Goal: Information Seeking & Learning: Learn about a topic

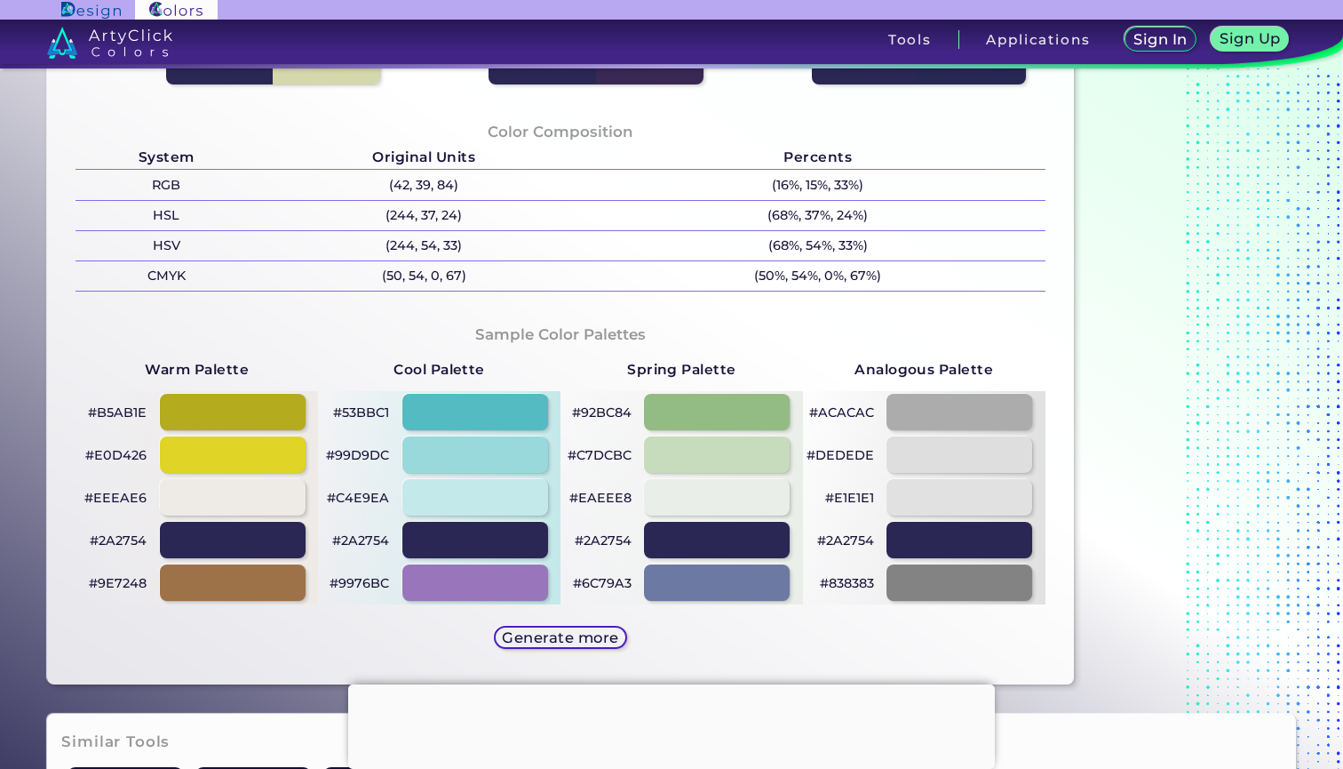
scroll to position [678, 0]
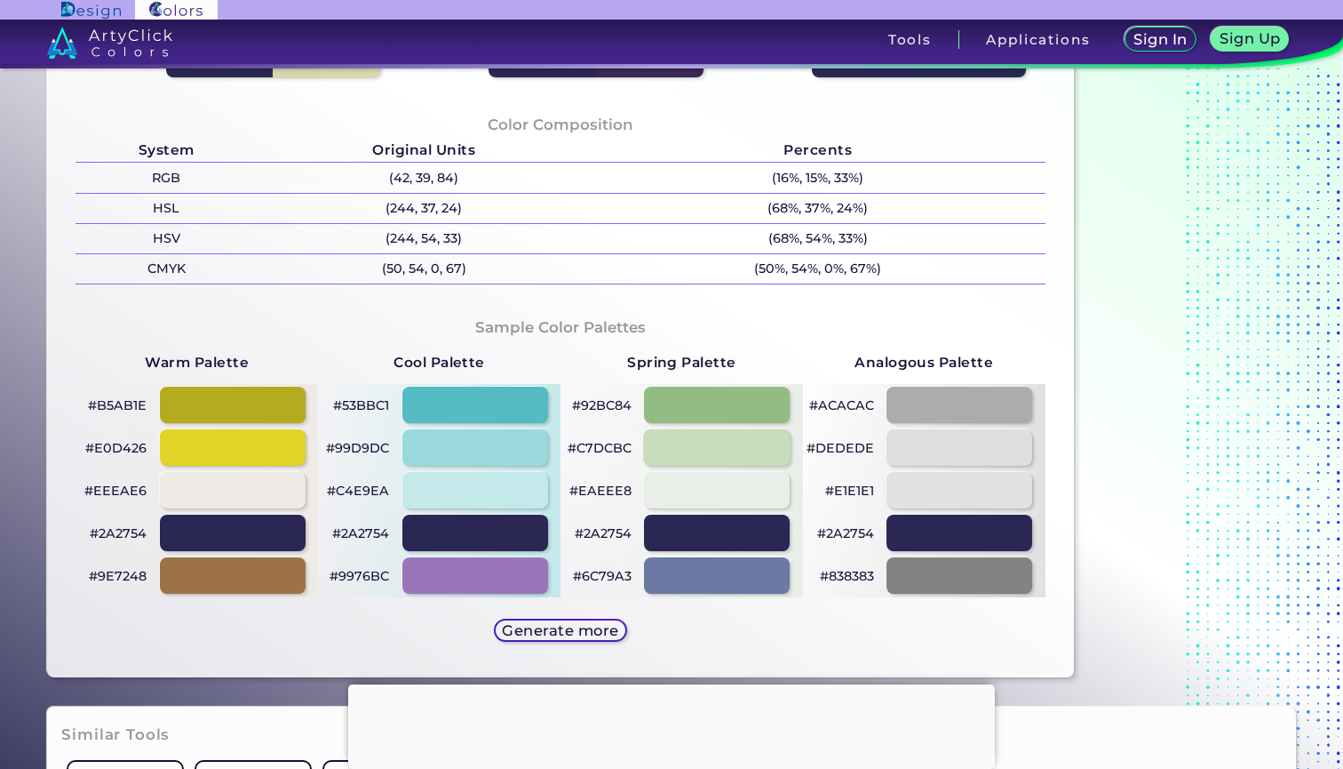
click at [736, 445] on div at bounding box center [717, 447] width 147 height 36
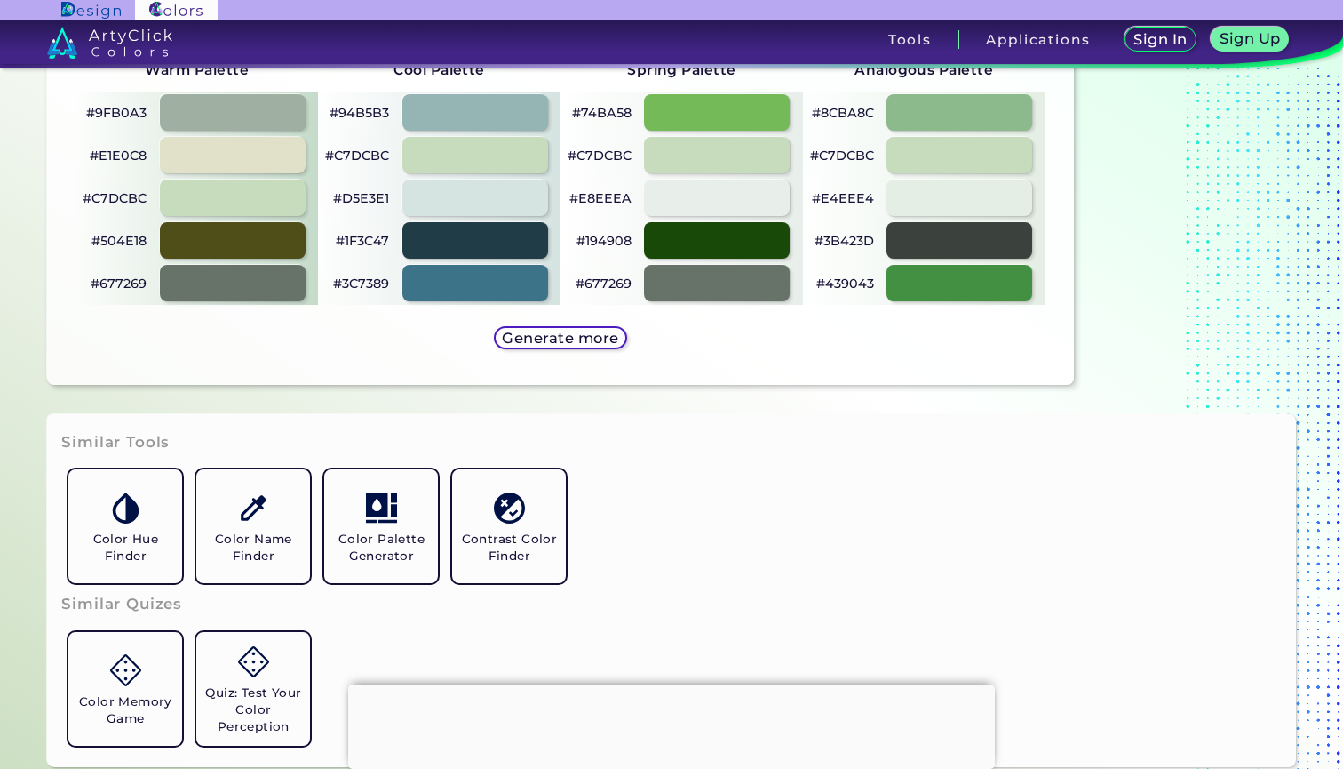
scroll to position [984, 0]
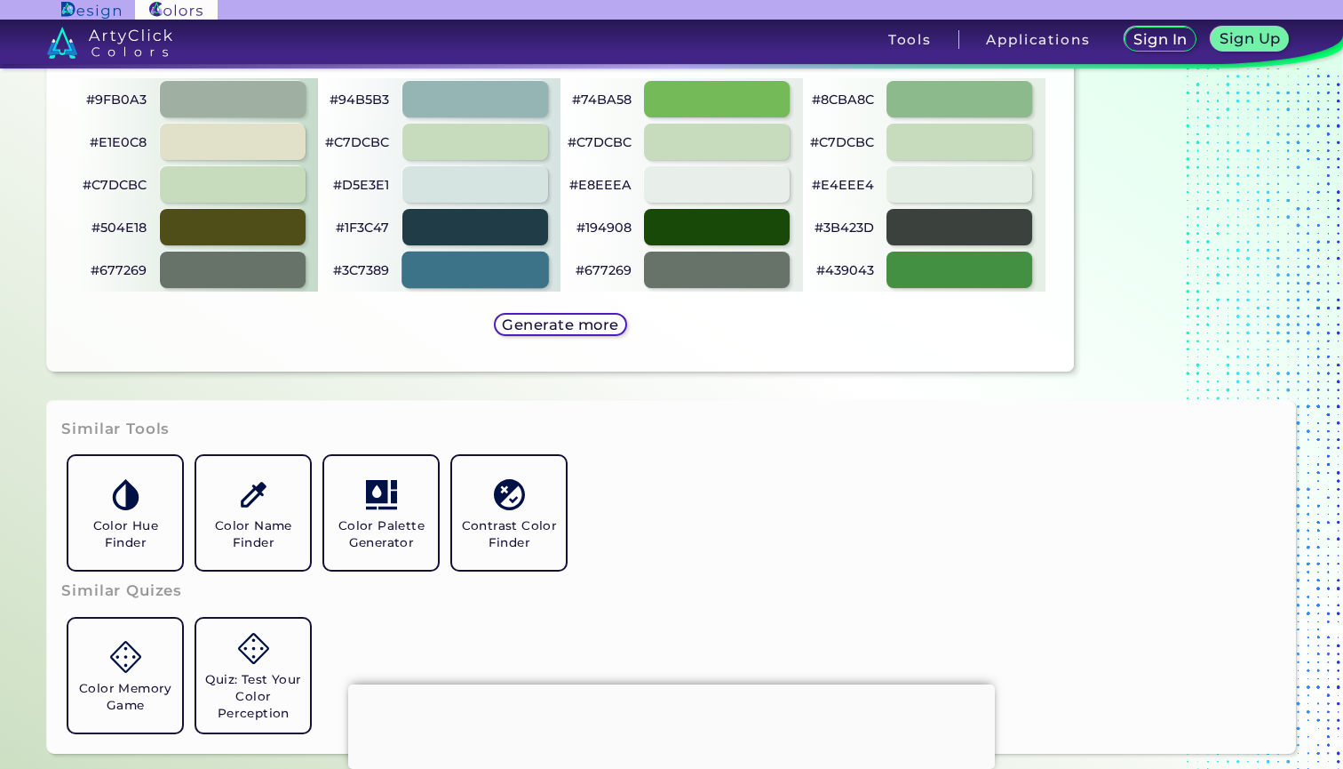
click at [539, 273] on div at bounding box center [475, 269] width 147 height 36
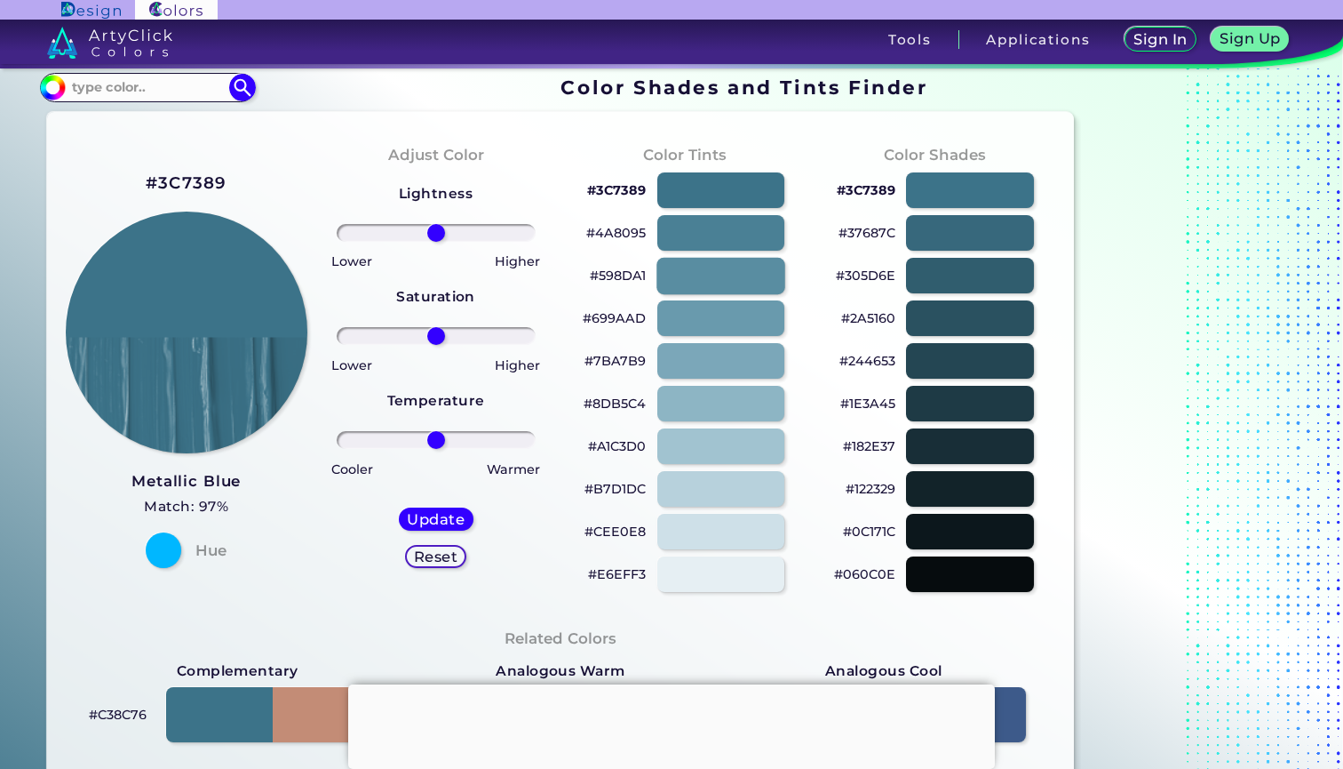
scroll to position [7, 0]
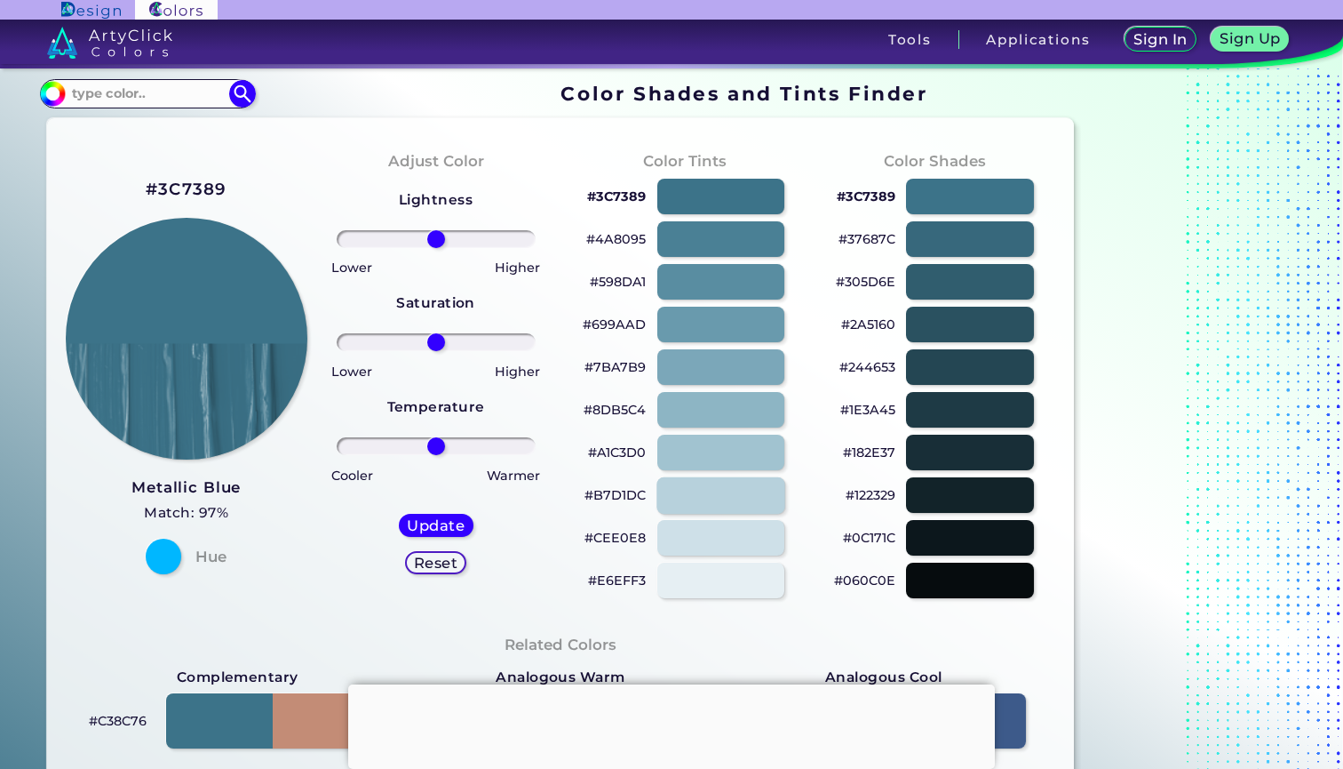
click at [721, 489] on div at bounding box center [721, 494] width 129 height 36
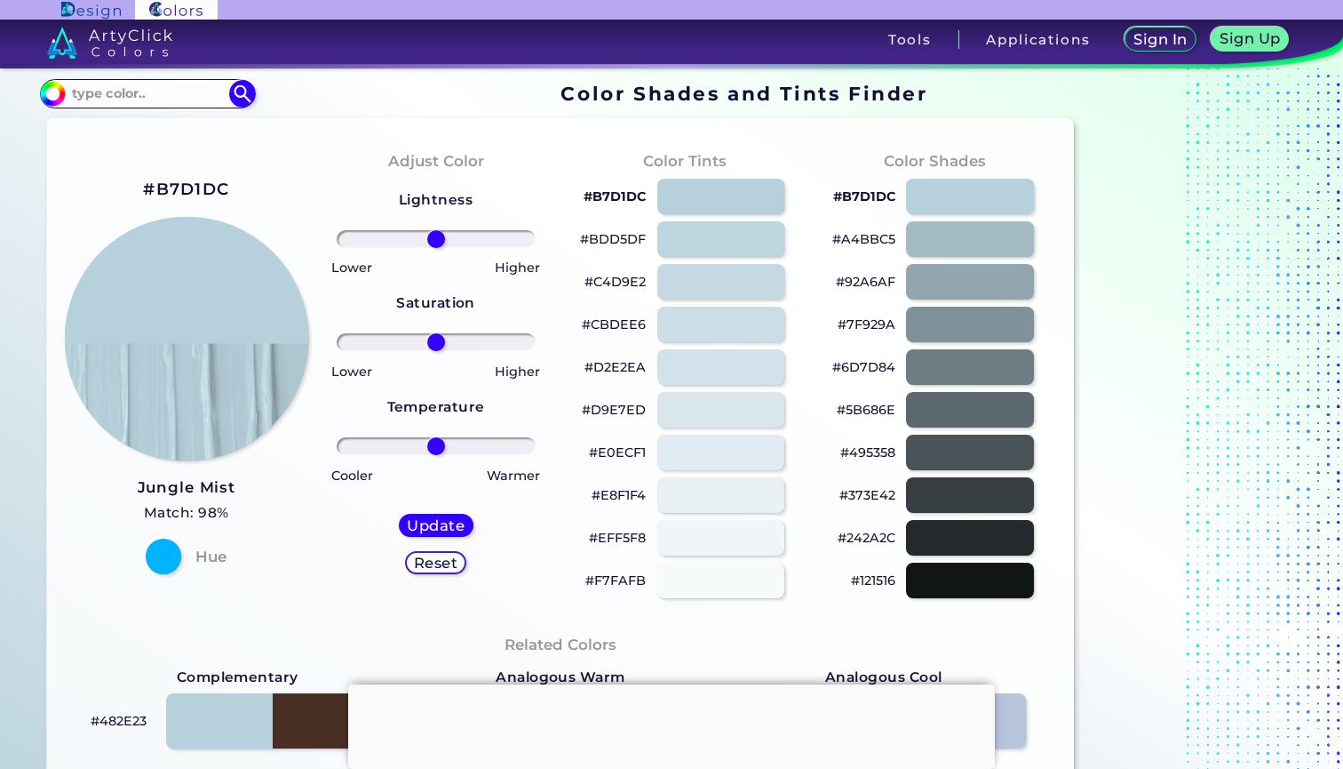
click at [191, 227] on img at bounding box center [186, 339] width 244 height 244
click at [187, 258] on img at bounding box center [186, 339] width 244 height 244
click at [186, 187] on h2 "#B7D1DC" at bounding box center [186, 189] width 86 height 23
click at [202, 186] on h2 "#B7D1DC" at bounding box center [186, 189] width 86 height 23
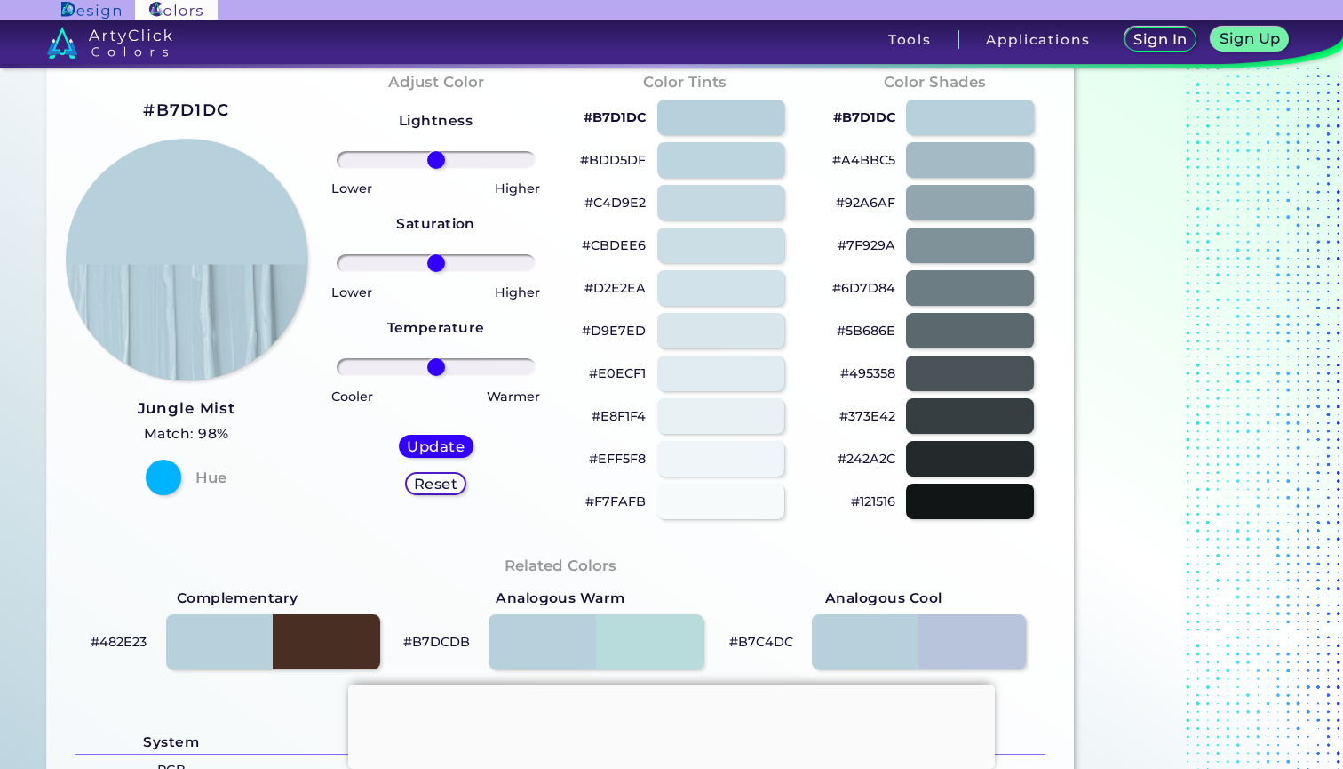
scroll to position [89, 0]
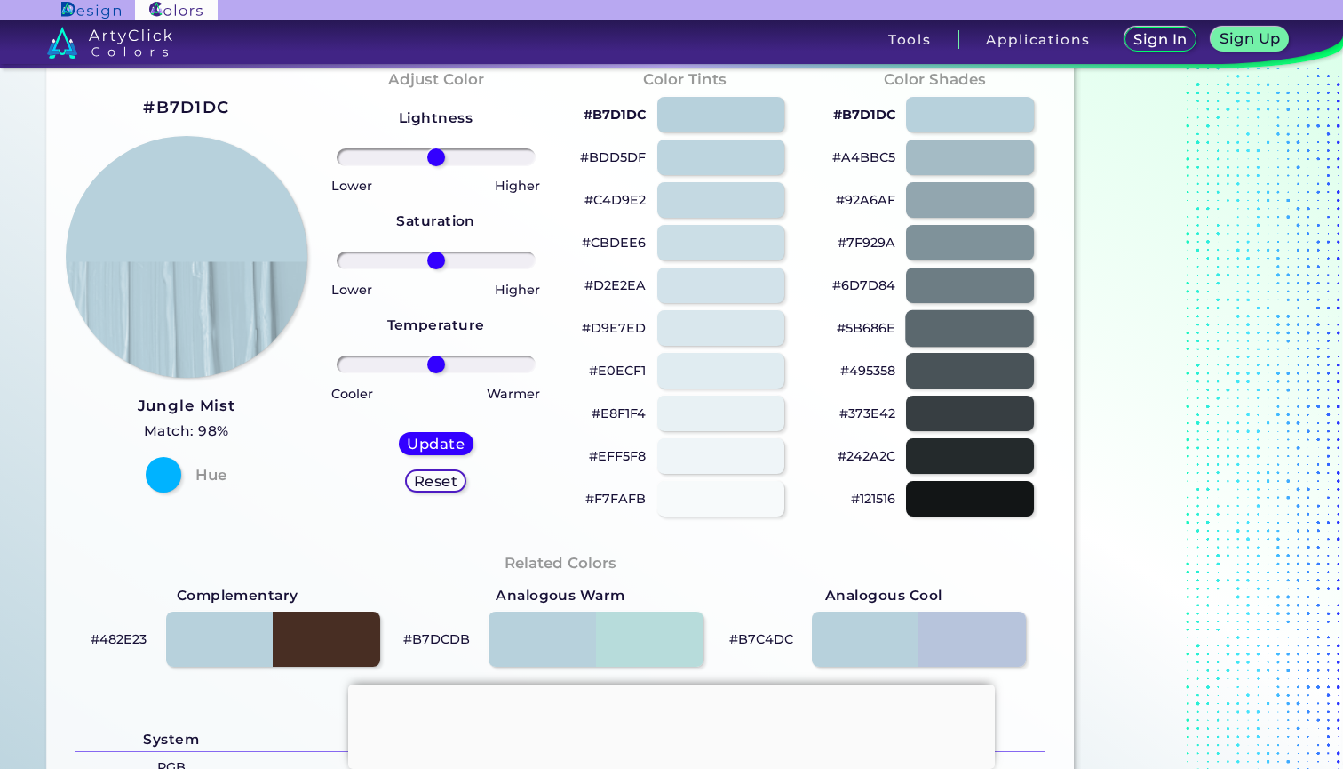
click at [953, 324] on div at bounding box center [970, 327] width 129 height 36
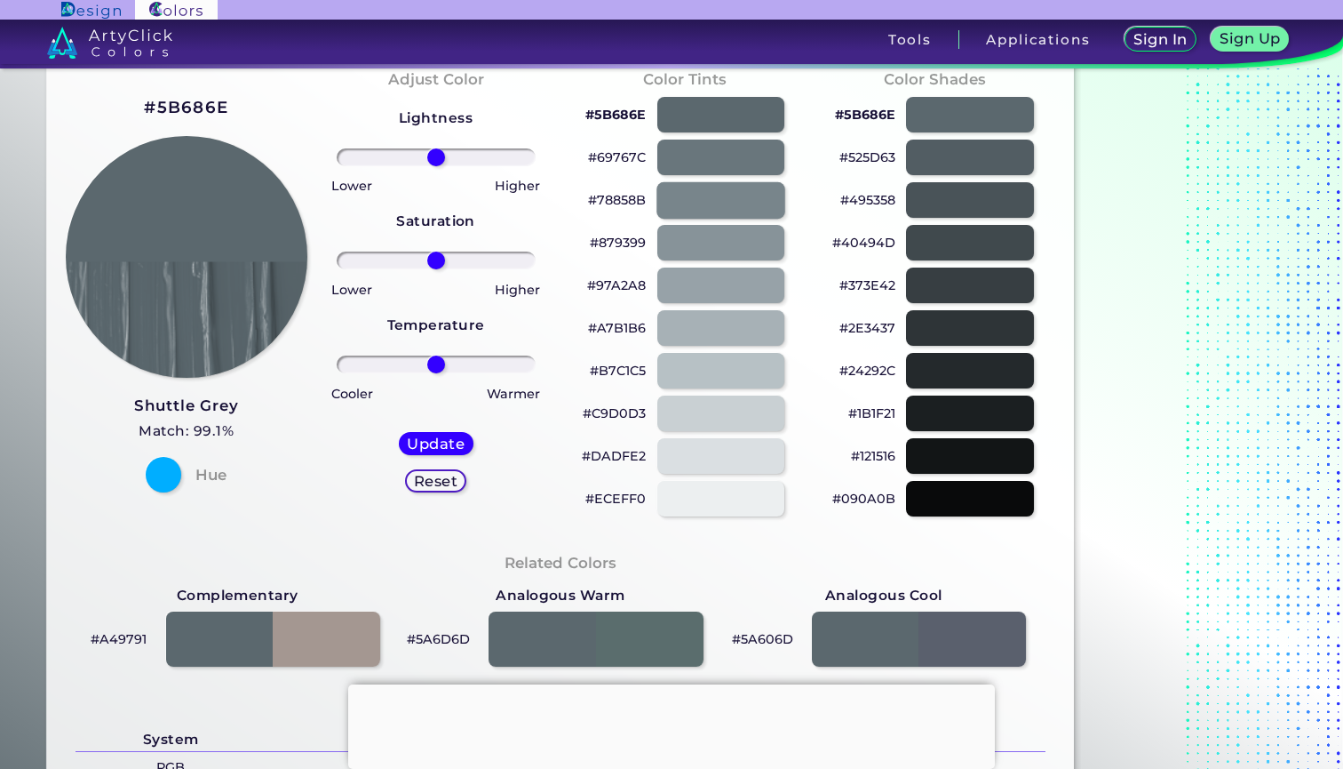
click at [736, 206] on div at bounding box center [721, 199] width 129 height 36
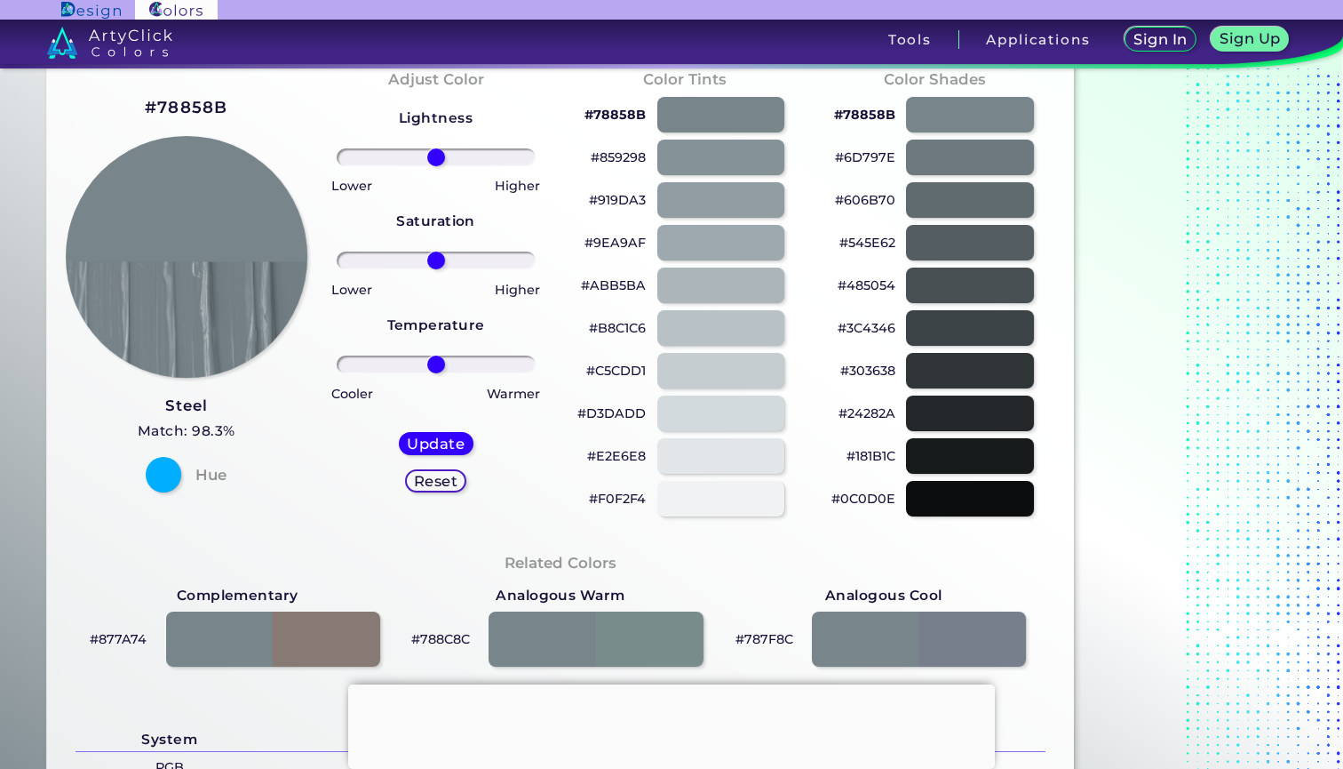
click at [211, 103] on h2 "#78858B" at bounding box center [187, 107] width 84 height 23
click at [741, 292] on div at bounding box center [721, 285] width 129 height 36
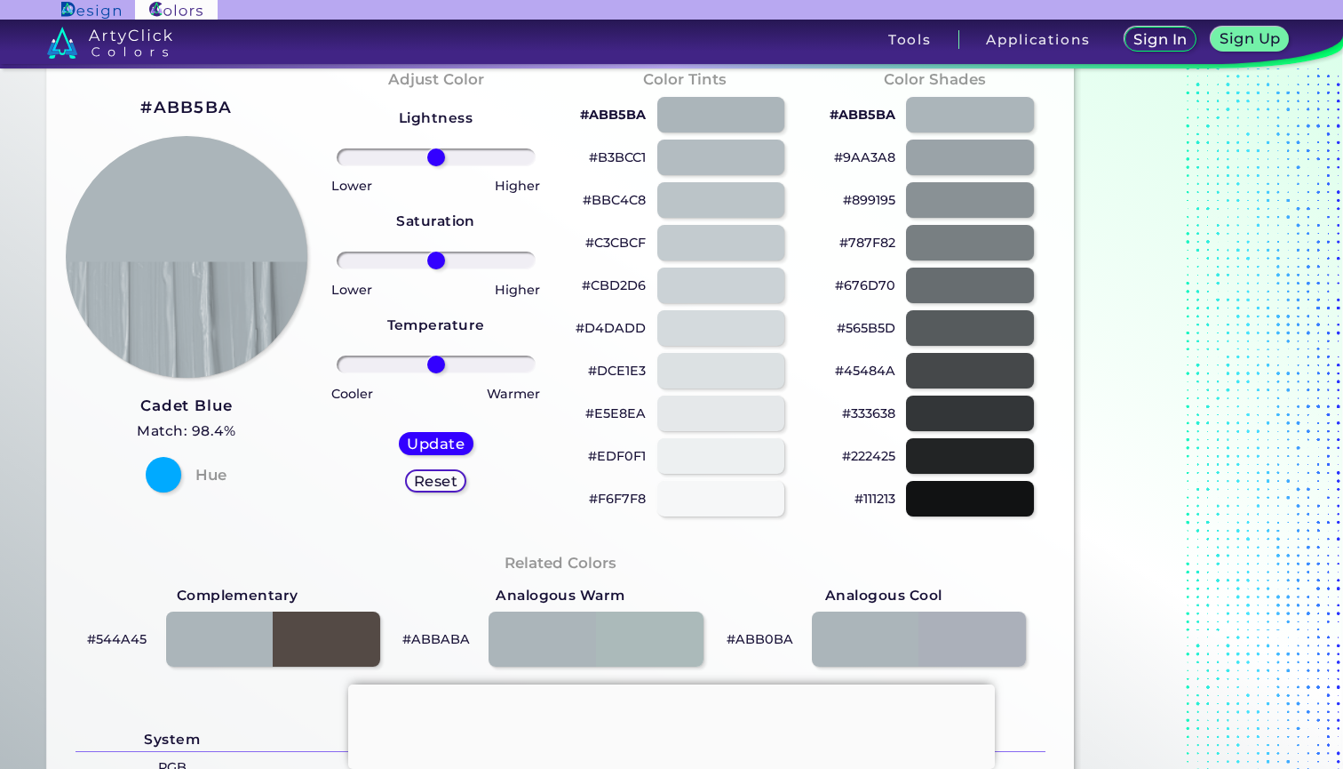
click at [200, 108] on h2 "#ABB5BA" at bounding box center [186, 107] width 92 height 23
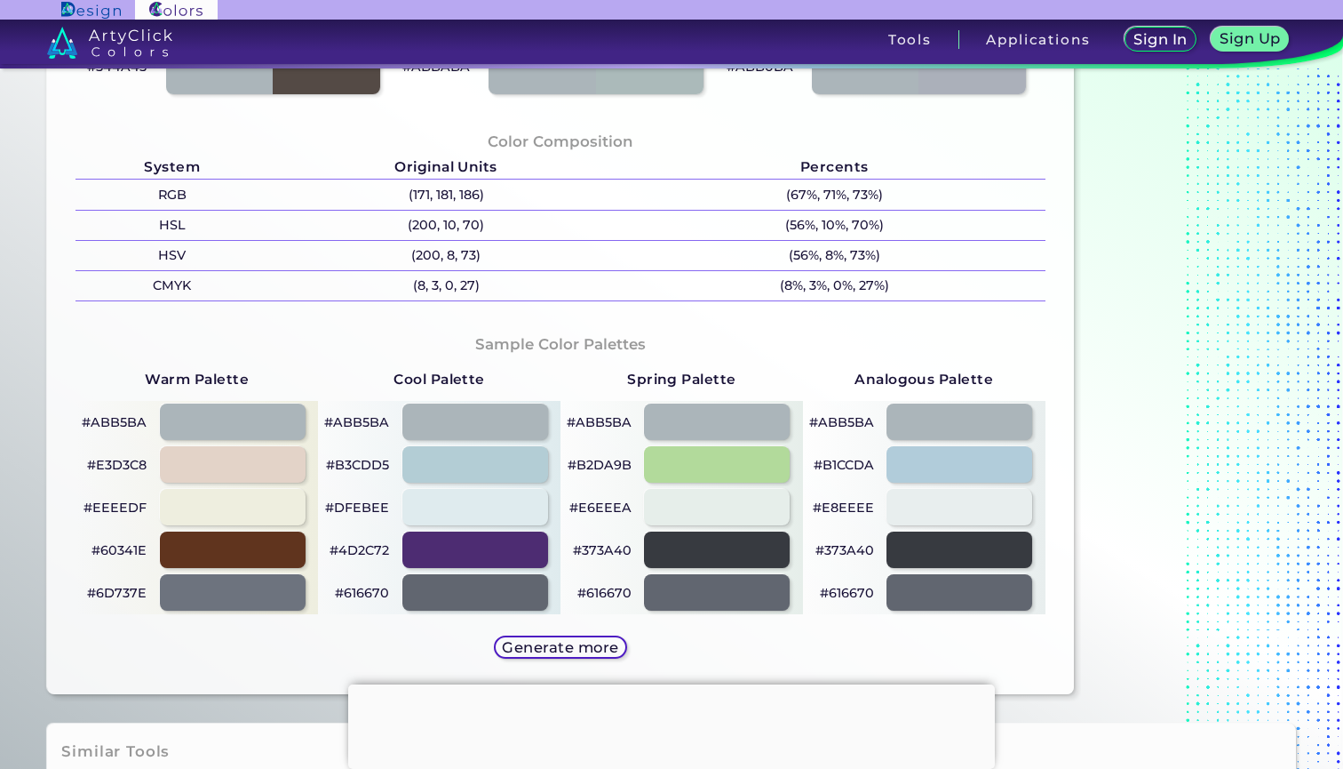
scroll to position [676, 0]
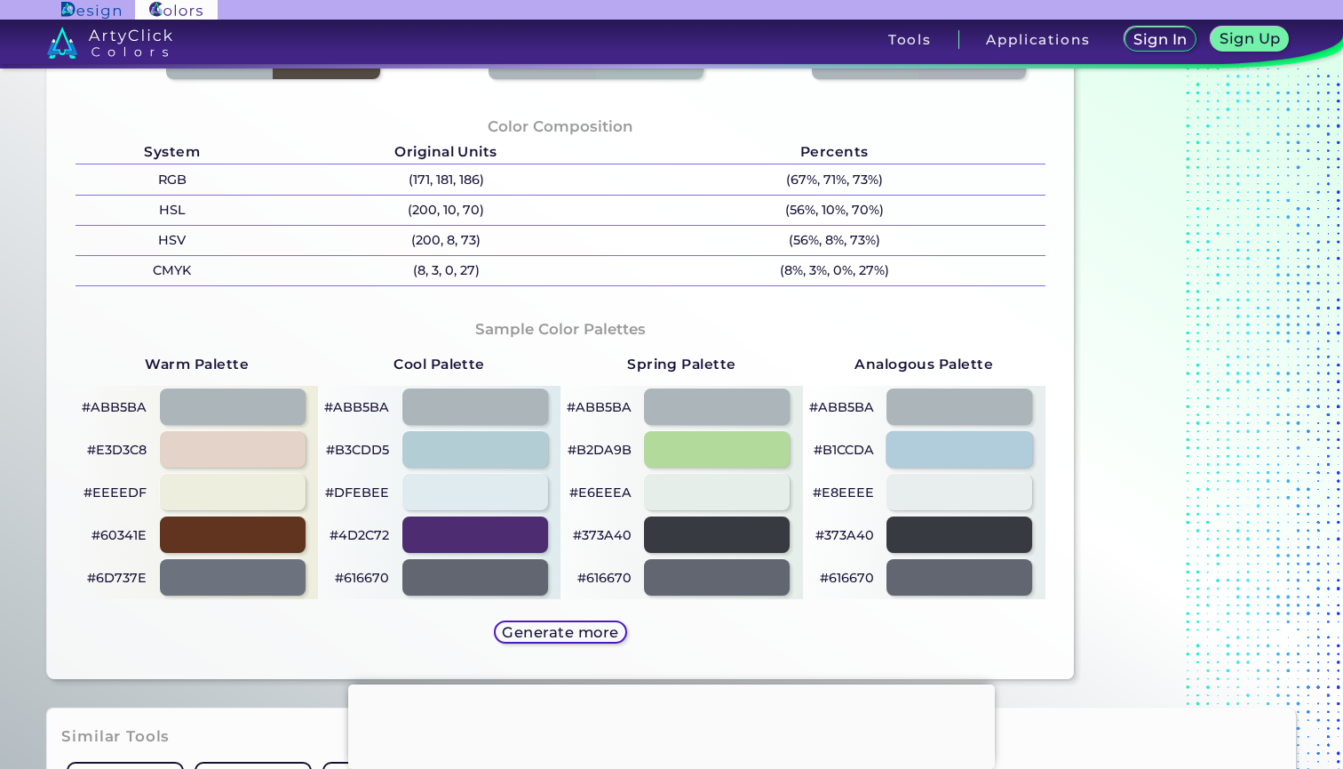
click at [973, 454] on div at bounding box center [959, 449] width 147 height 36
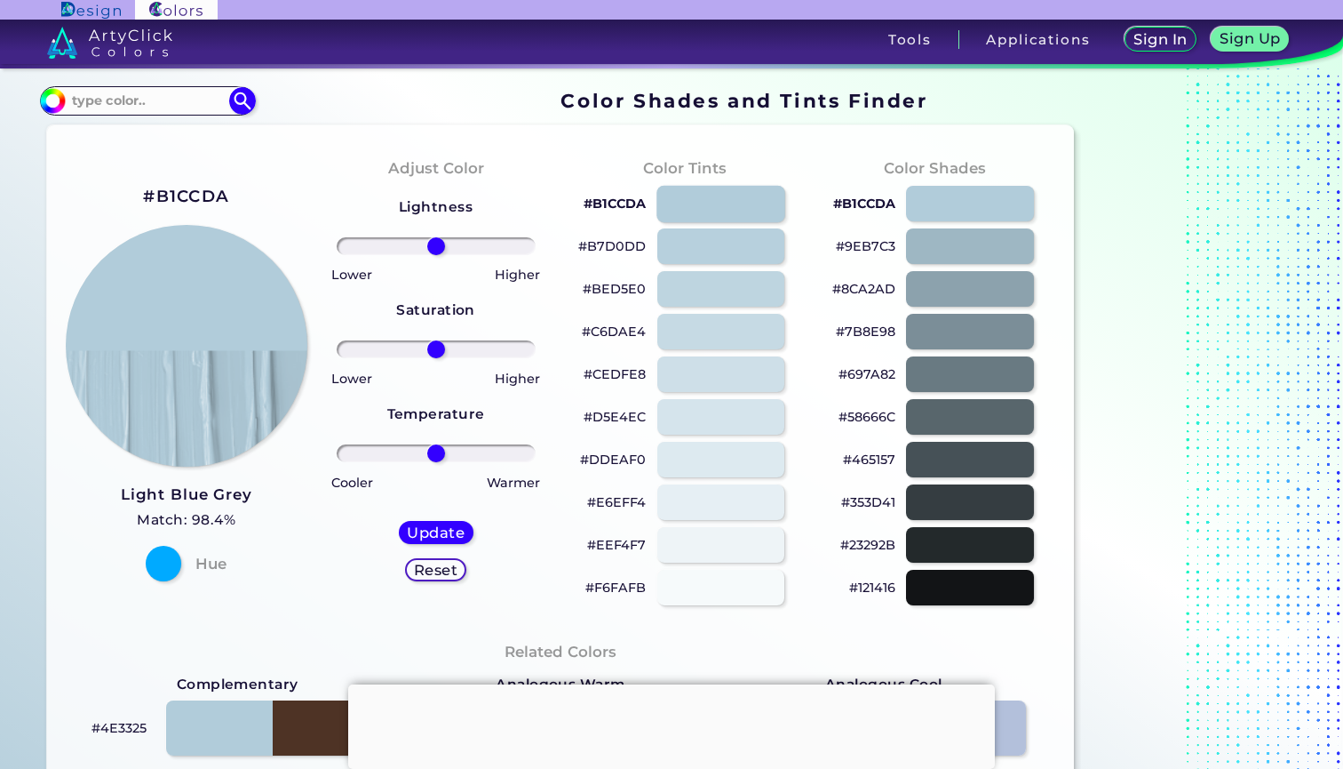
click at [725, 205] on div at bounding box center [721, 203] width 129 height 36
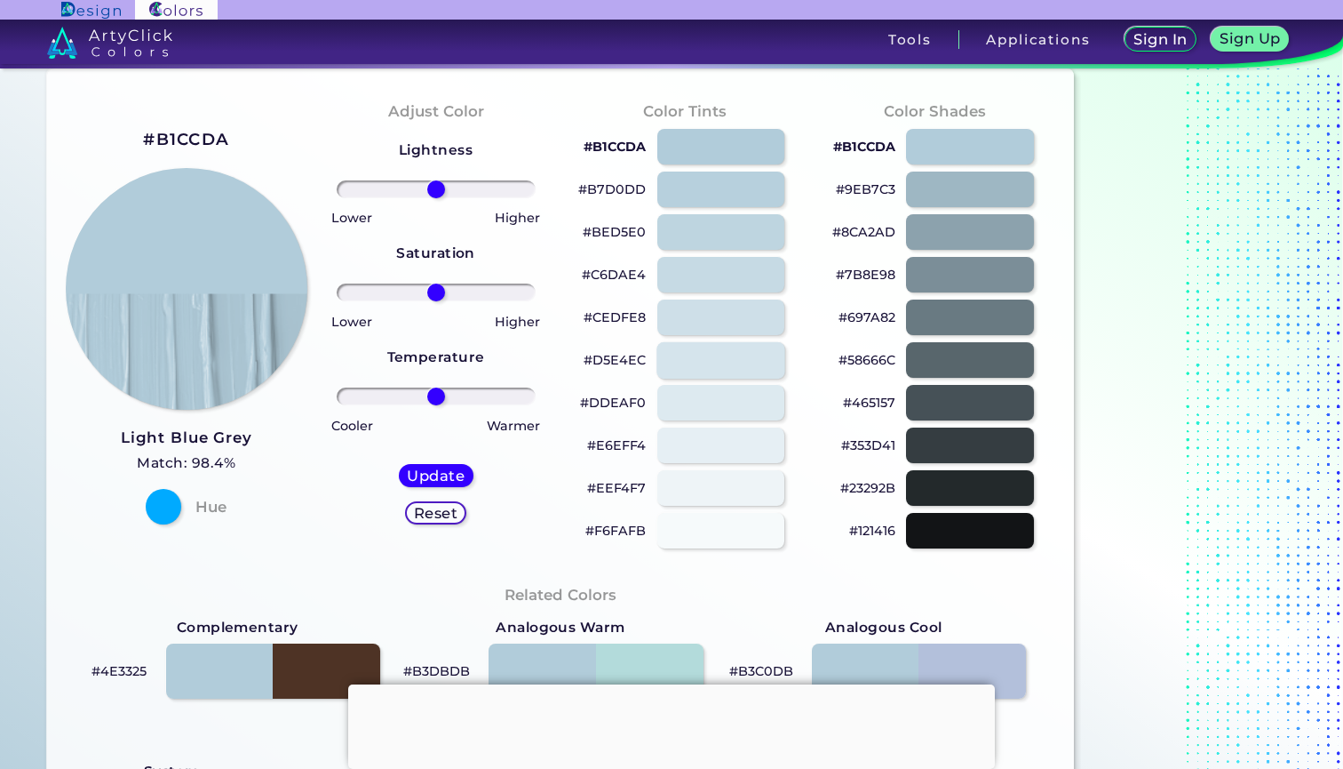
click at [703, 364] on div at bounding box center [721, 359] width 129 height 36
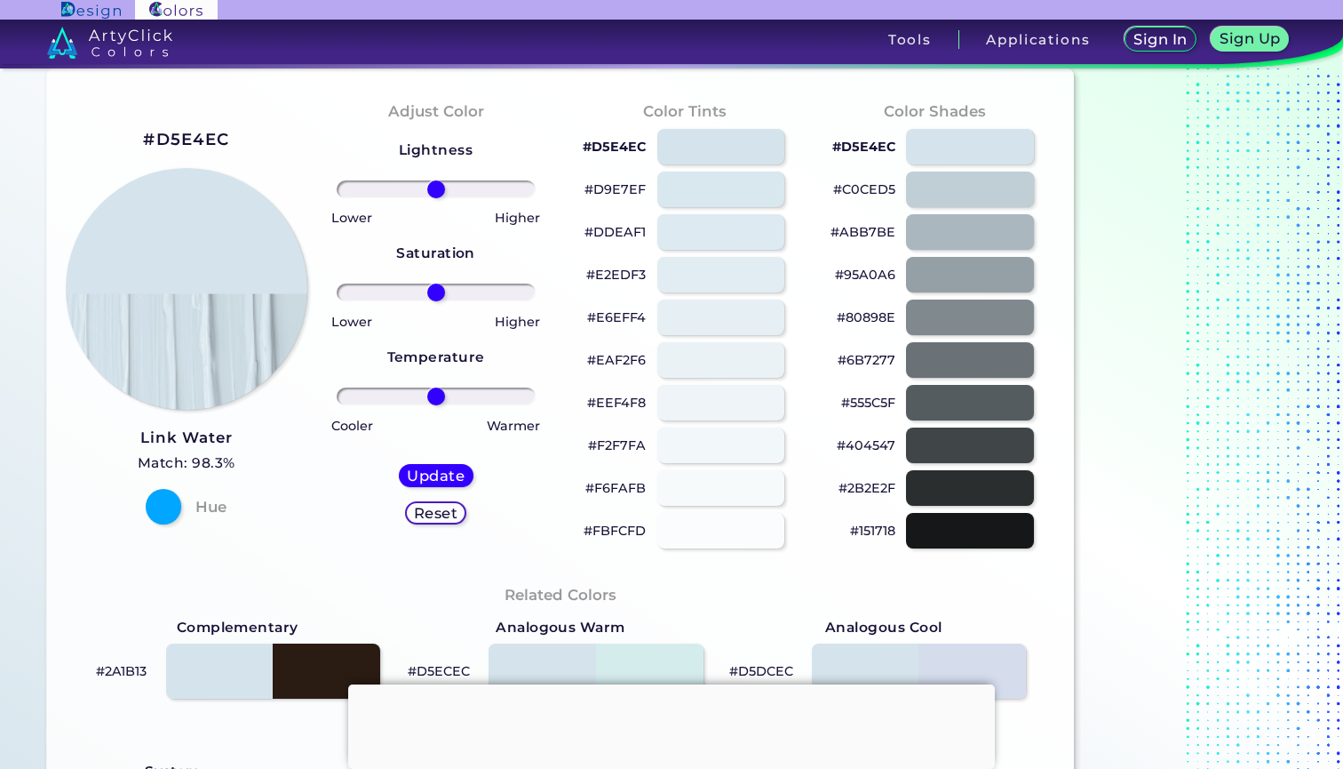
click at [210, 140] on h2 "#D5E4EC" at bounding box center [186, 139] width 86 height 23
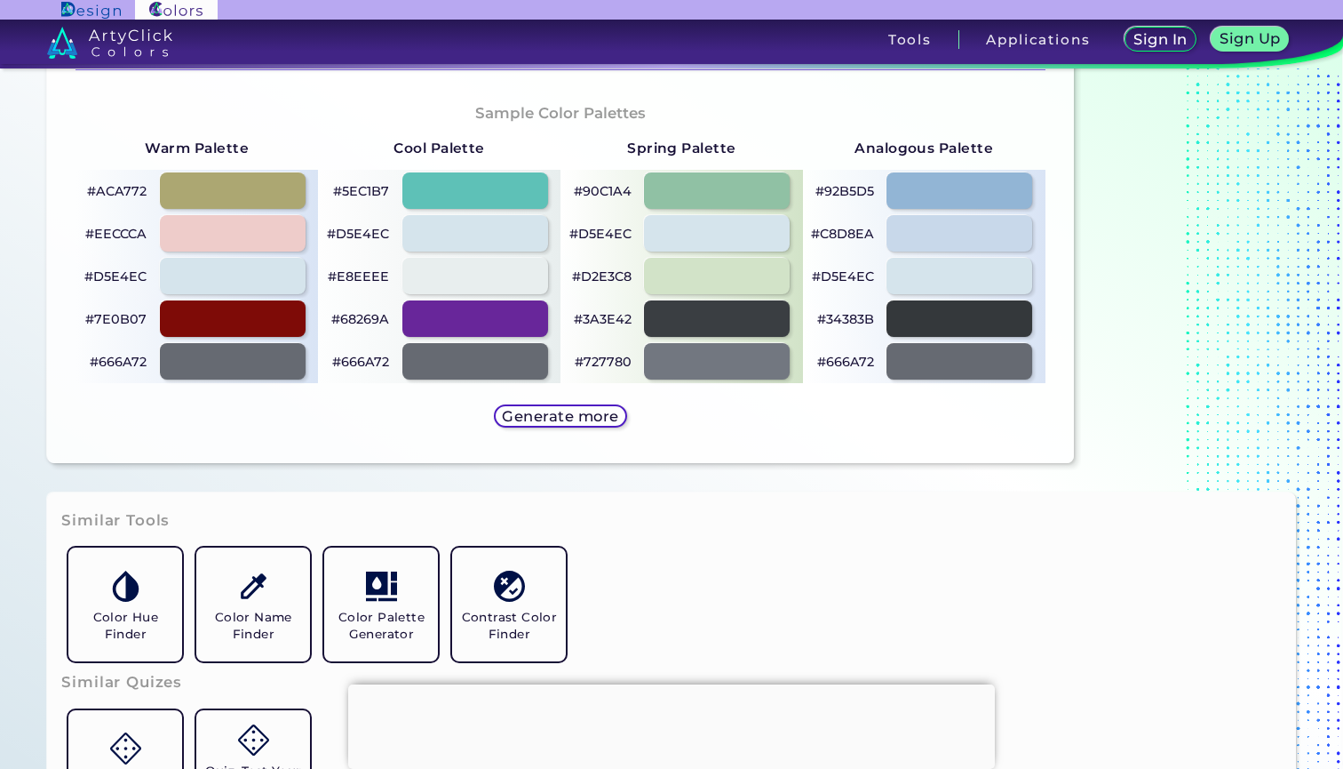
scroll to position [887, 0]
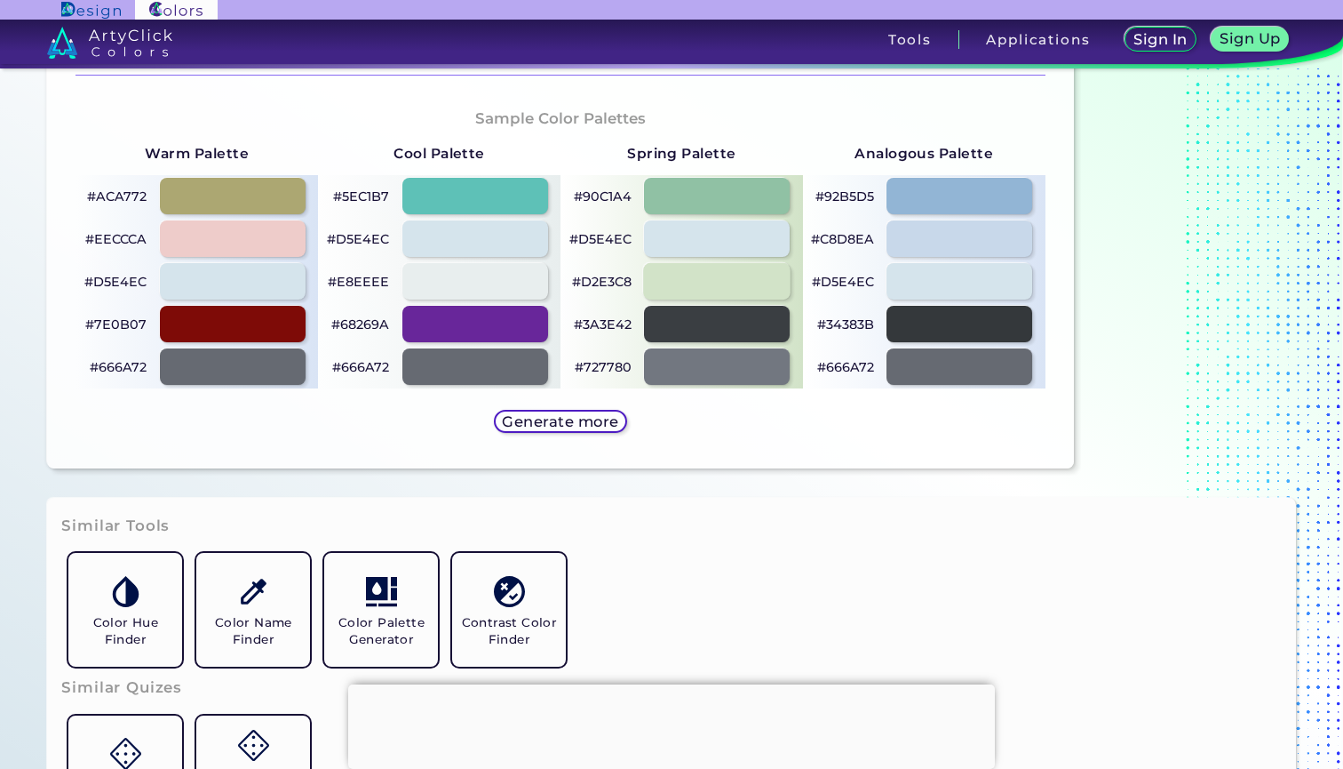
click at [687, 279] on div at bounding box center [717, 281] width 147 height 36
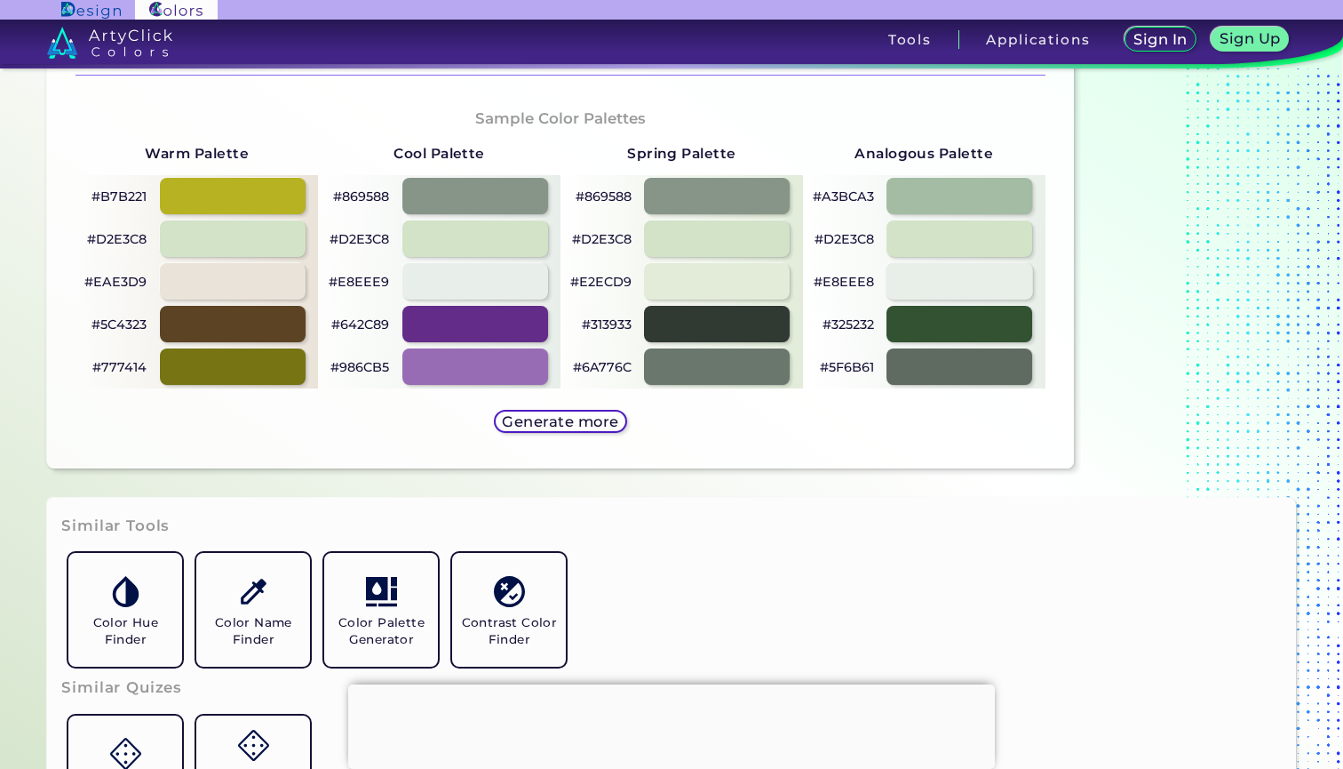
click at [920, 289] on div at bounding box center [959, 281] width 147 height 36
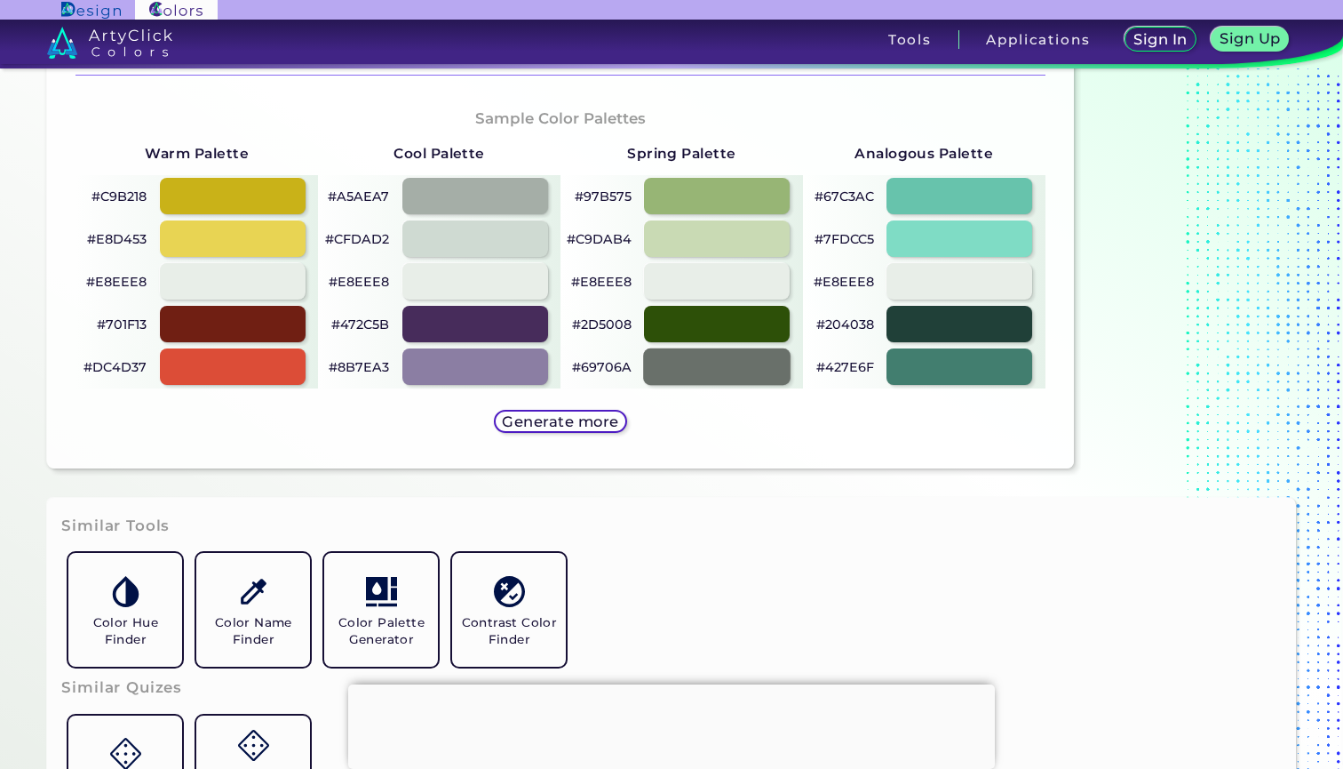
click at [762, 369] on div at bounding box center [717, 366] width 147 height 36
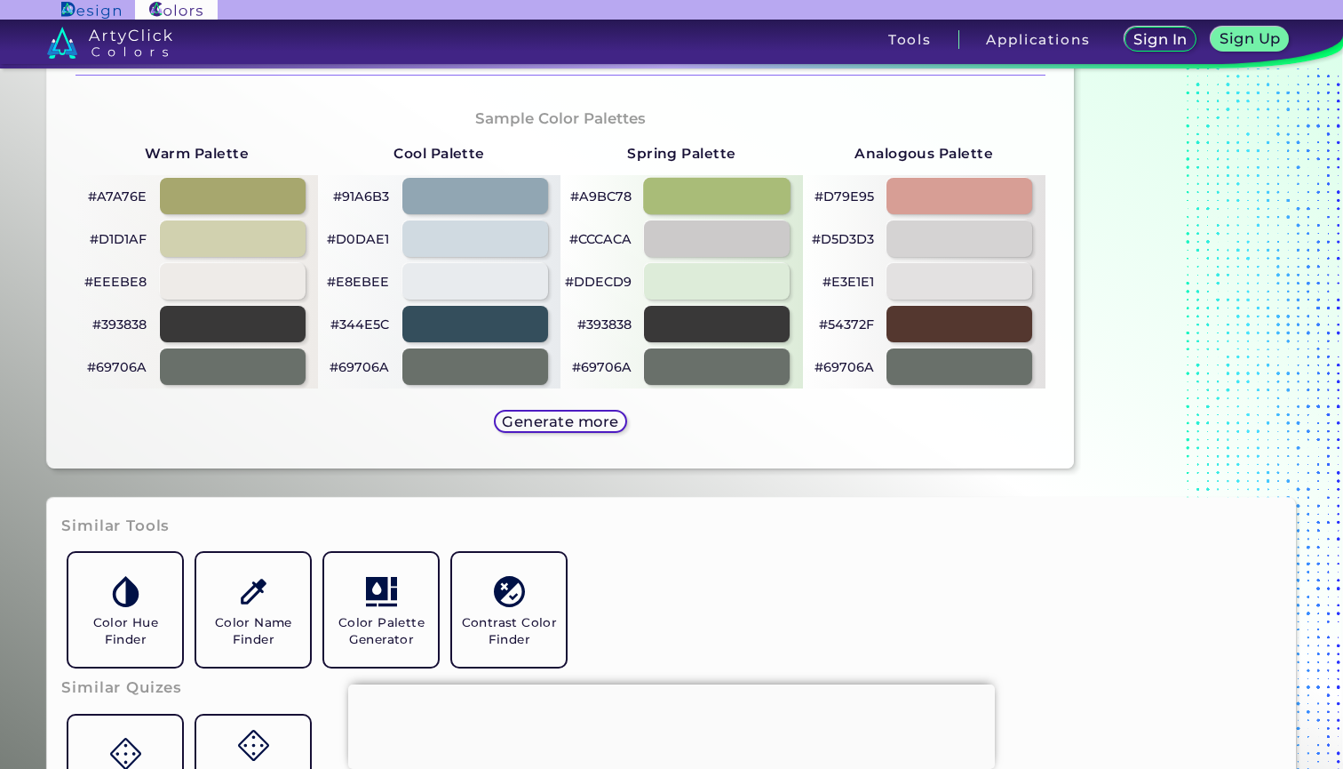
click at [780, 197] on div at bounding box center [717, 196] width 147 height 36
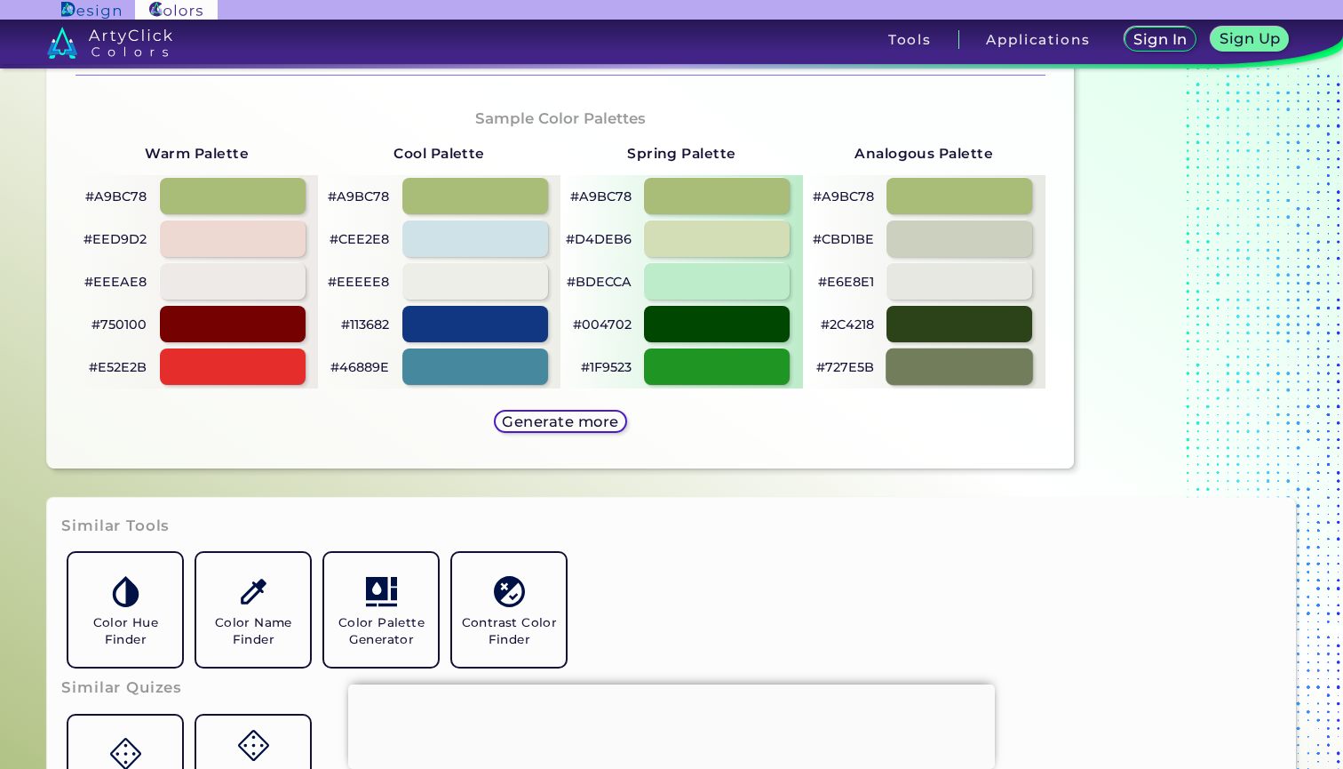
click at [961, 354] on div at bounding box center [959, 366] width 147 height 36
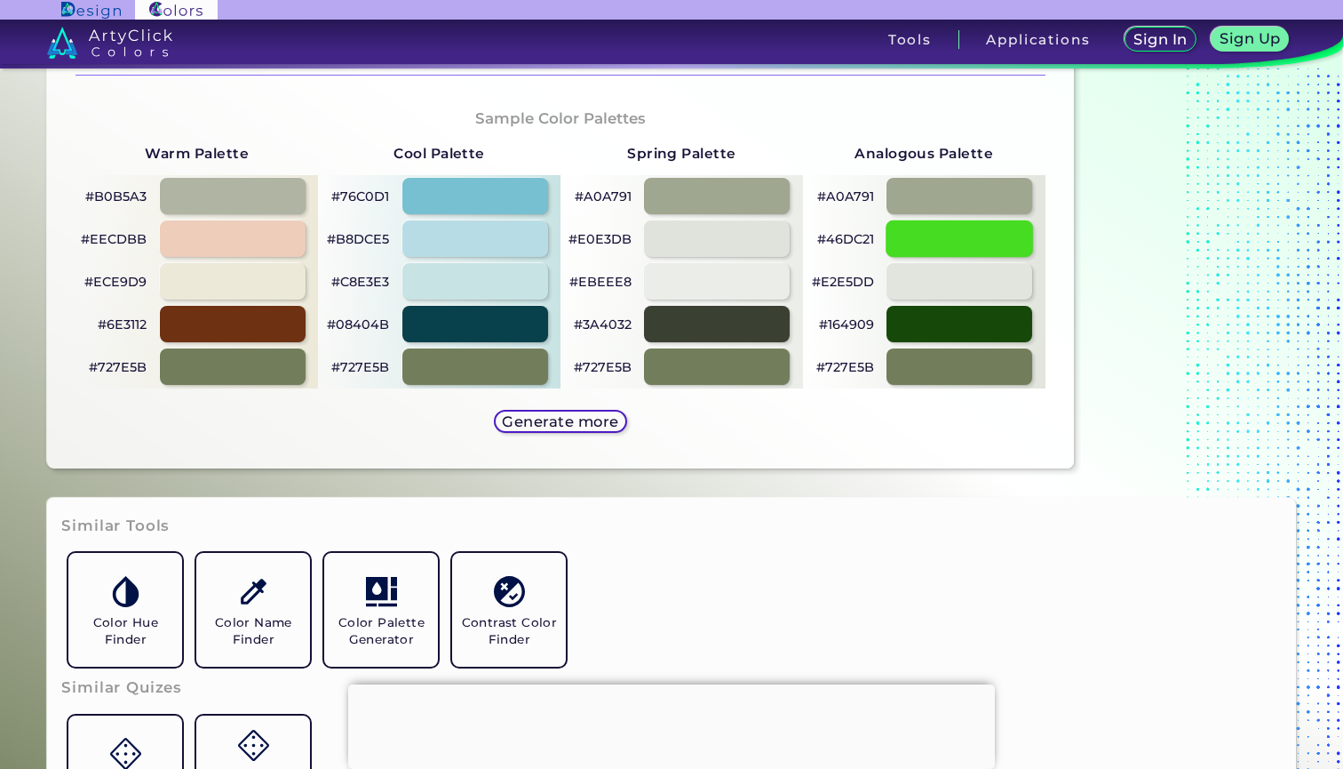
click at [943, 233] on div at bounding box center [959, 238] width 147 height 36
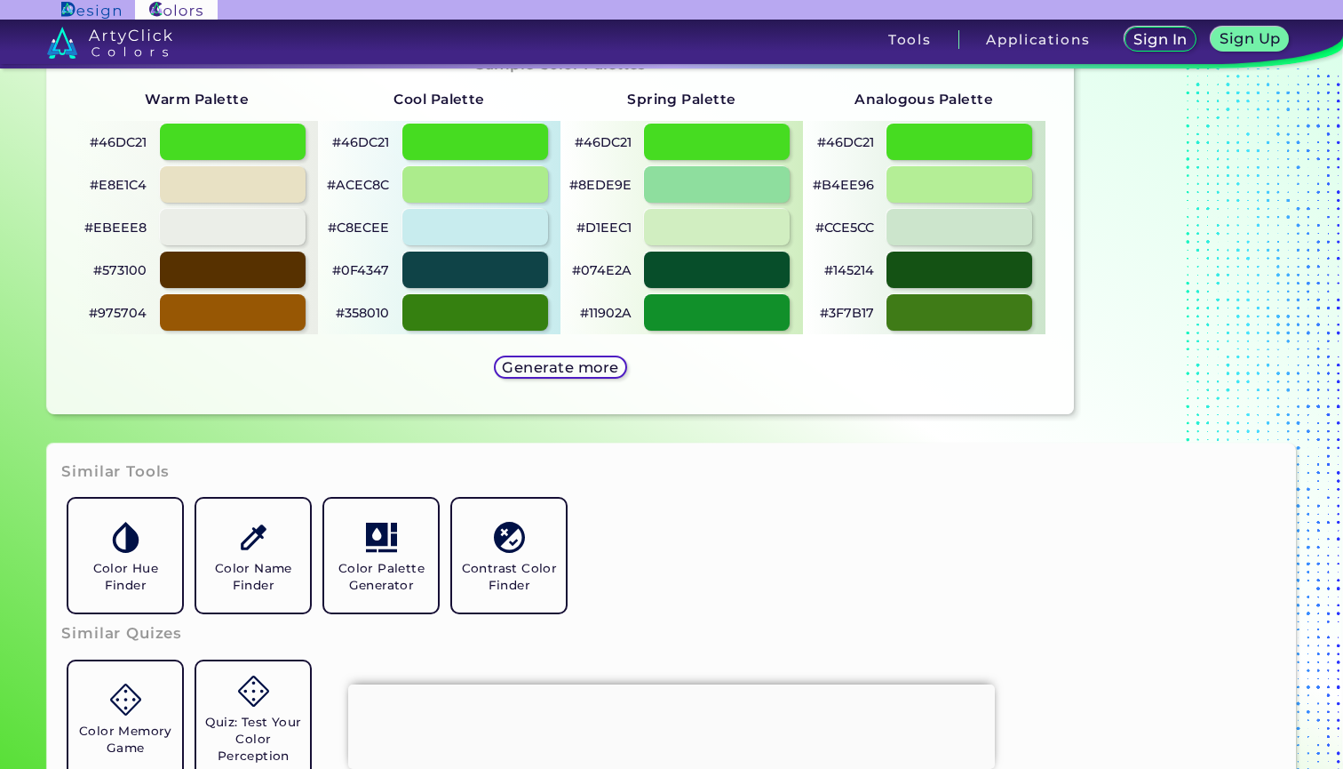
scroll to position [952, 0]
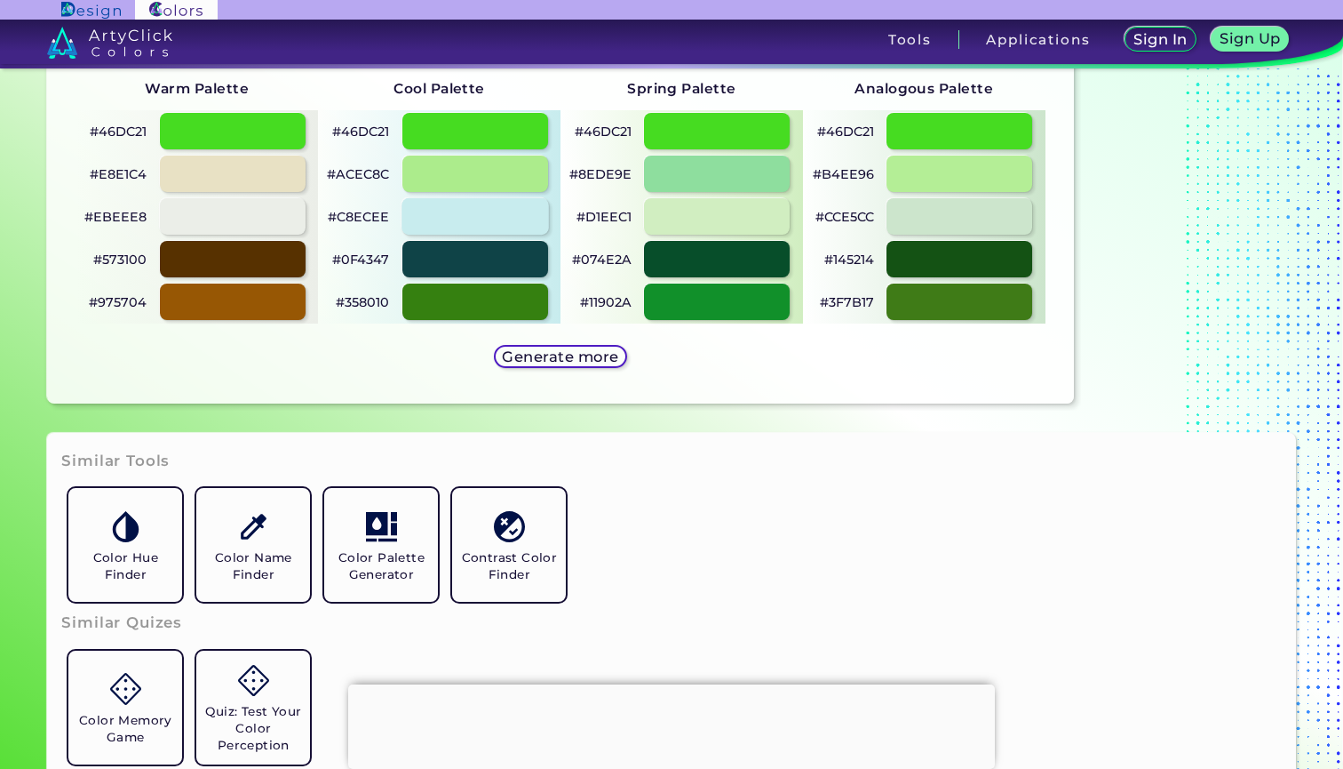
click at [524, 221] on div at bounding box center [475, 216] width 147 height 36
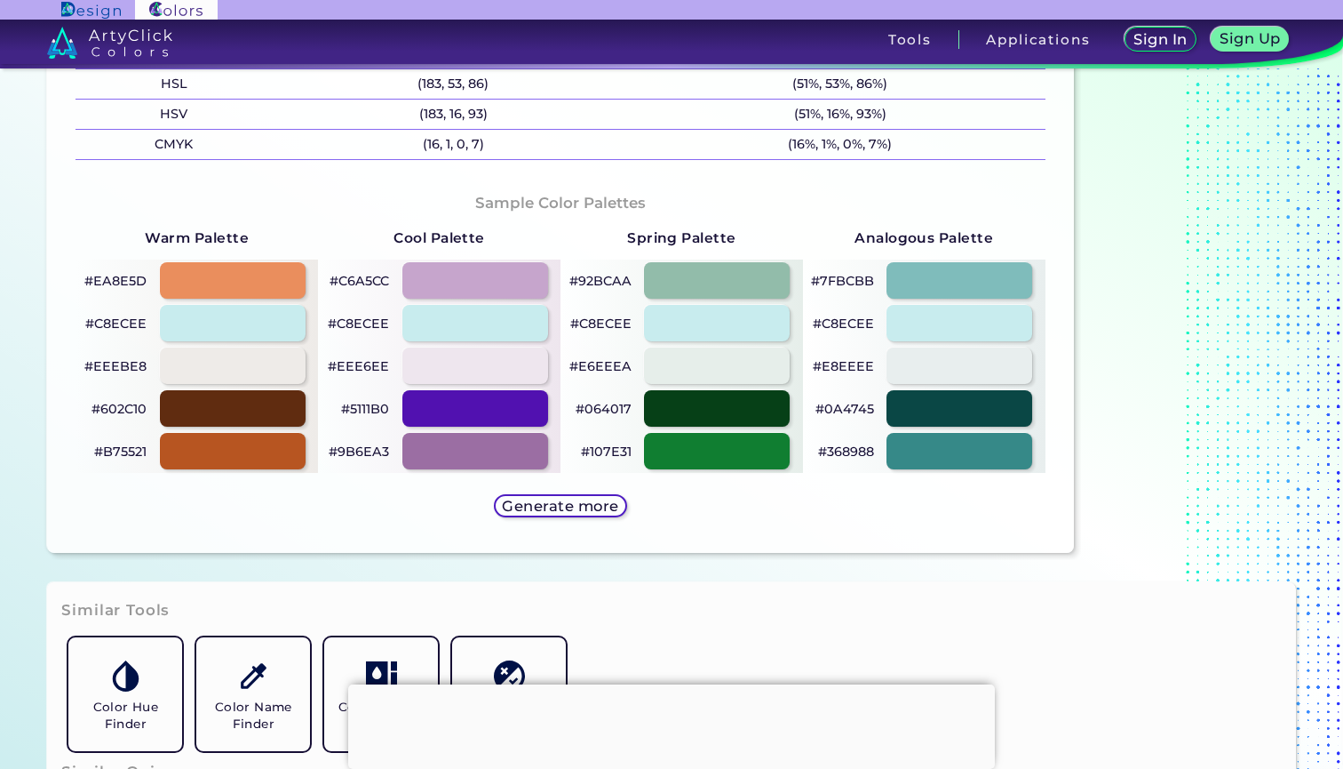
scroll to position [995, 0]
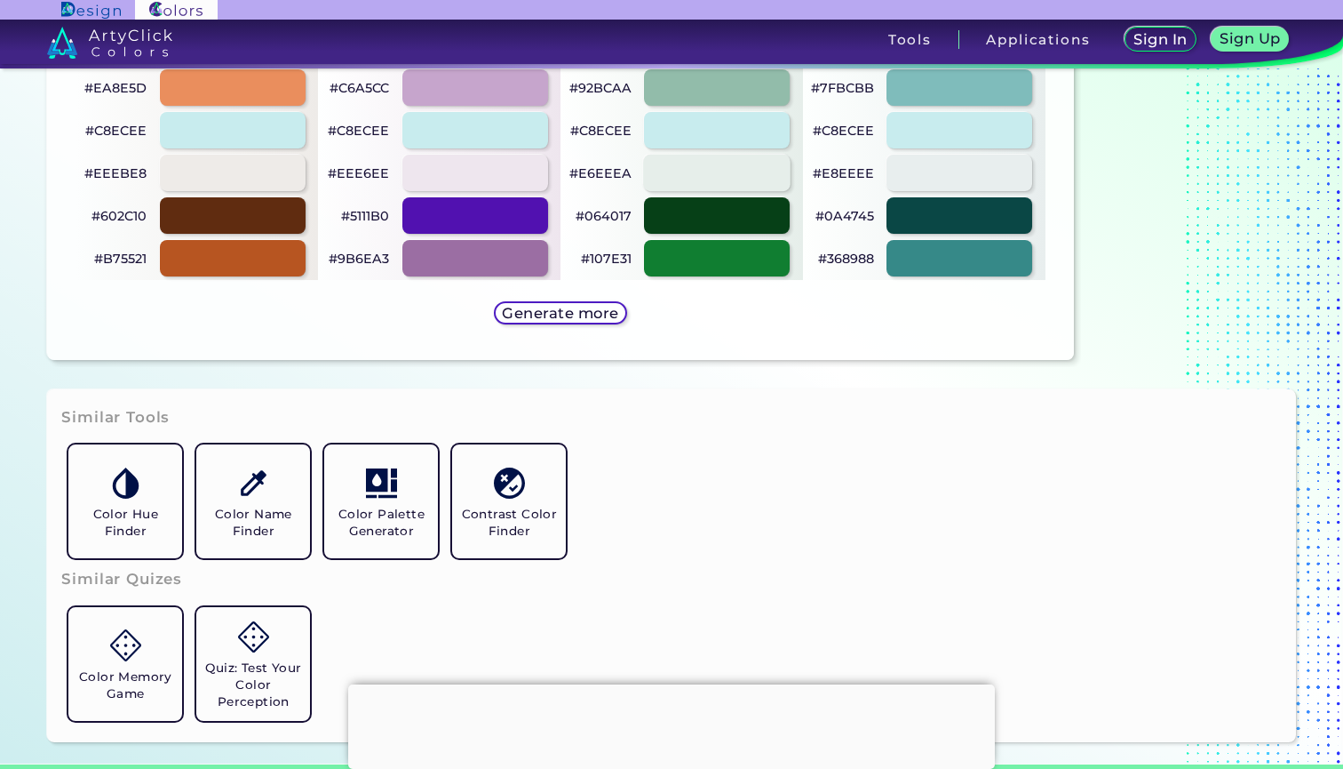
click at [737, 174] on div at bounding box center [717, 173] width 147 height 36
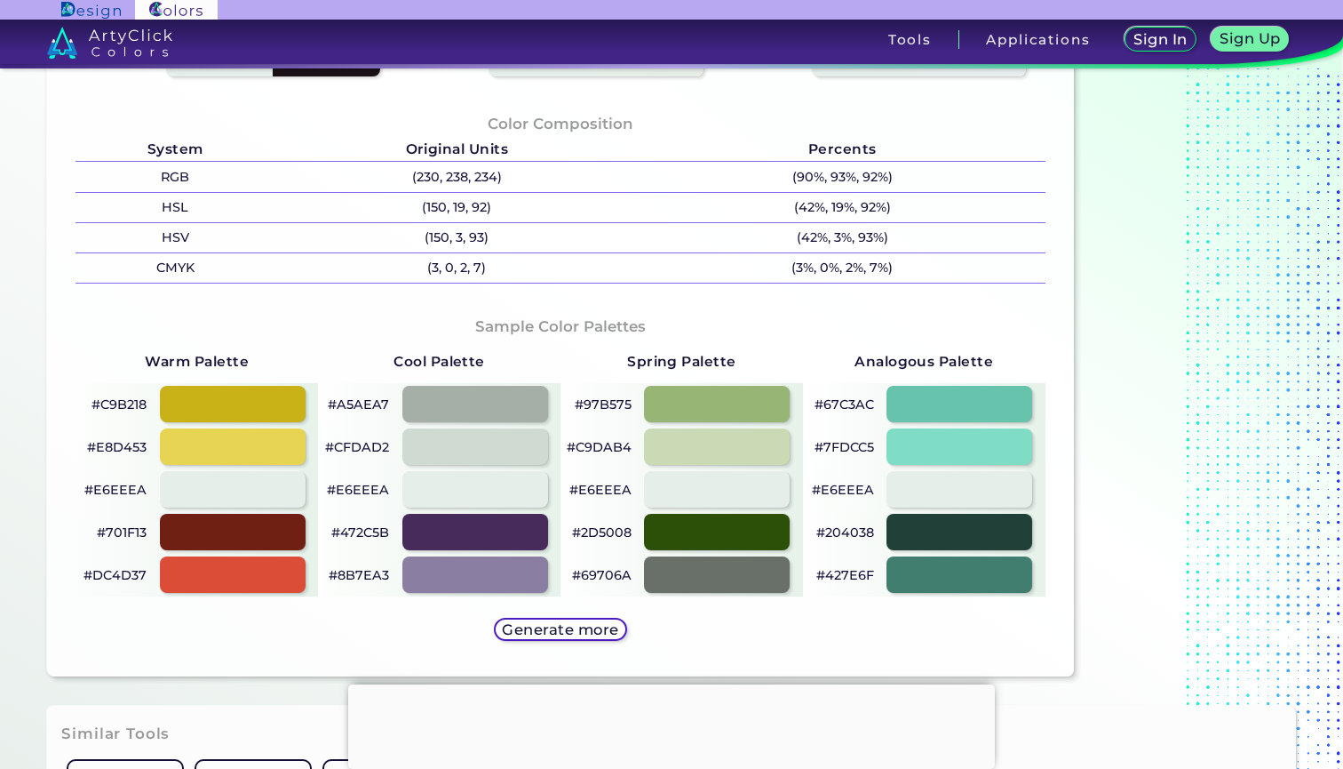
scroll to position [701, 0]
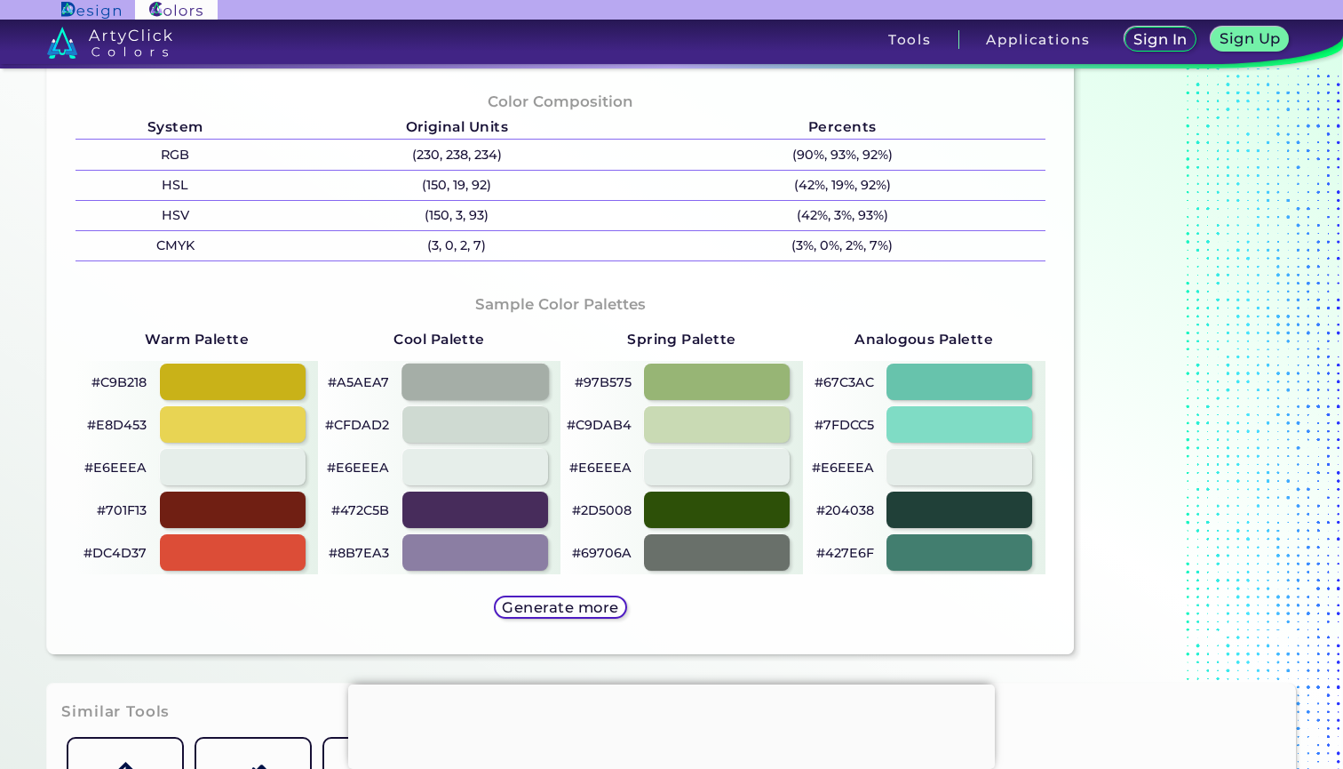
click at [482, 379] on div at bounding box center [475, 381] width 147 height 36
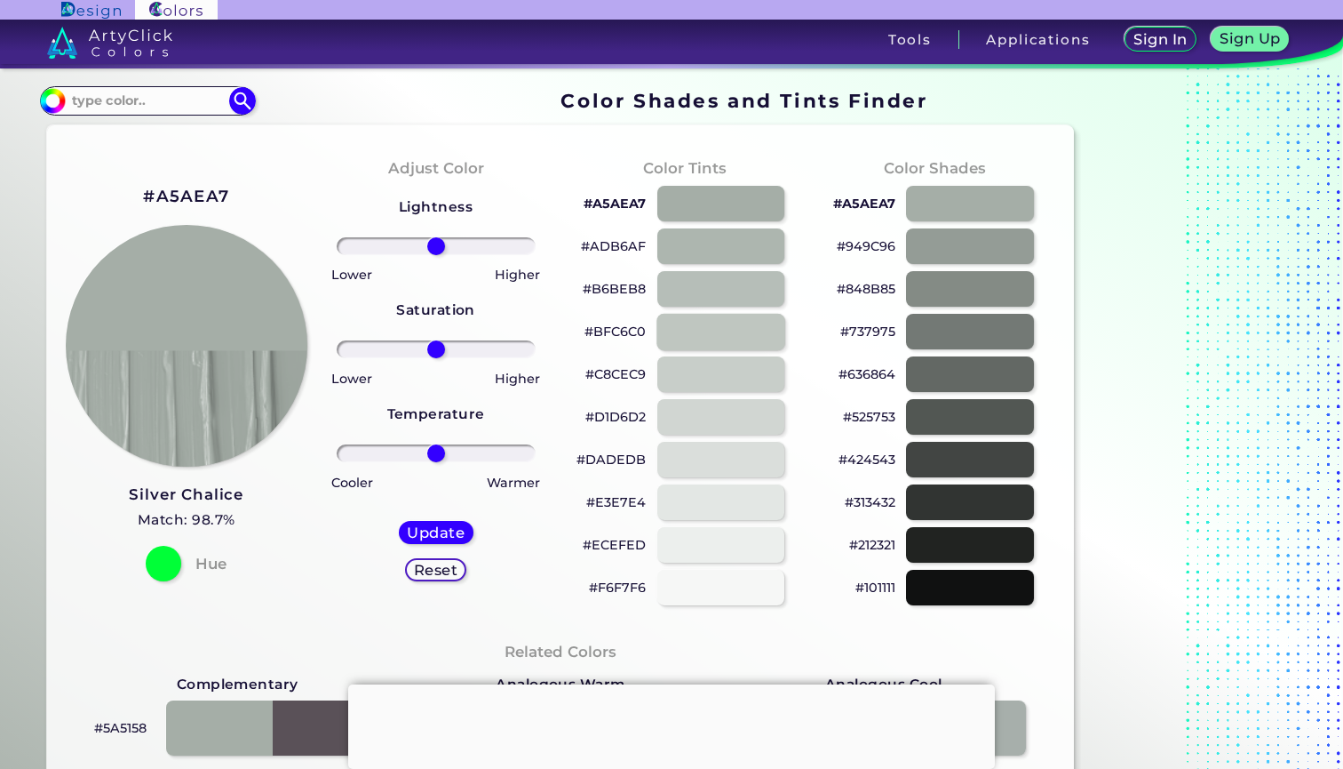
click at [714, 322] on div at bounding box center [721, 331] width 129 height 36
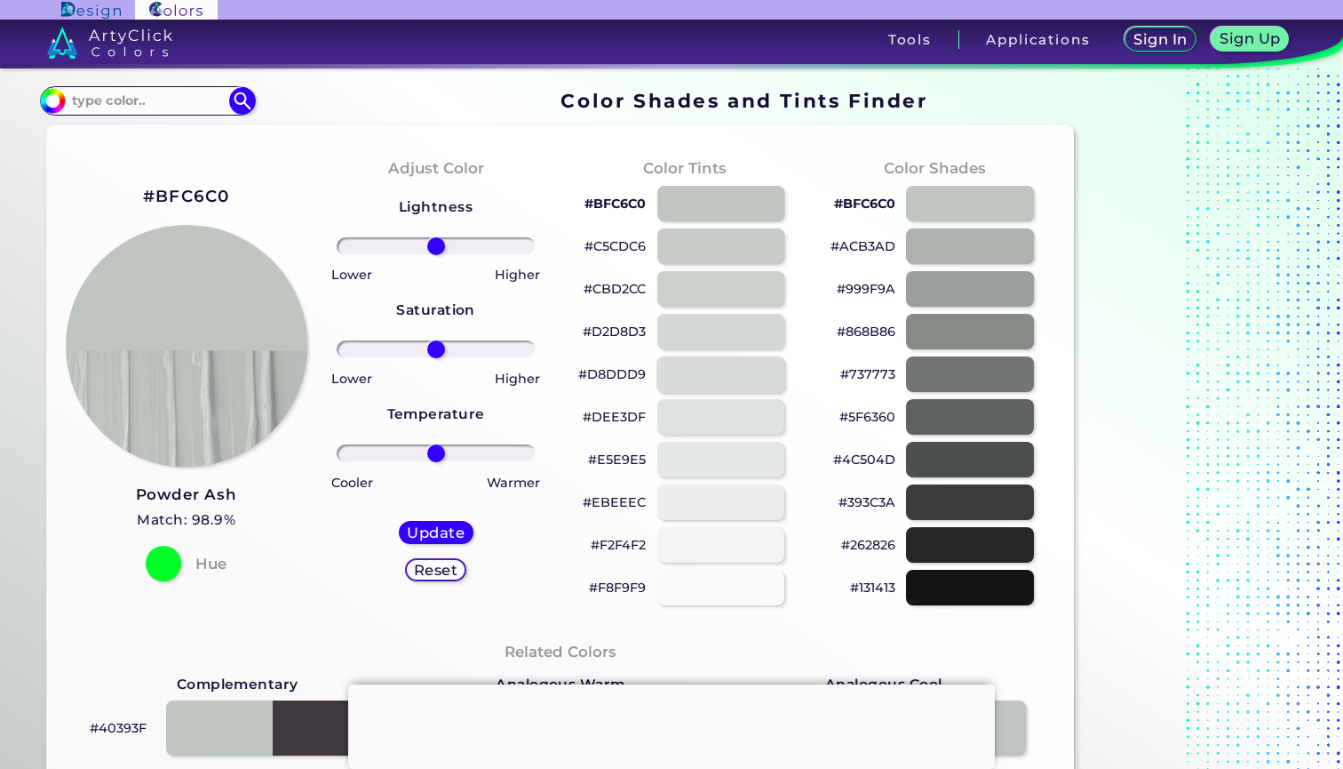
click at [711, 364] on div at bounding box center [721, 373] width 129 height 36
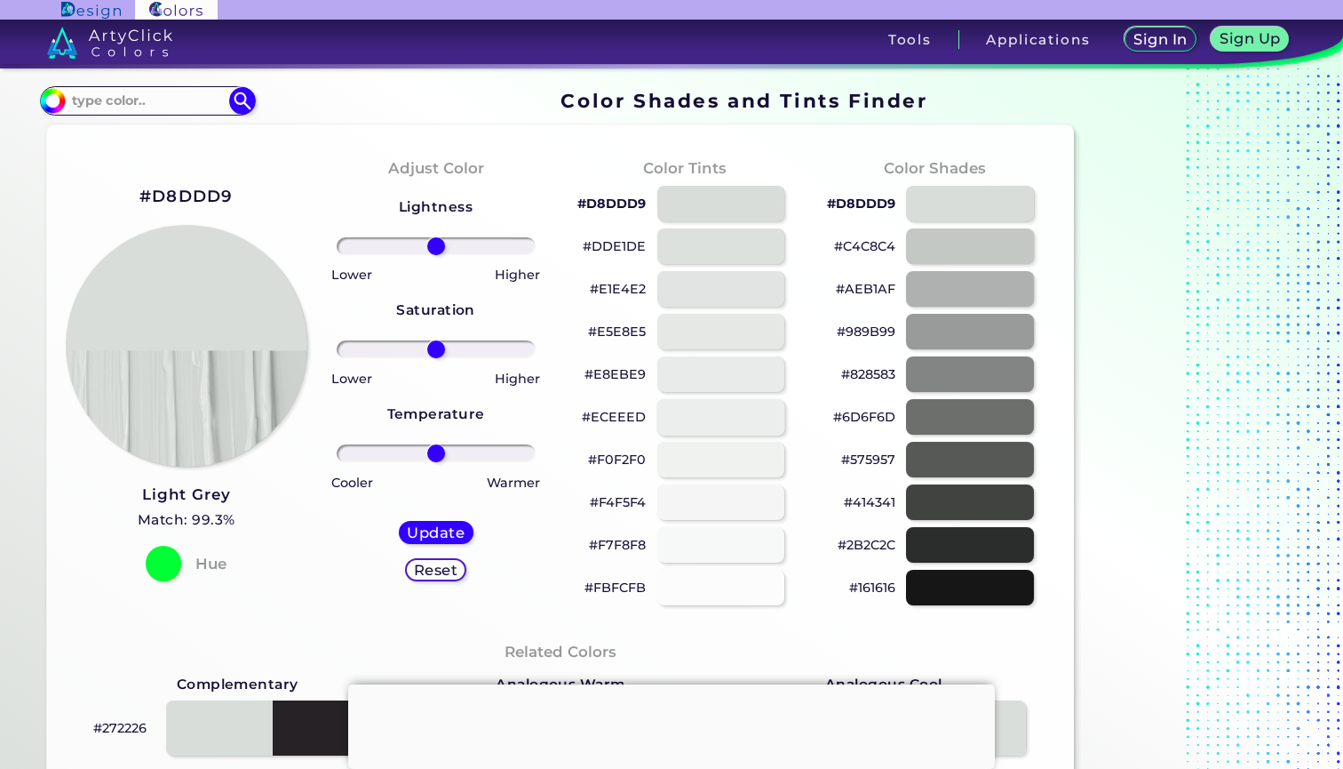
click at [701, 423] on div at bounding box center [721, 416] width 129 height 36
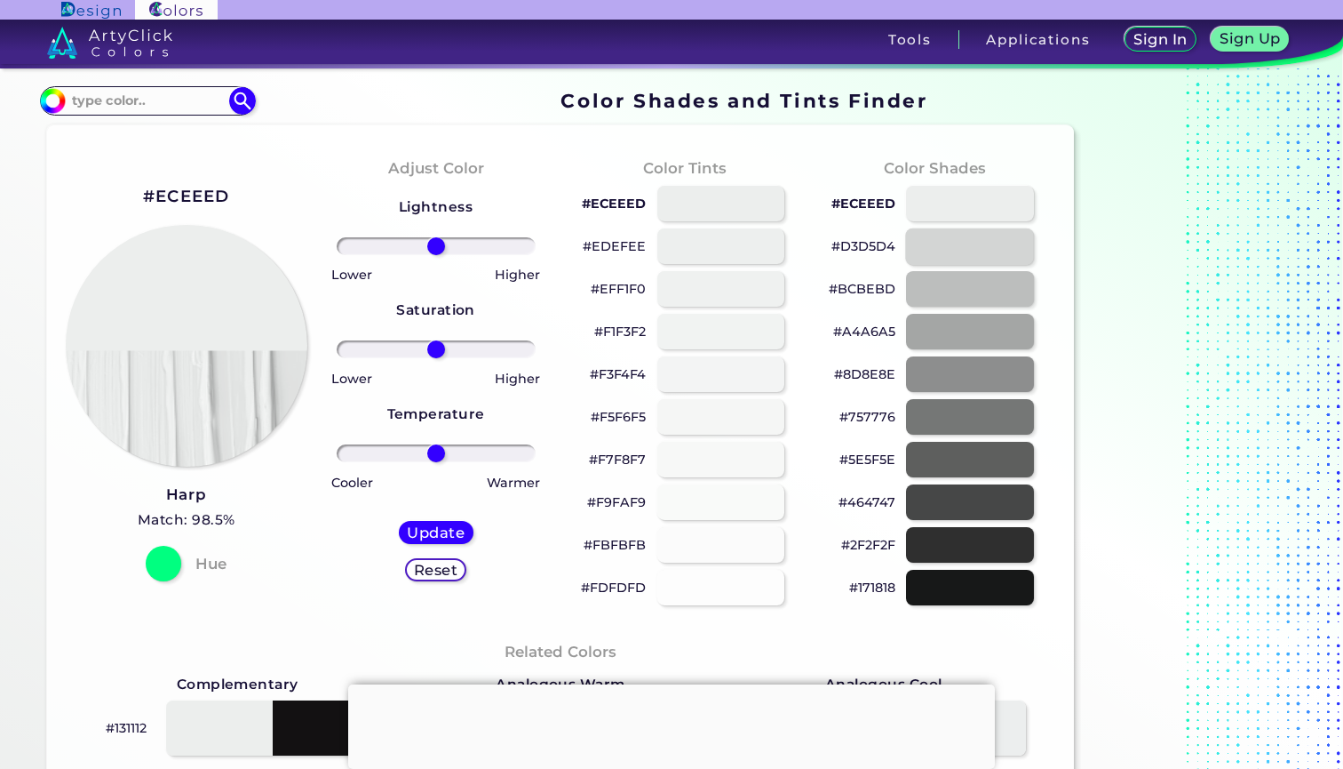
click at [961, 240] on div at bounding box center [970, 245] width 129 height 36
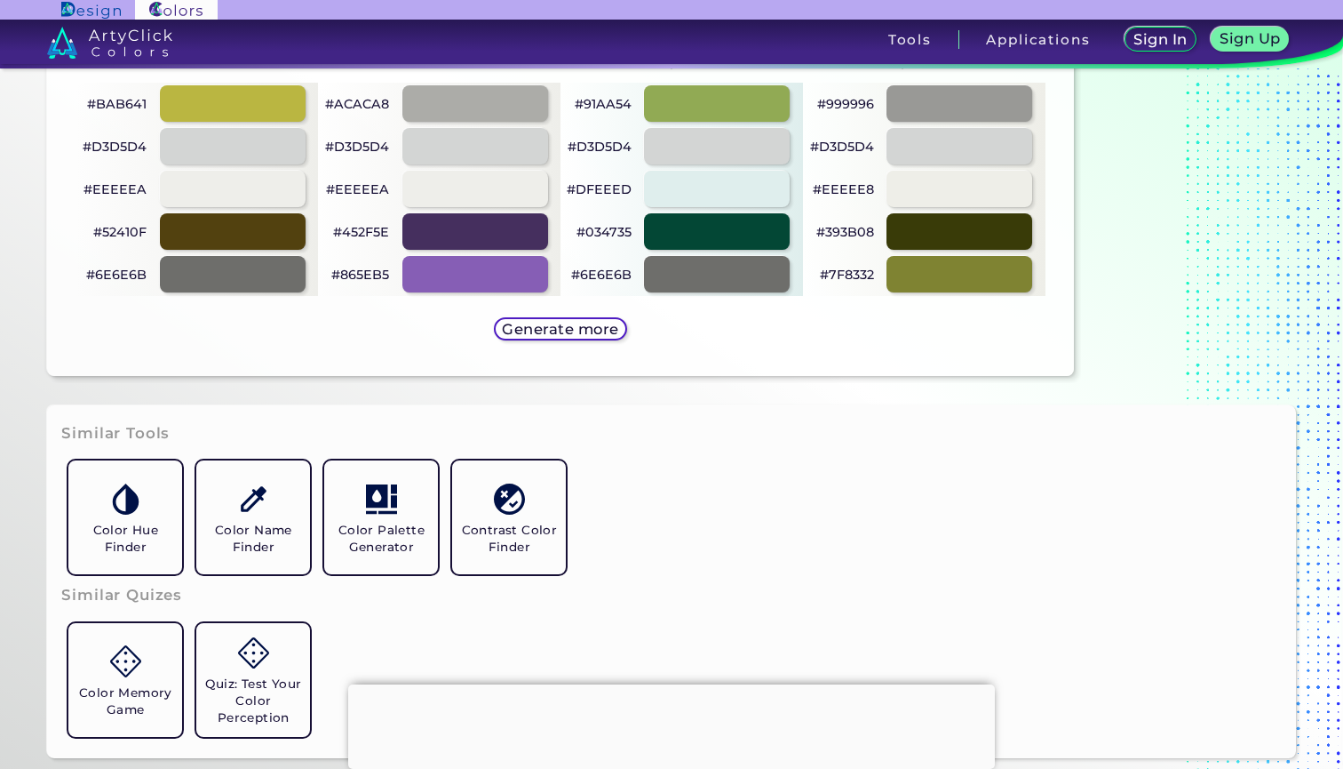
scroll to position [978, 0]
click at [957, 188] on div at bounding box center [959, 189] width 147 height 36
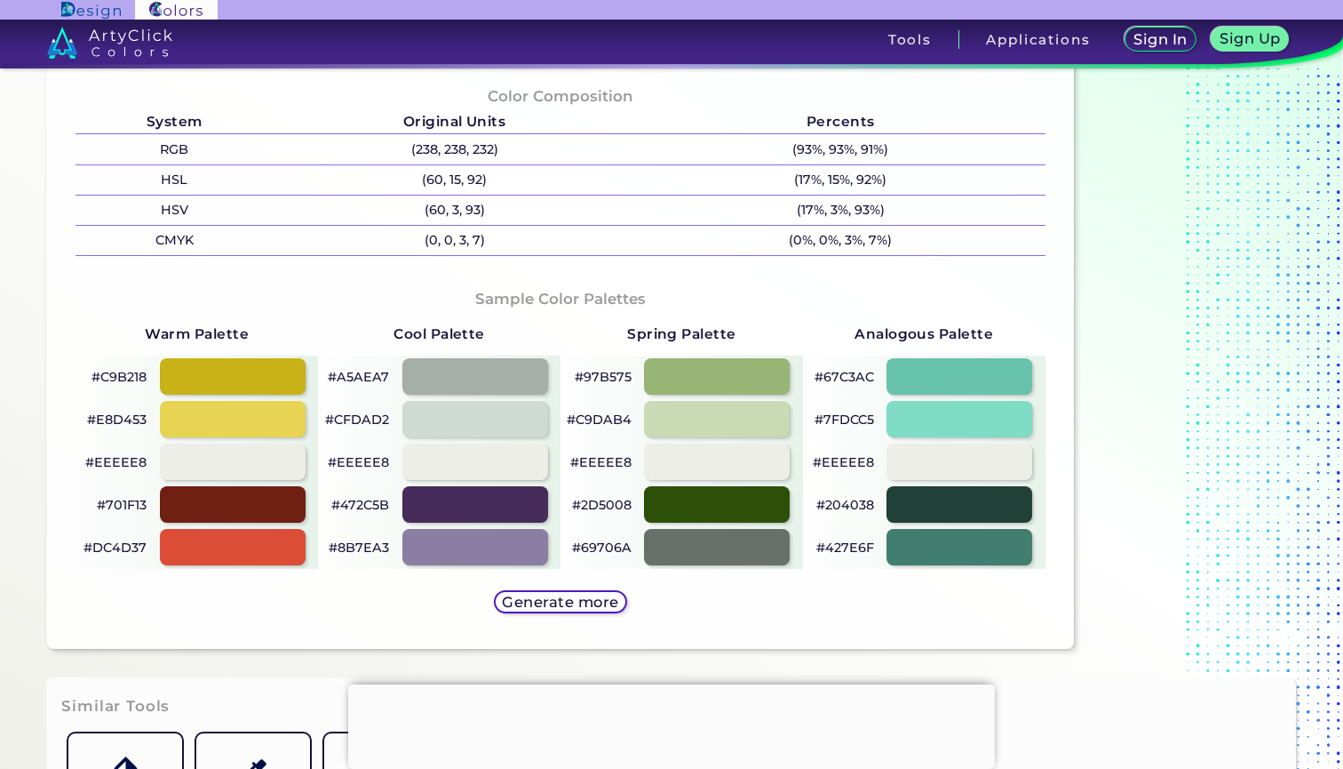
scroll to position [708, 0]
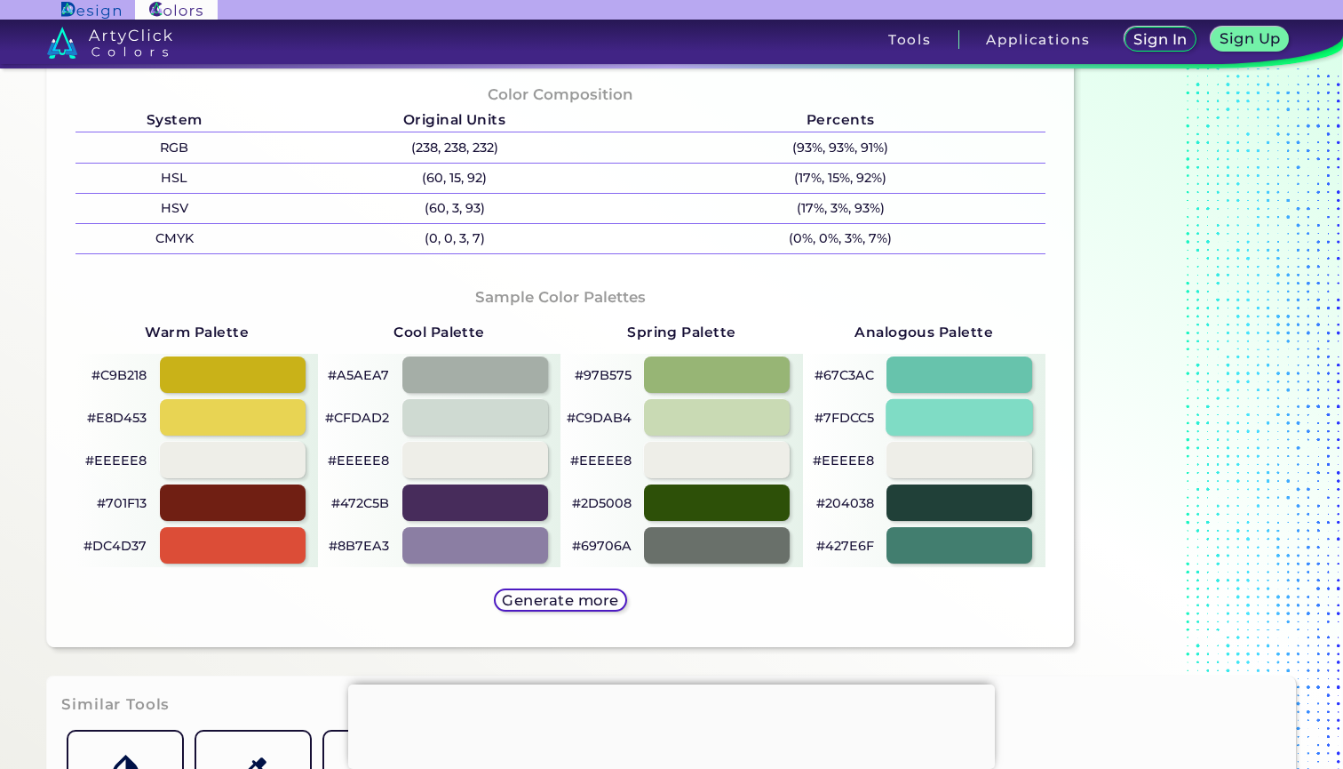
click at [924, 411] on div at bounding box center [959, 417] width 147 height 36
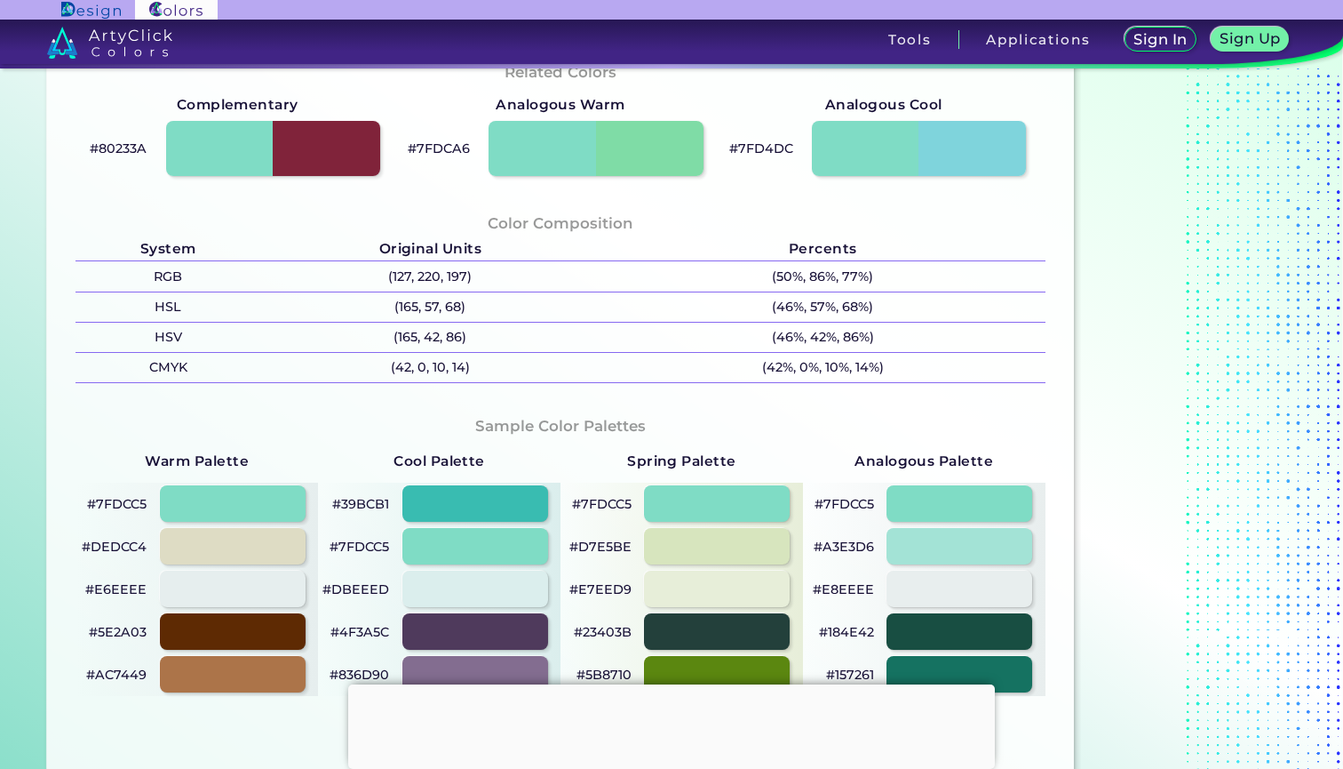
scroll to position [655, 0]
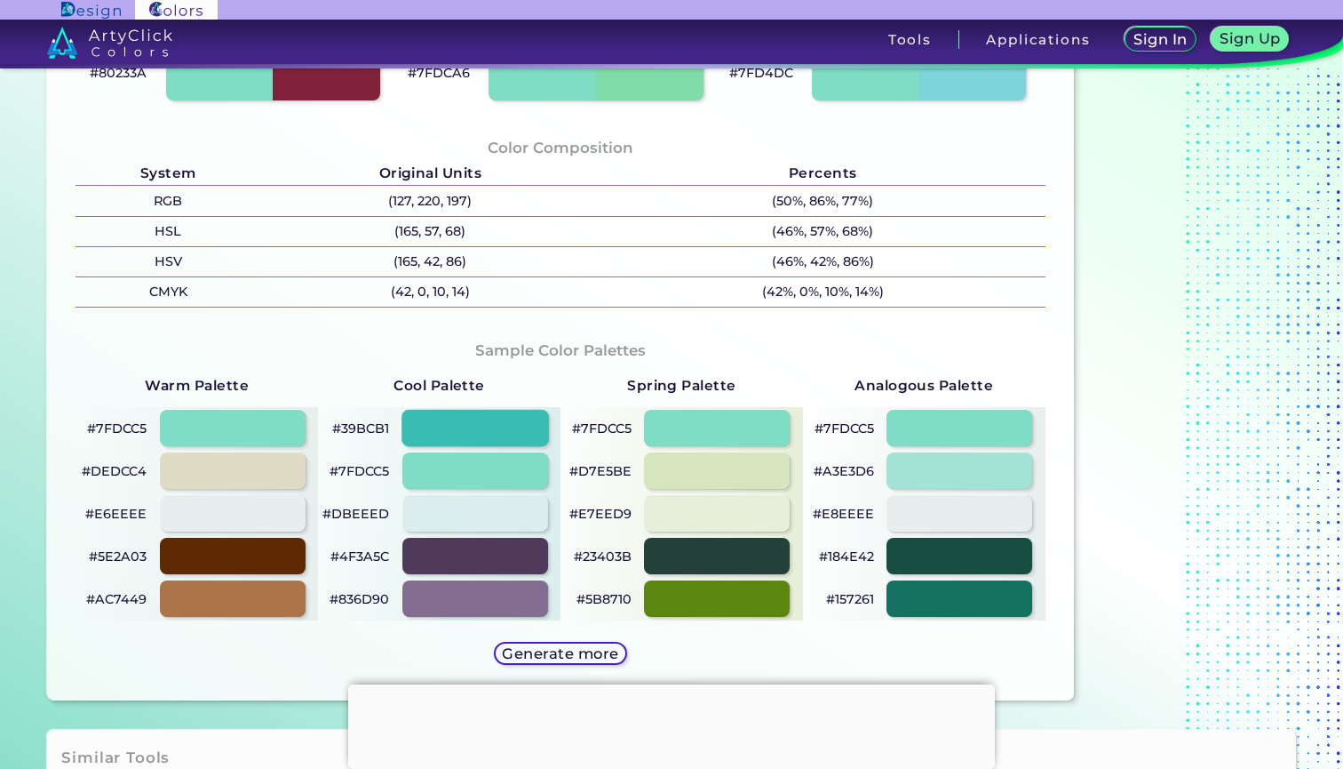
click at [482, 429] on div at bounding box center [475, 428] width 147 height 36
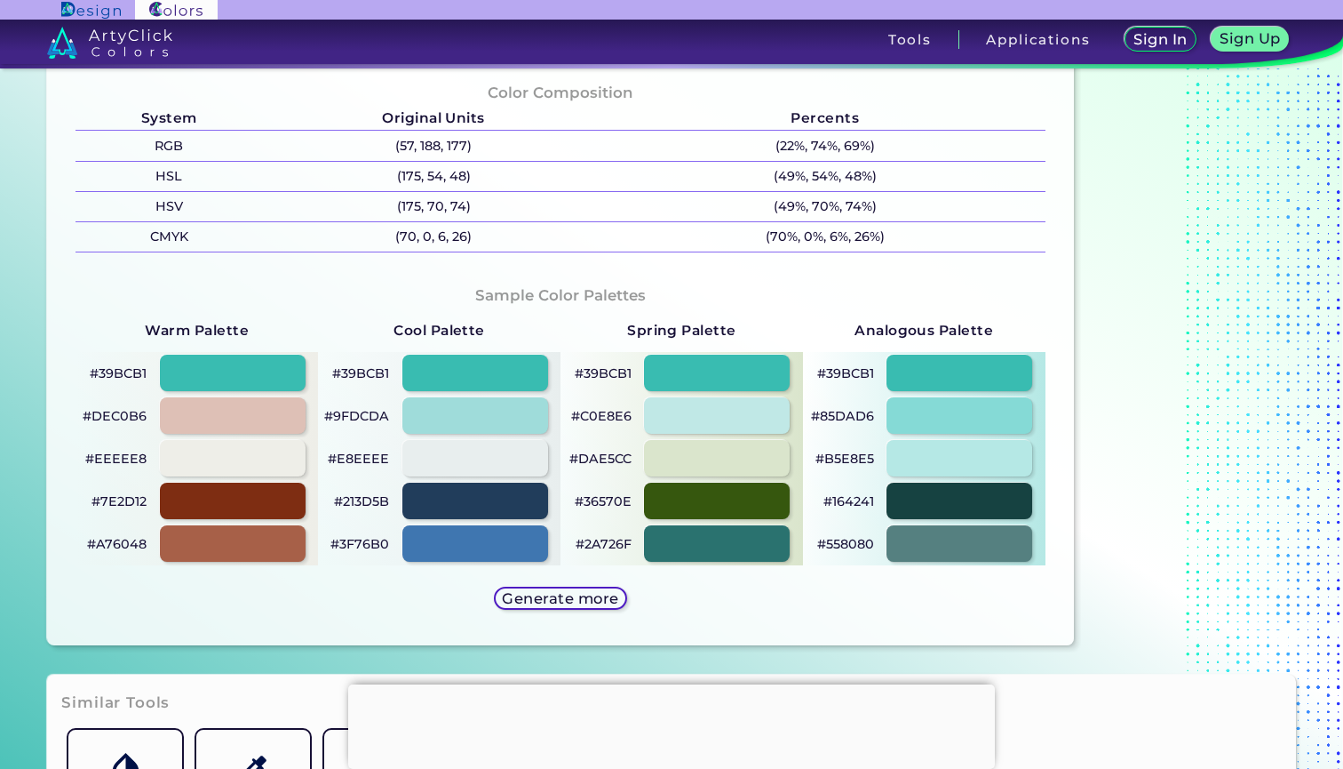
scroll to position [726, 0]
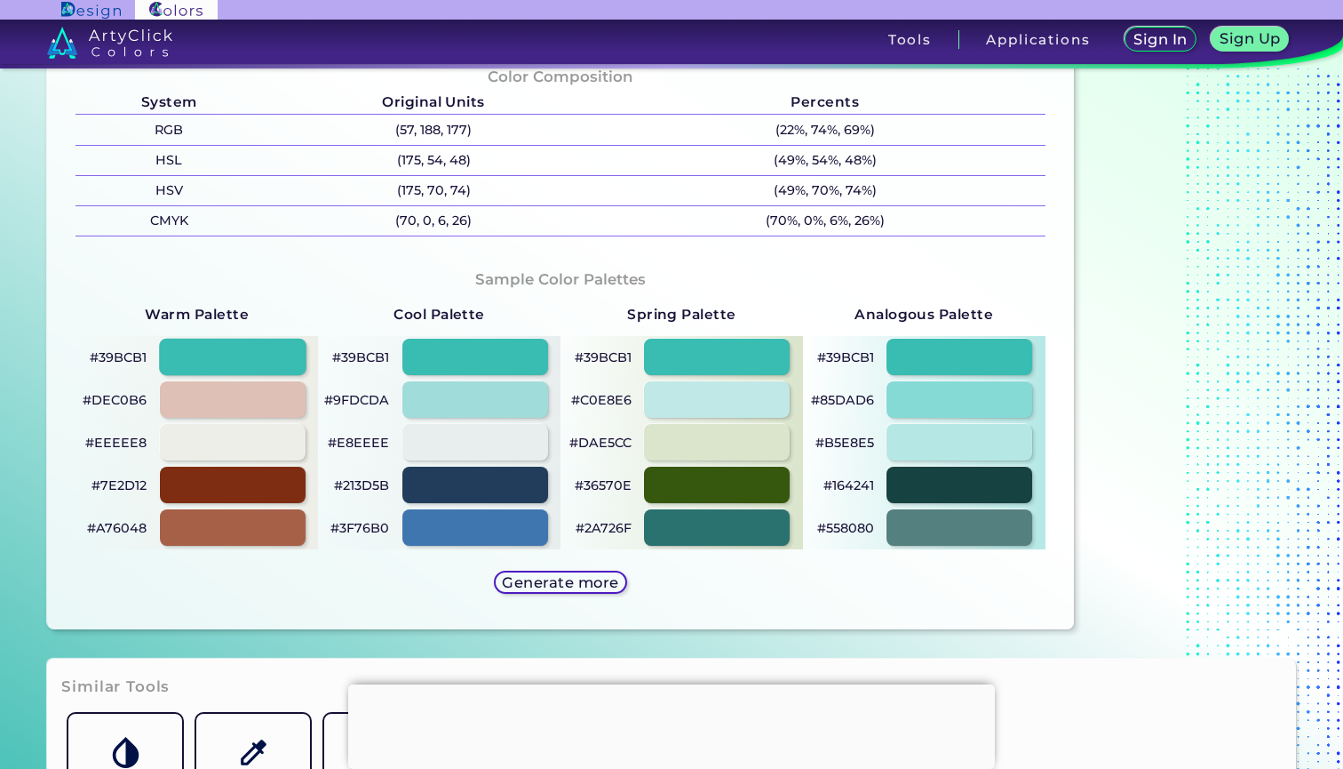
click at [267, 363] on div at bounding box center [232, 357] width 147 height 36
click at [277, 352] on div at bounding box center [232, 357] width 147 height 36
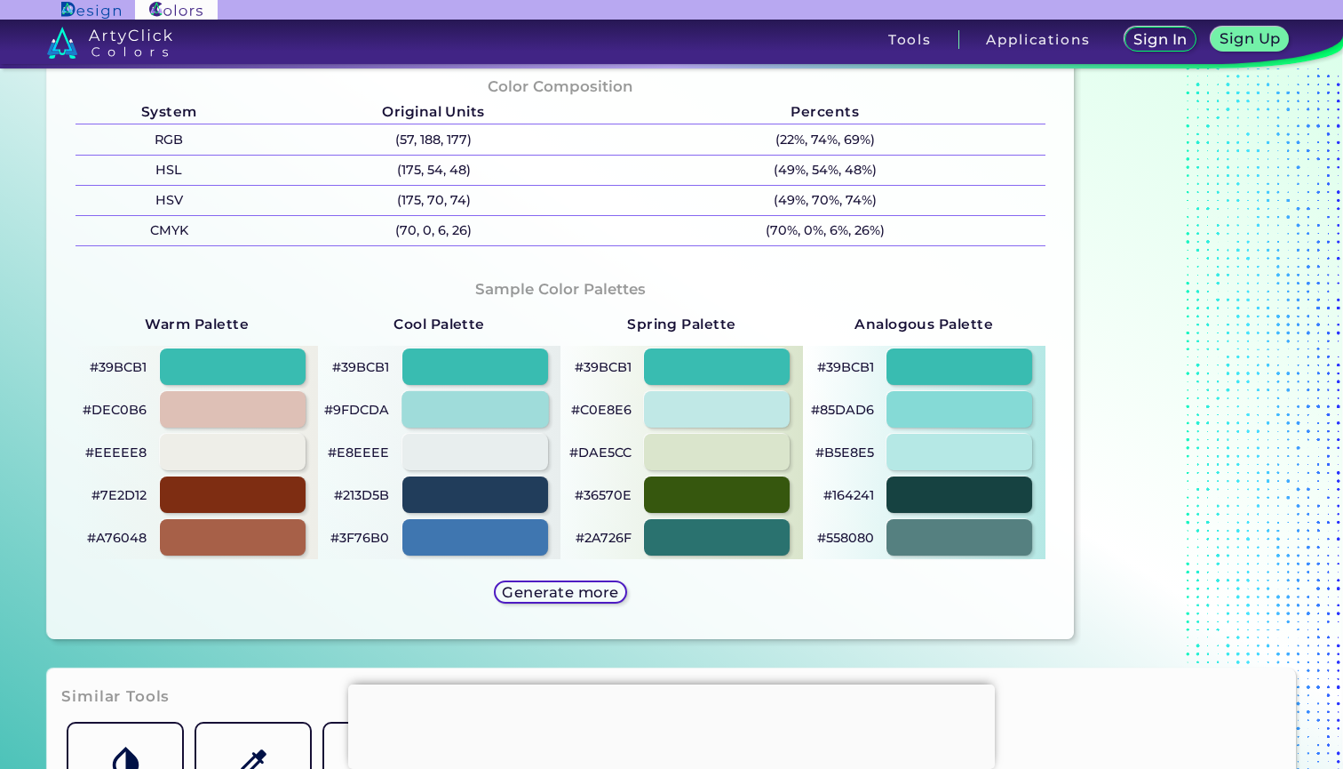
scroll to position [725, 0]
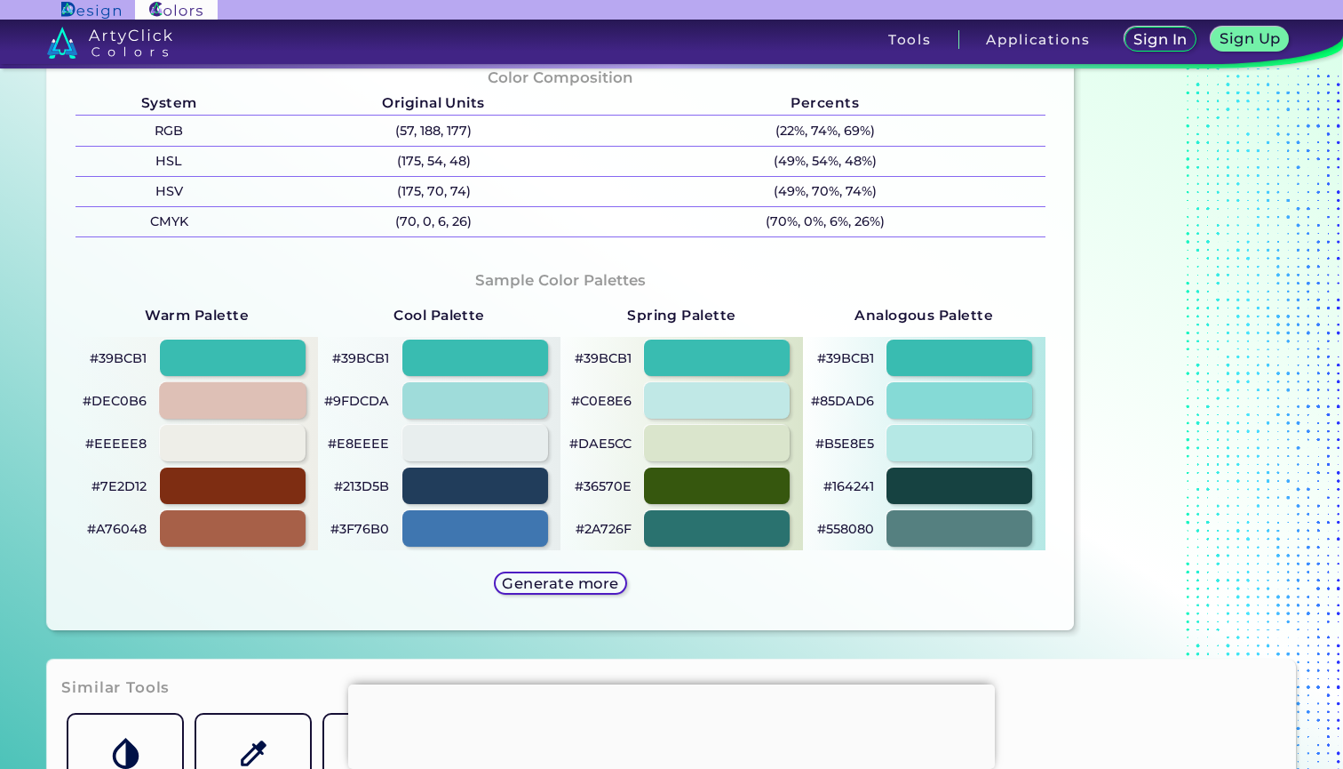
click at [267, 403] on div at bounding box center [232, 400] width 147 height 36
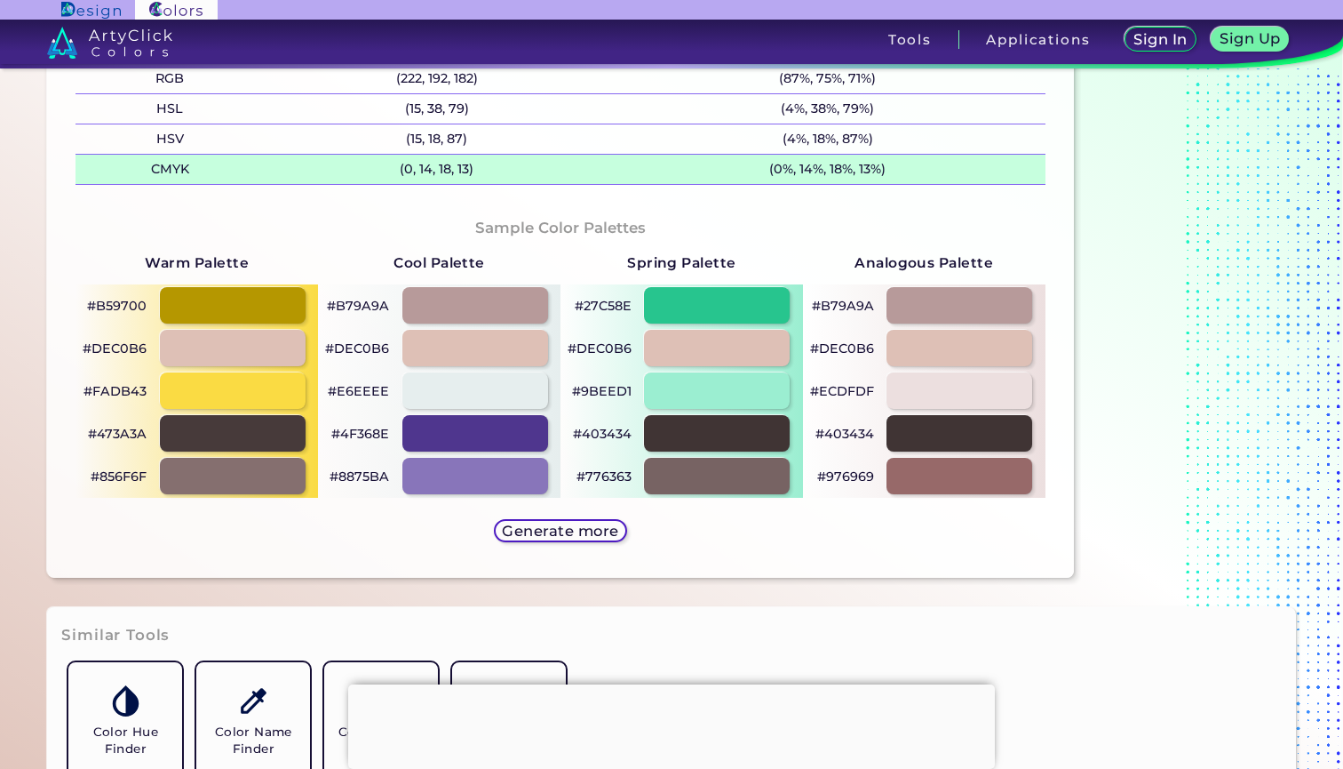
scroll to position [788, 0]
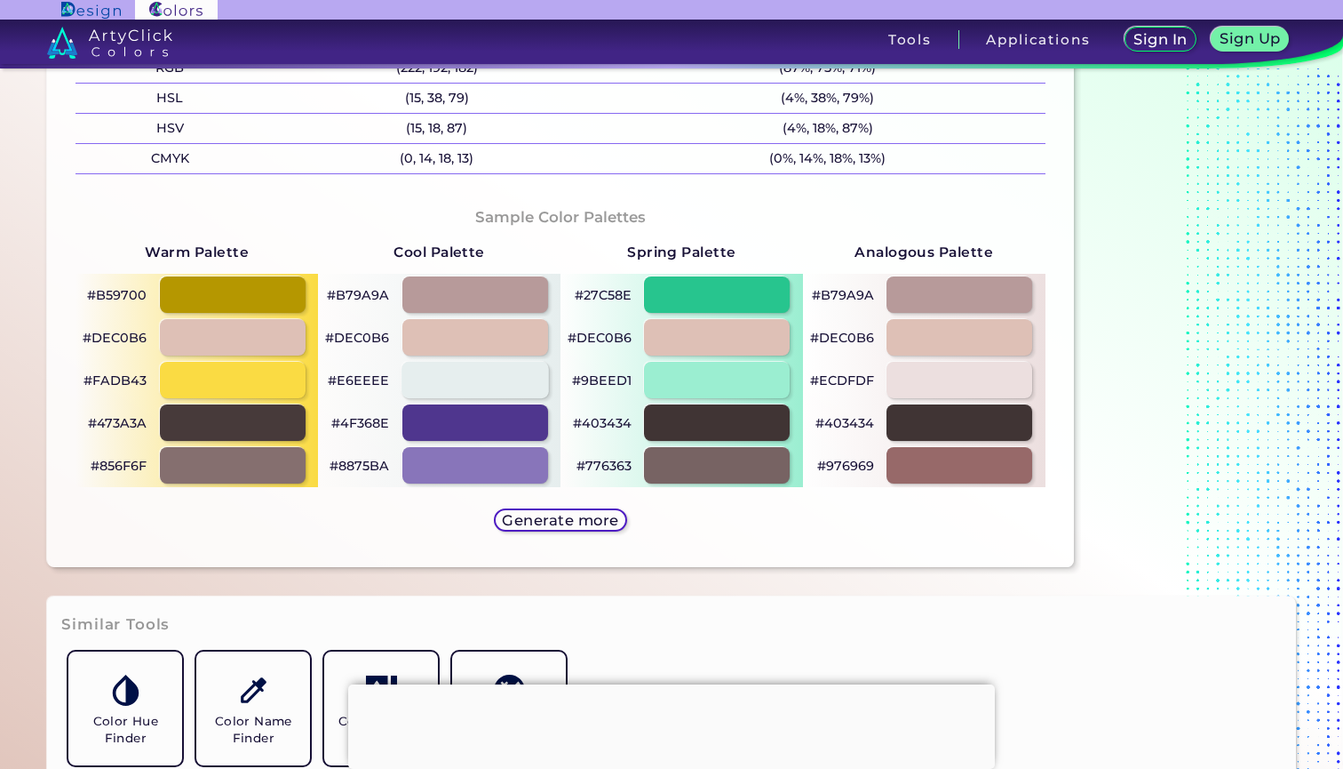
click at [482, 374] on div at bounding box center [475, 380] width 147 height 36
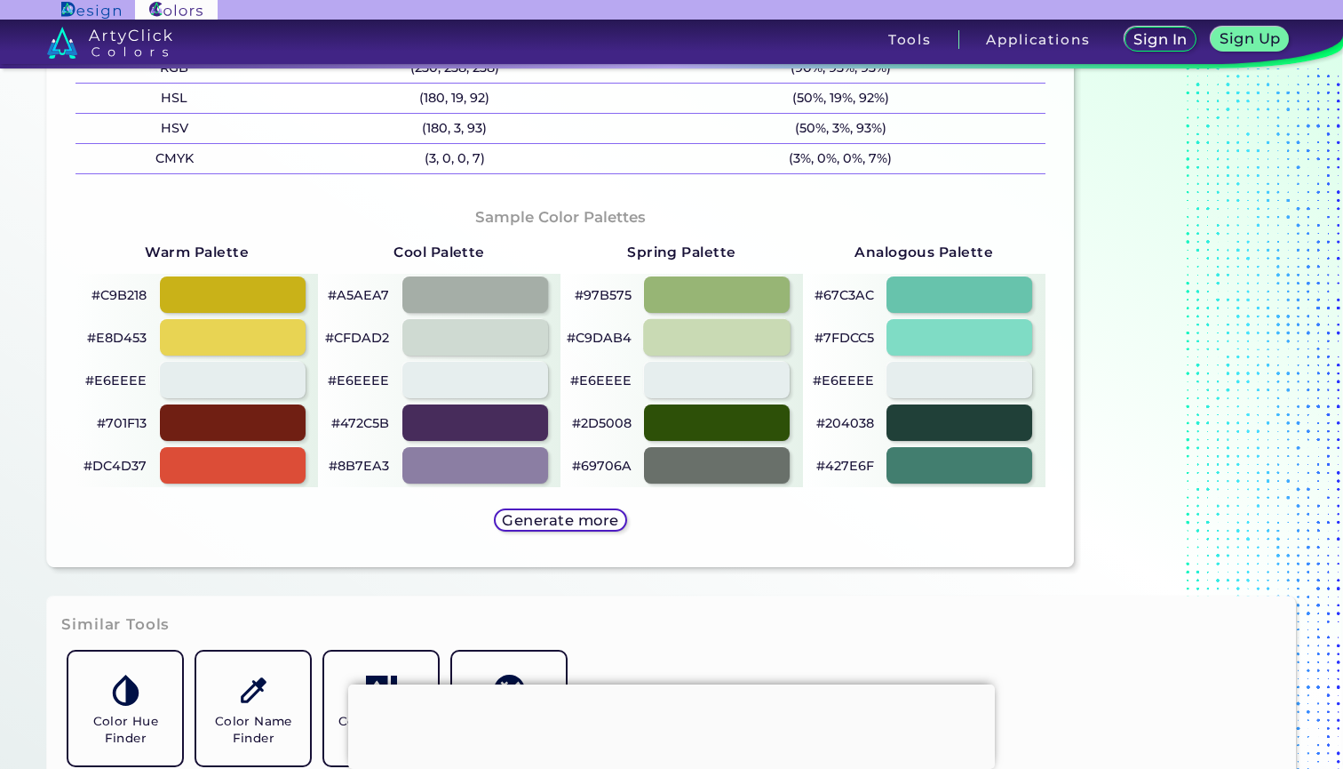
click at [738, 324] on div at bounding box center [717, 337] width 147 height 36
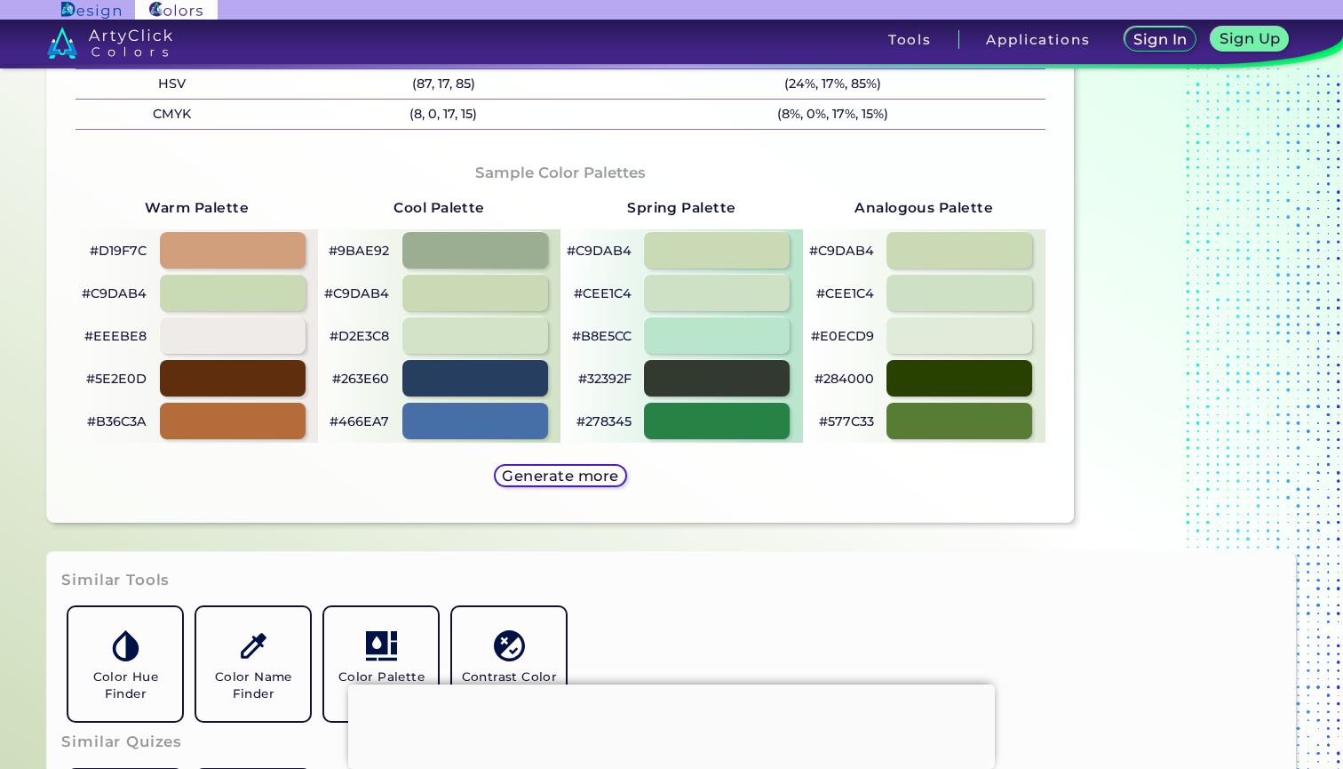
scroll to position [837, 0]
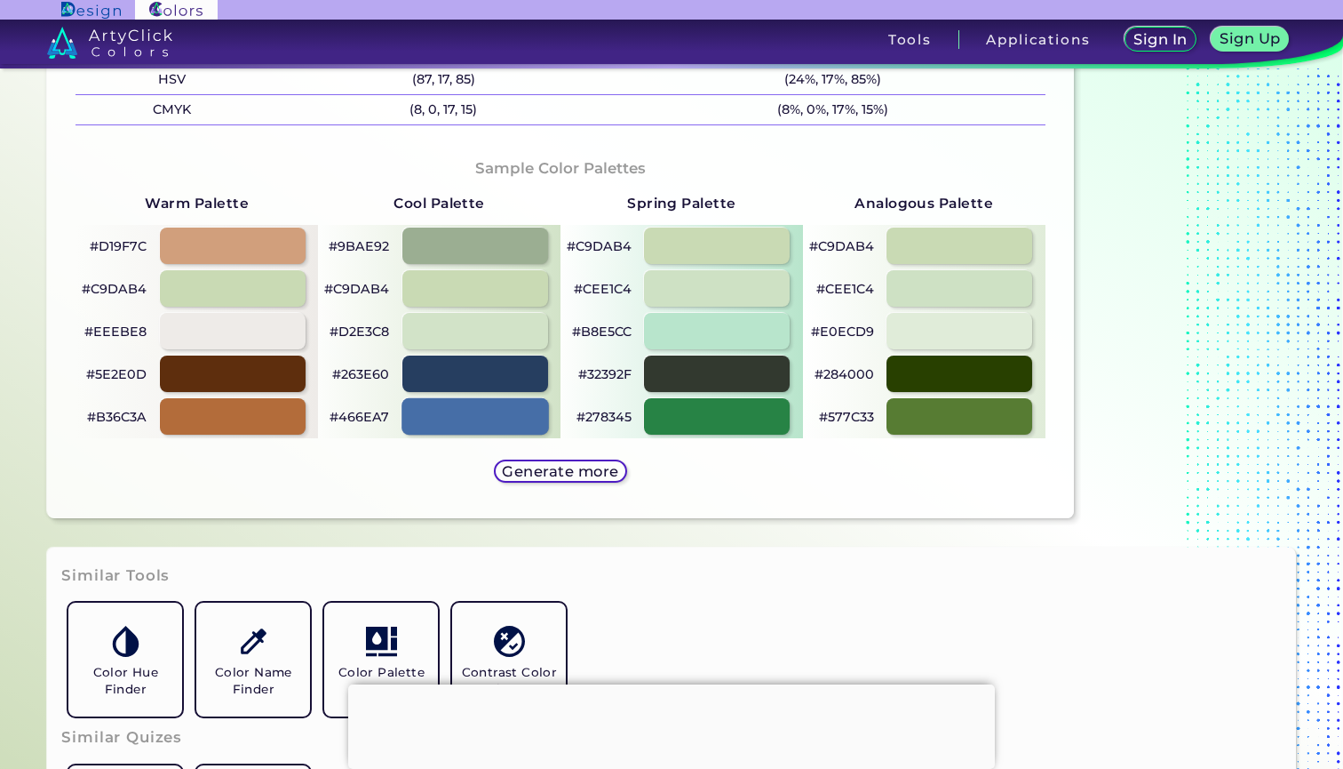
click at [484, 404] on div at bounding box center [475, 416] width 147 height 36
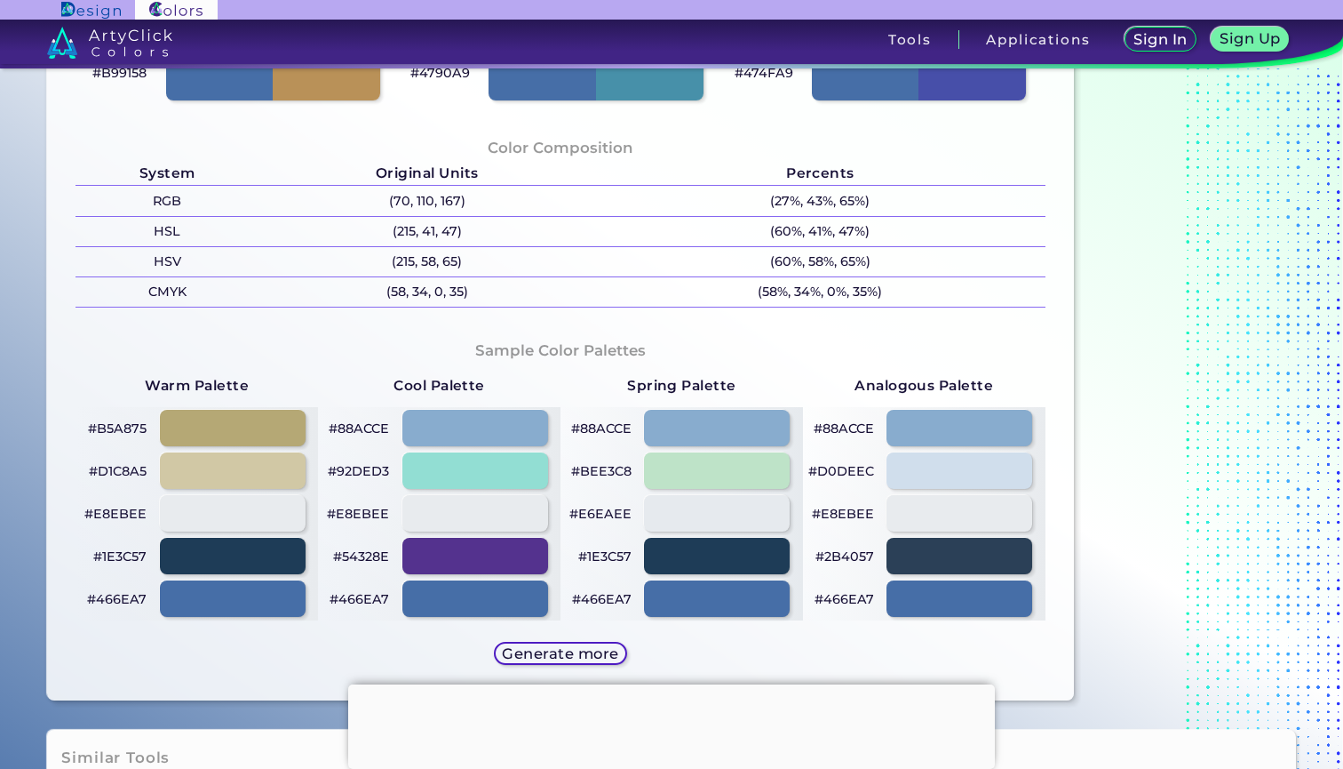
scroll to position [671, 0]
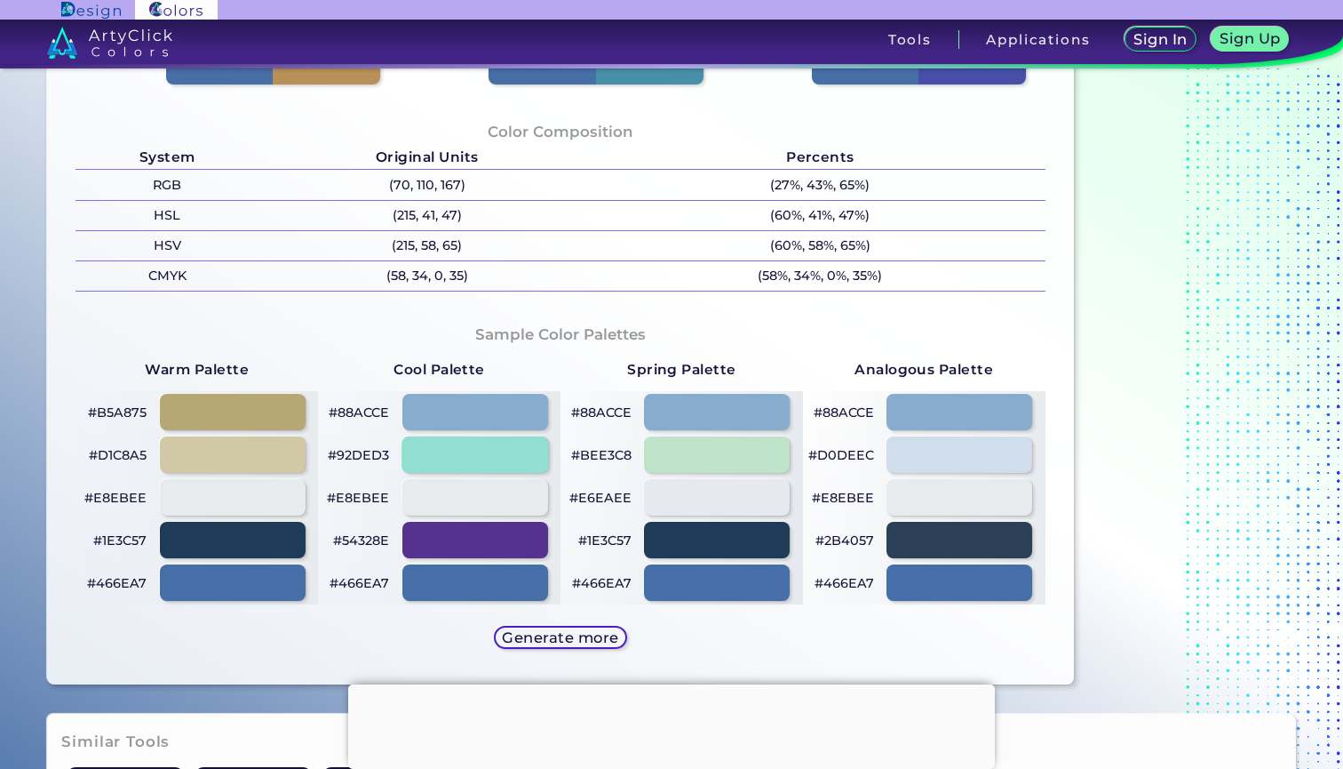
click at [519, 454] on div at bounding box center [475, 454] width 147 height 36
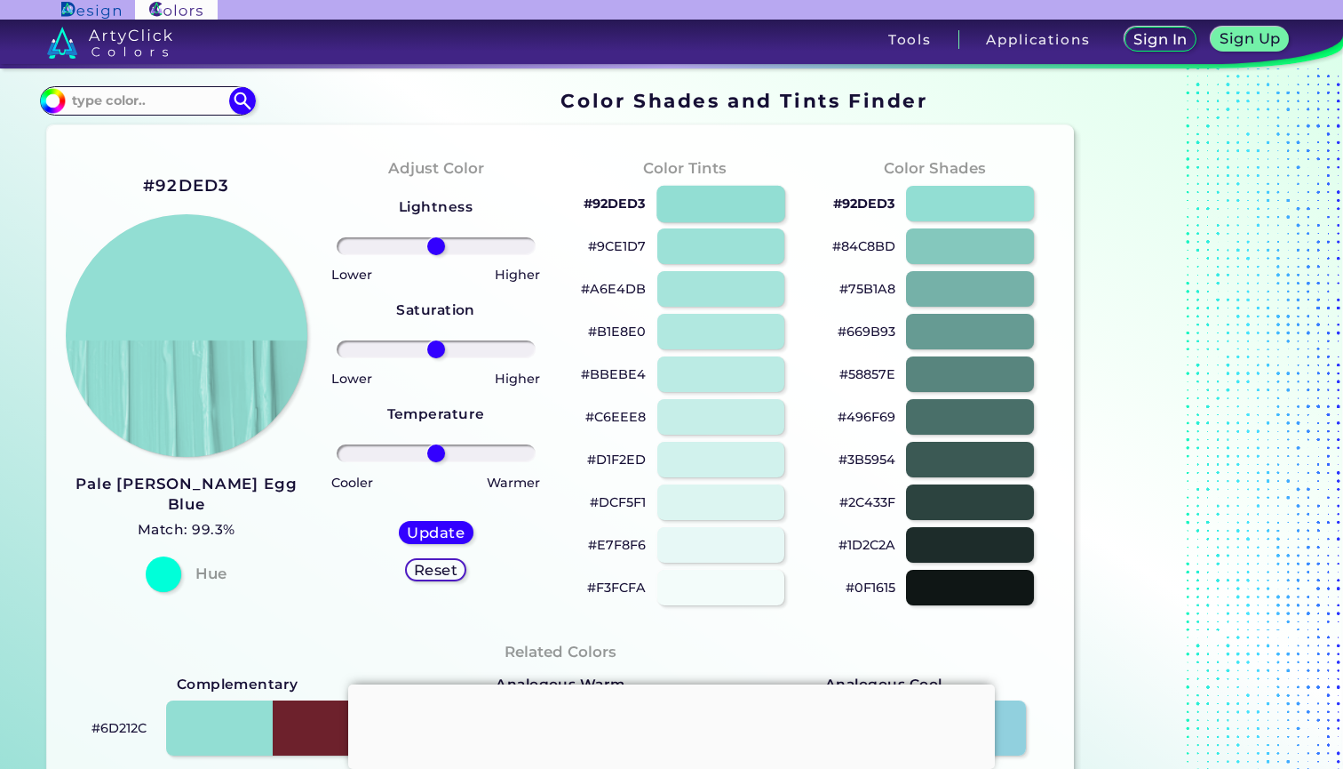
click at [763, 216] on div at bounding box center [721, 203] width 129 height 36
click at [206, 187] on h2 "#92DED3" at bounding box center [186, 185] width 87 height 23
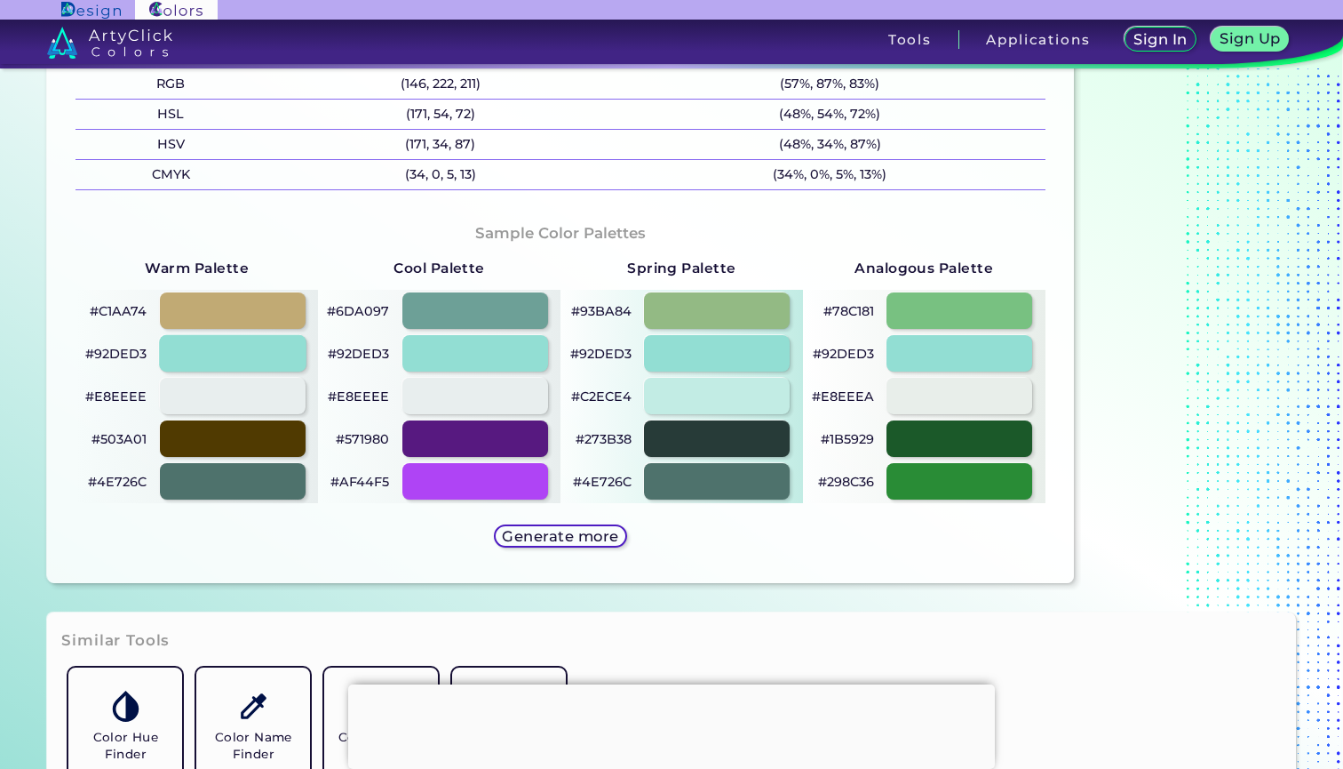
scroll to position [788, 0]
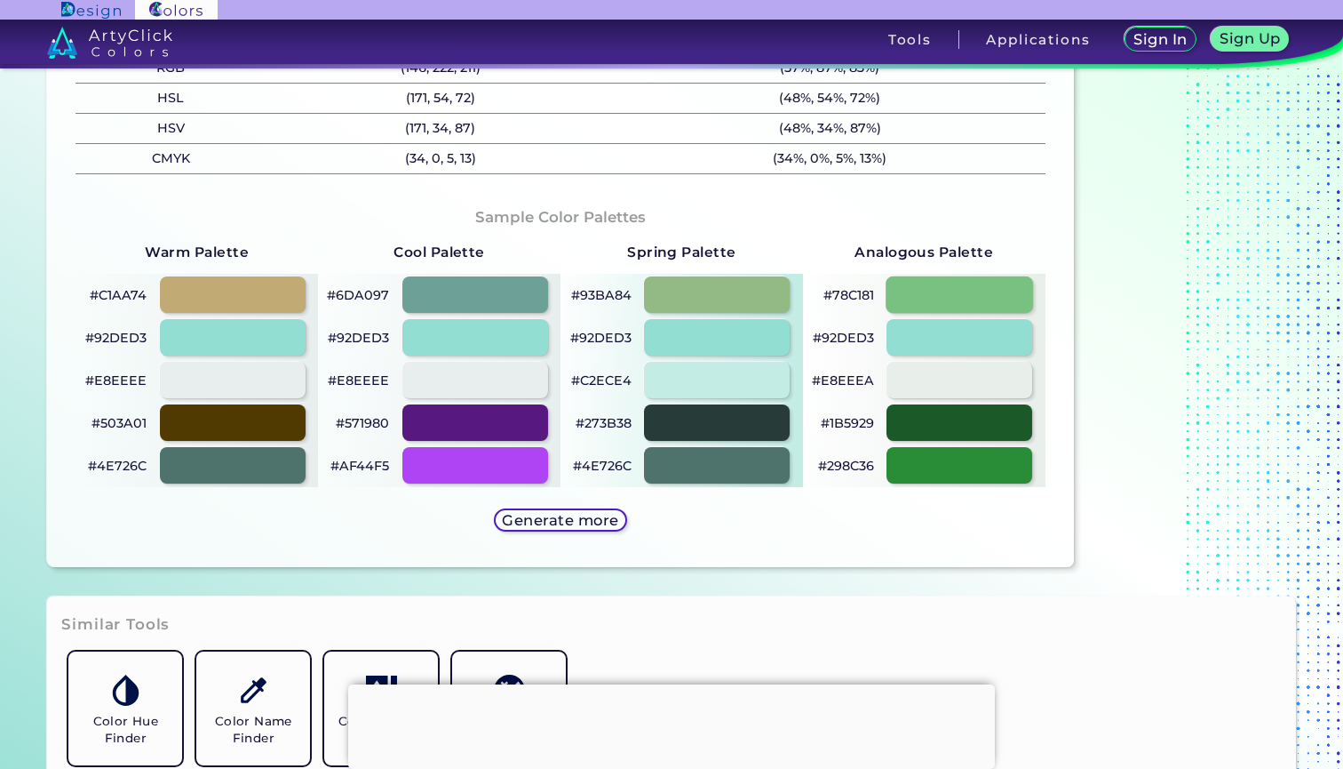
click at [983, 297] on div at bounding box center [959, 294] width 147 height 36
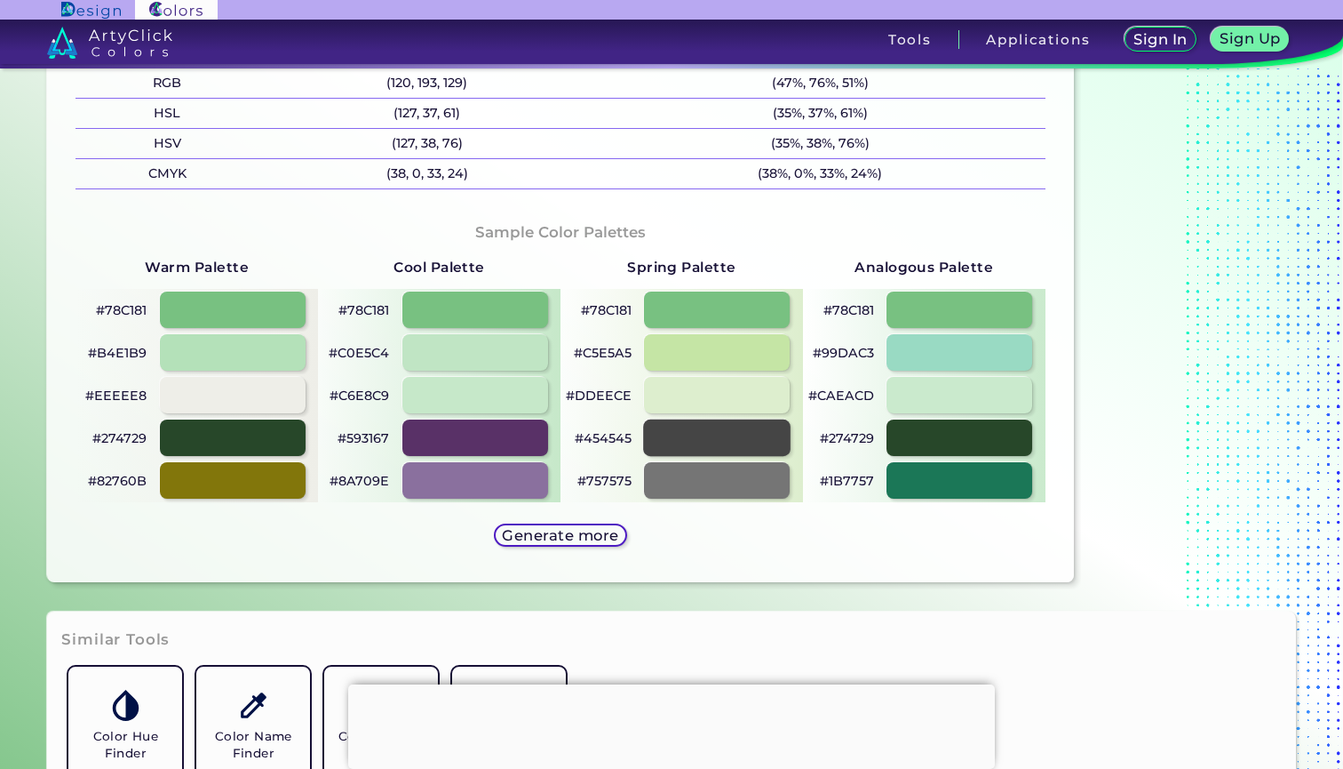
scroll to position [775, 0]
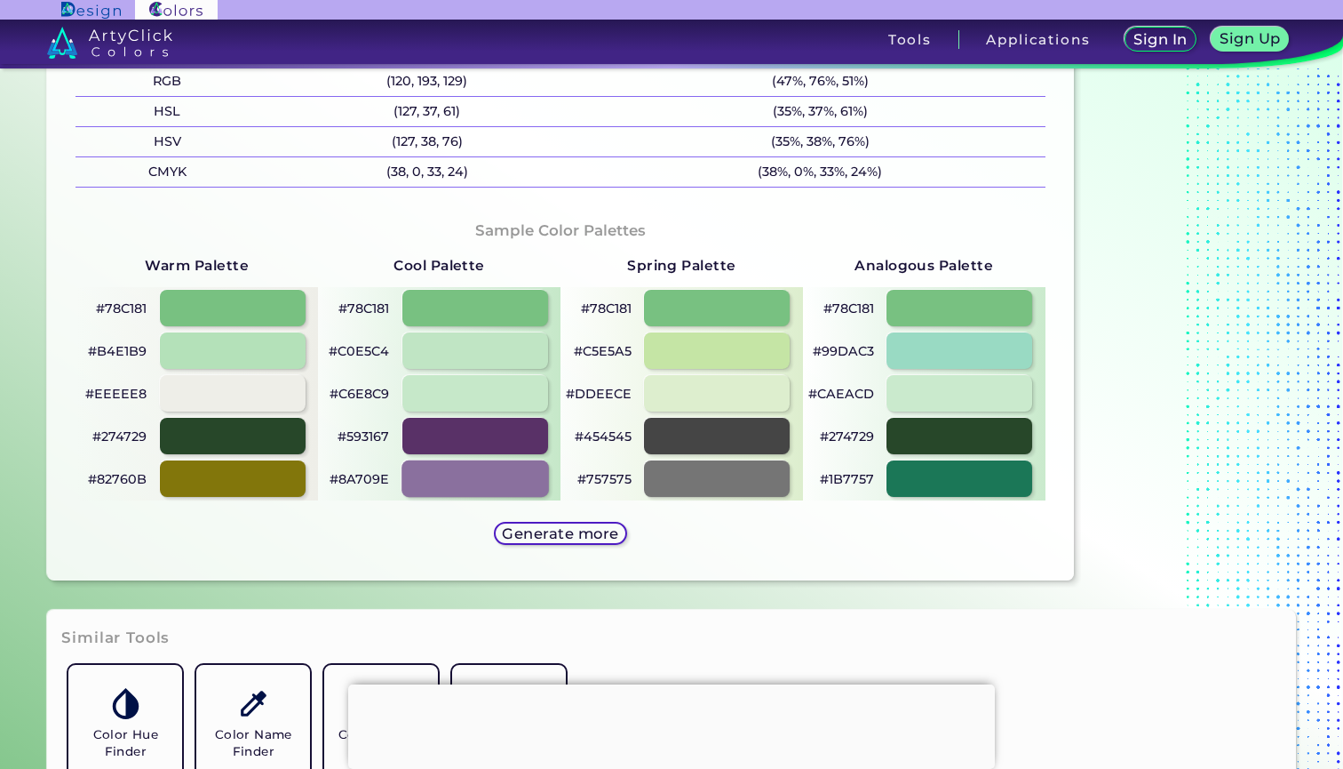
click at [514, 476] on div at bounding box center [475, 478] width 147 height 36
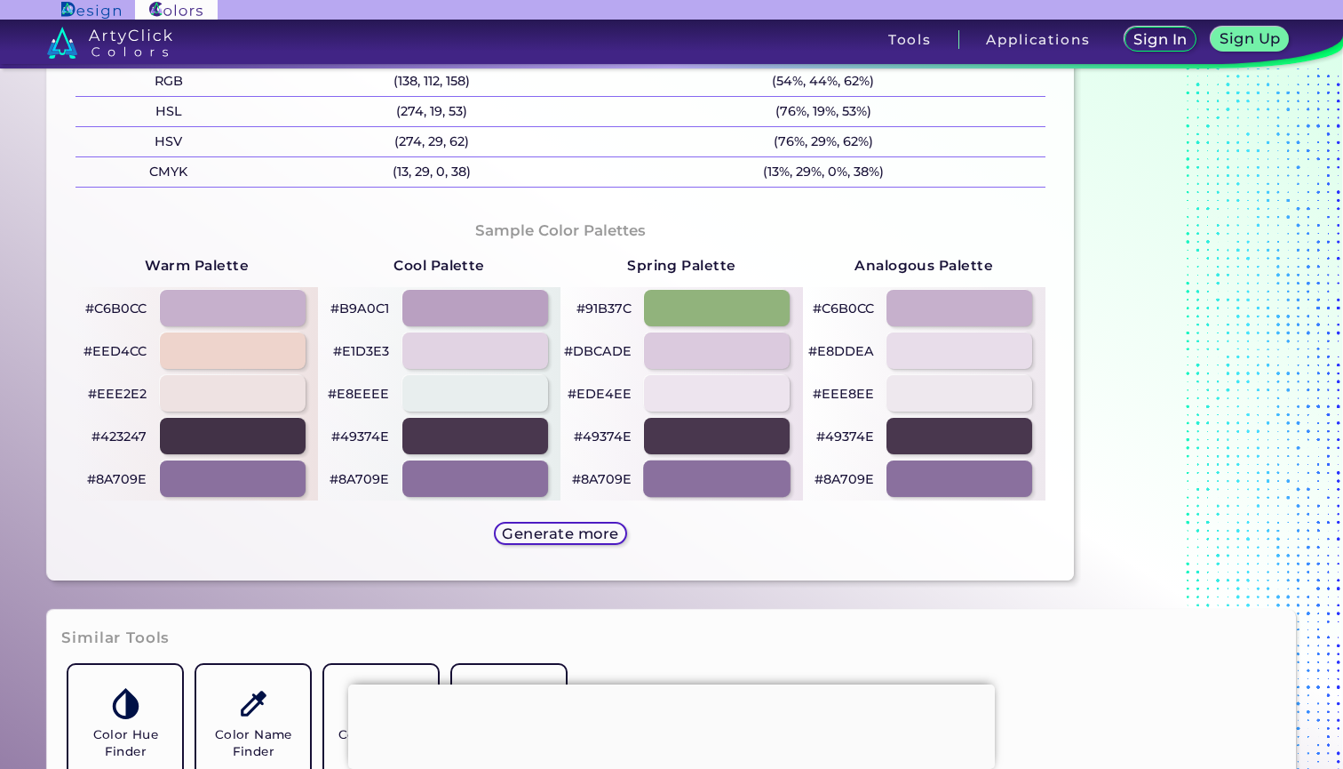
click at [715, 481] on div at bounding box center [717, 478] width 147 height 36
click at [990, 482] on div at bounding box center [959, 478] width 147 height 36
click at [515, 422] on div at bounding box center [475, 436] width 147 height 36
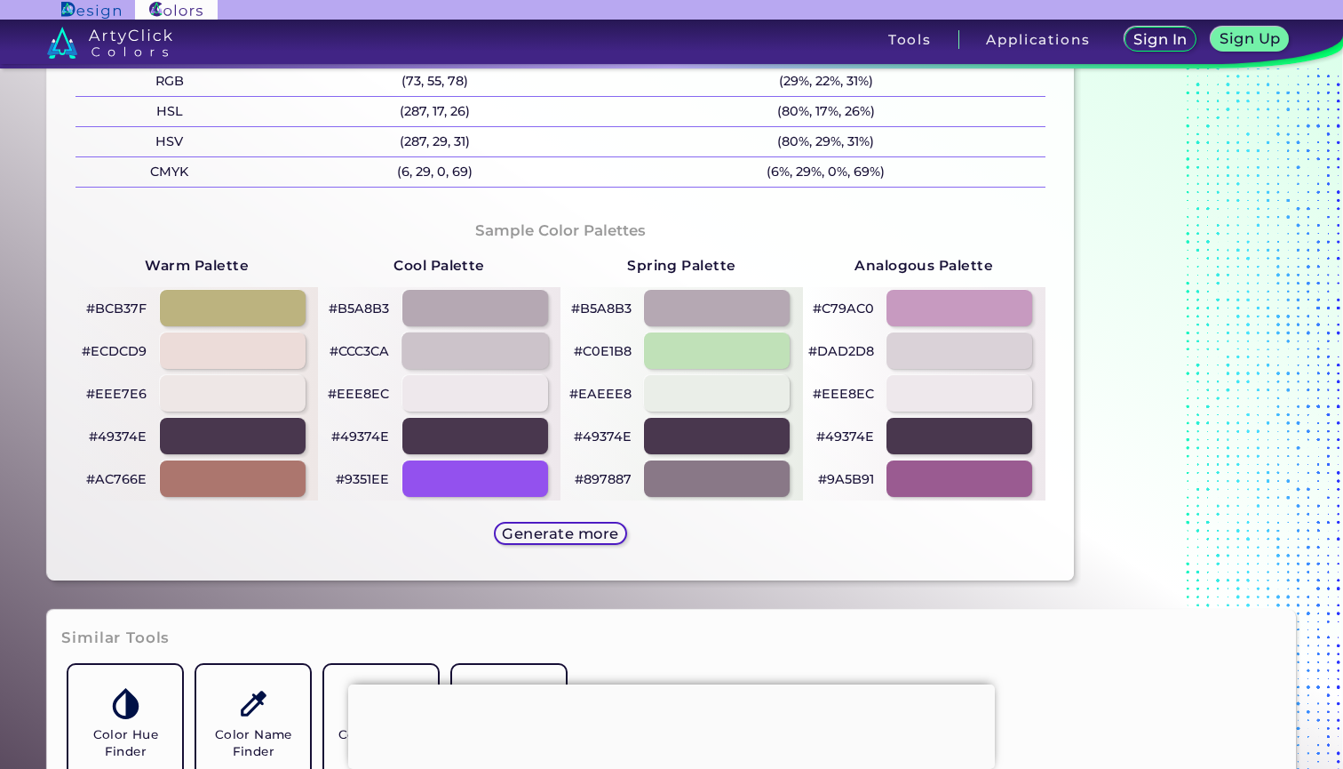
click at [501, 345] on div at bounding box center [475, 350] width 147 height 36
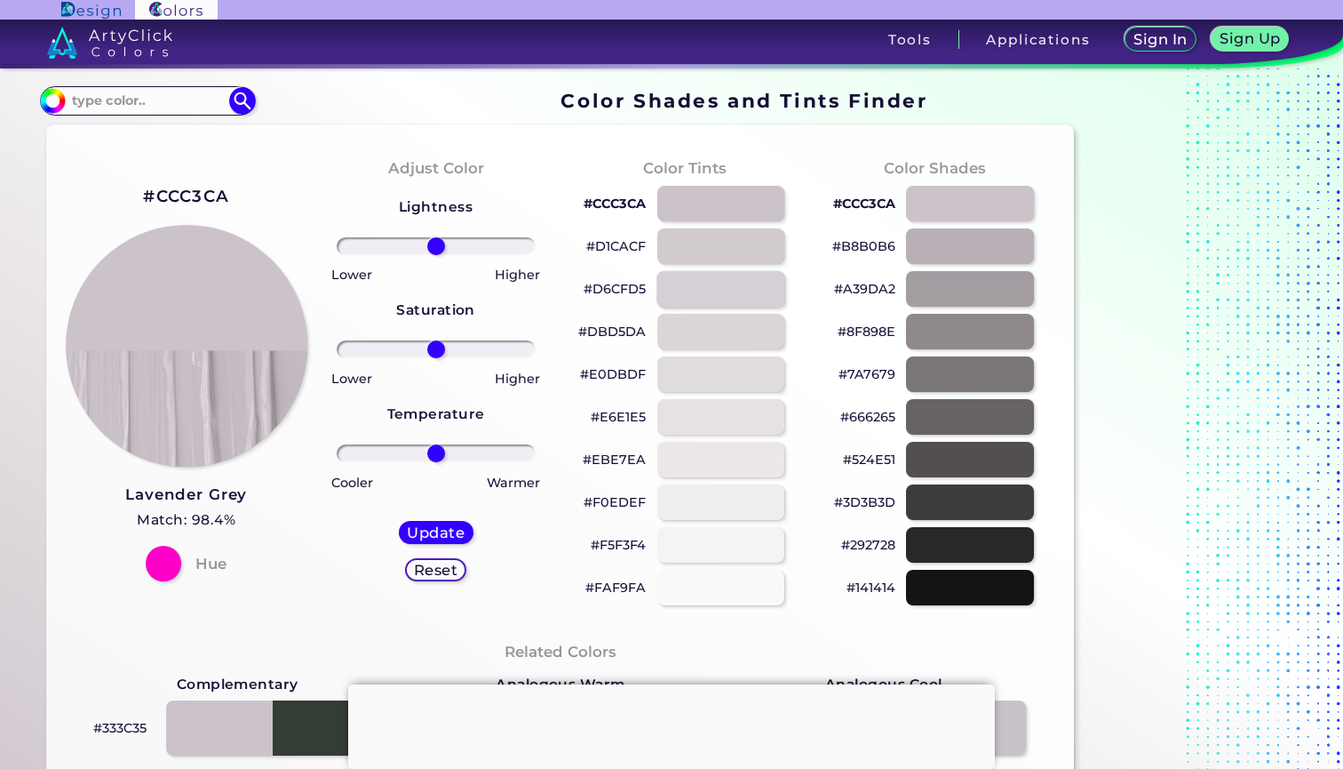
click at [706, 289] on div at bounding box center [721, 288] width 129 height 36
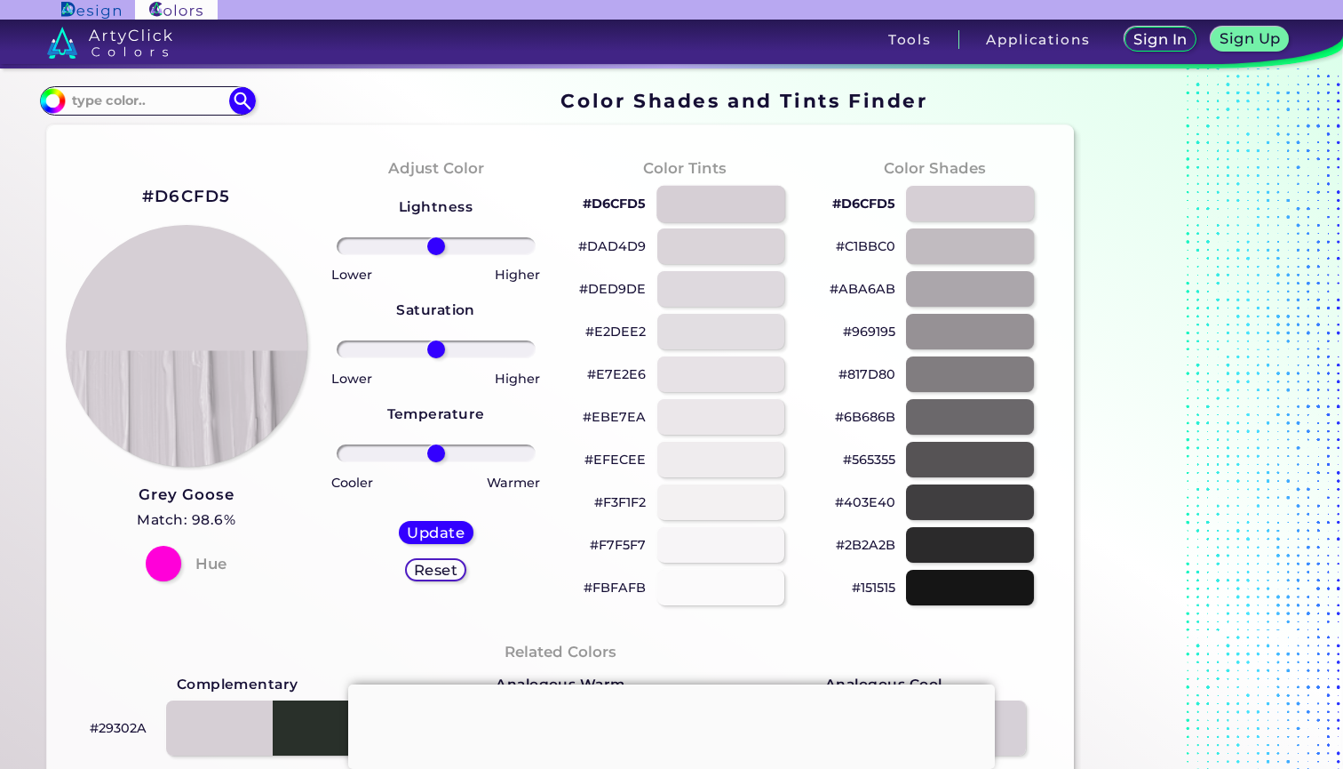
click at [713, 214] on div at bounding box center [721, 203] width 129 height 36
click at [725, 330] on div at bounding box center [721, 331] width 129 height 36
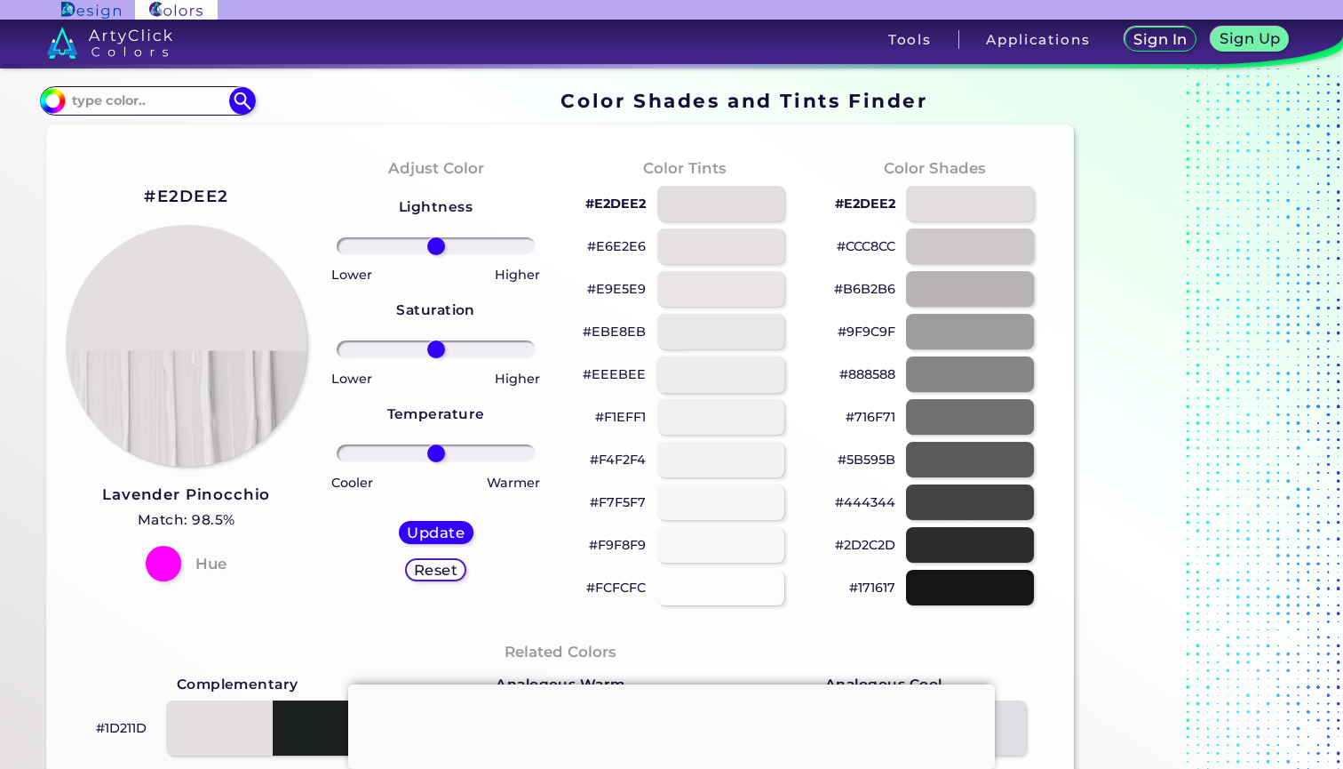
click at [721, 376] on div at bounding box center [721, 373] width 129 height 36
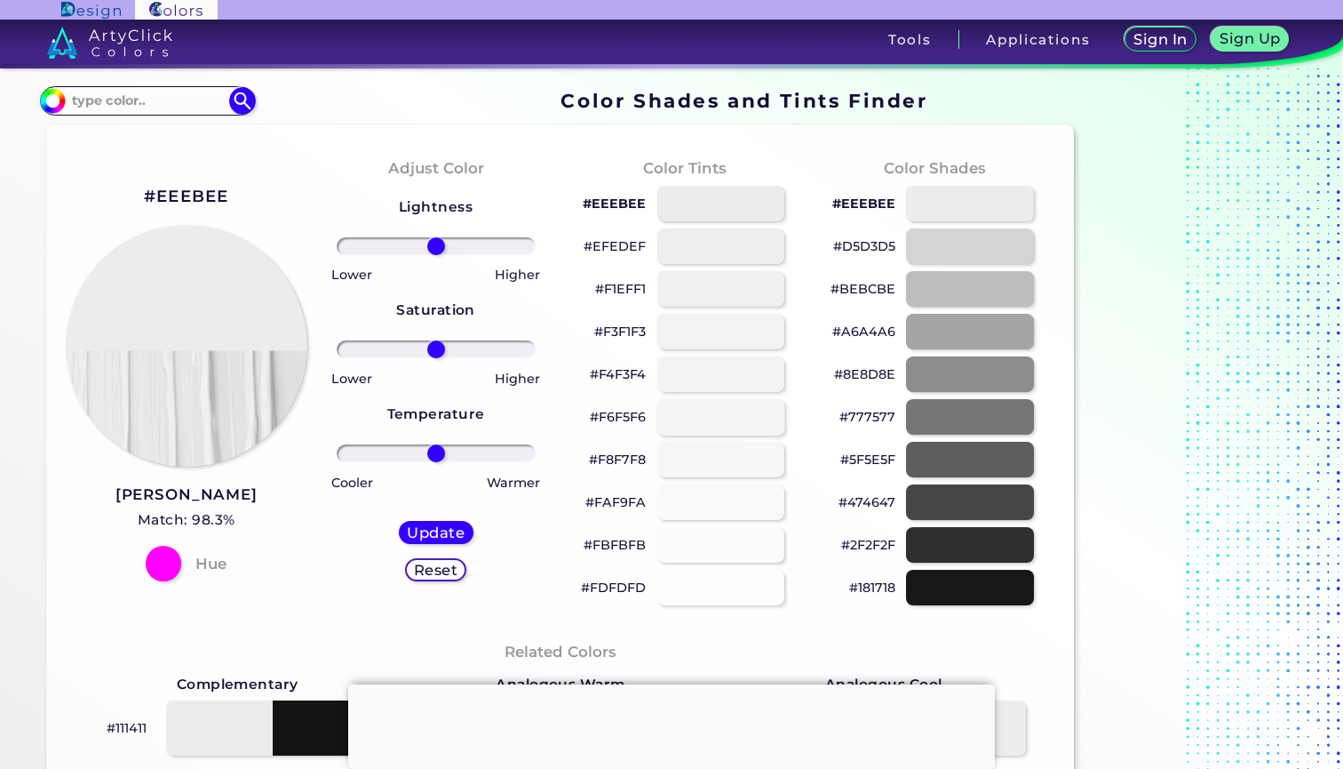
click at [713, 411] on div at bounding box center [721, 416] width 129 height 36
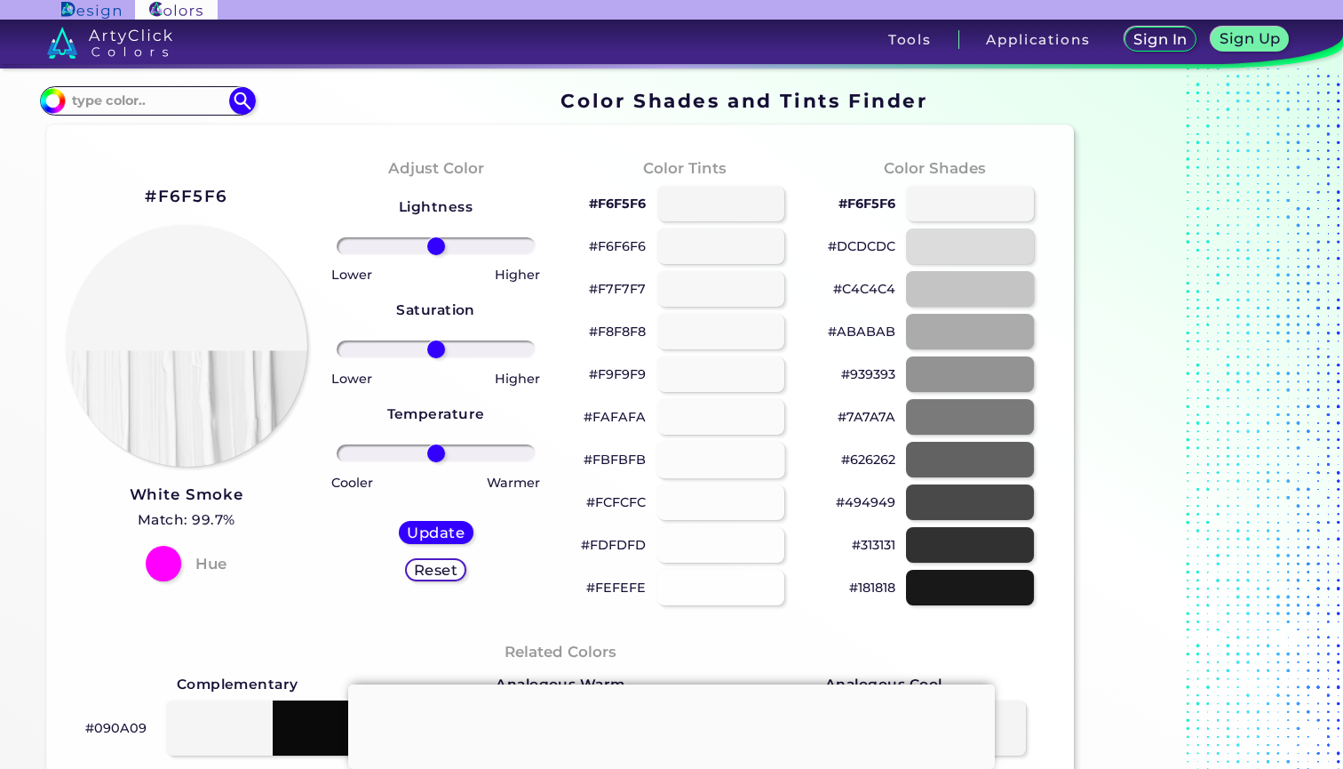
click at [706, 460] on div at bounding box center [721, 459] width 129 height 36
click at [969, 199] on div at bounding box center [970, 203] width 129 height 36
click at [953, 249] on div at bounding box center [970, 245] width 129 height 36
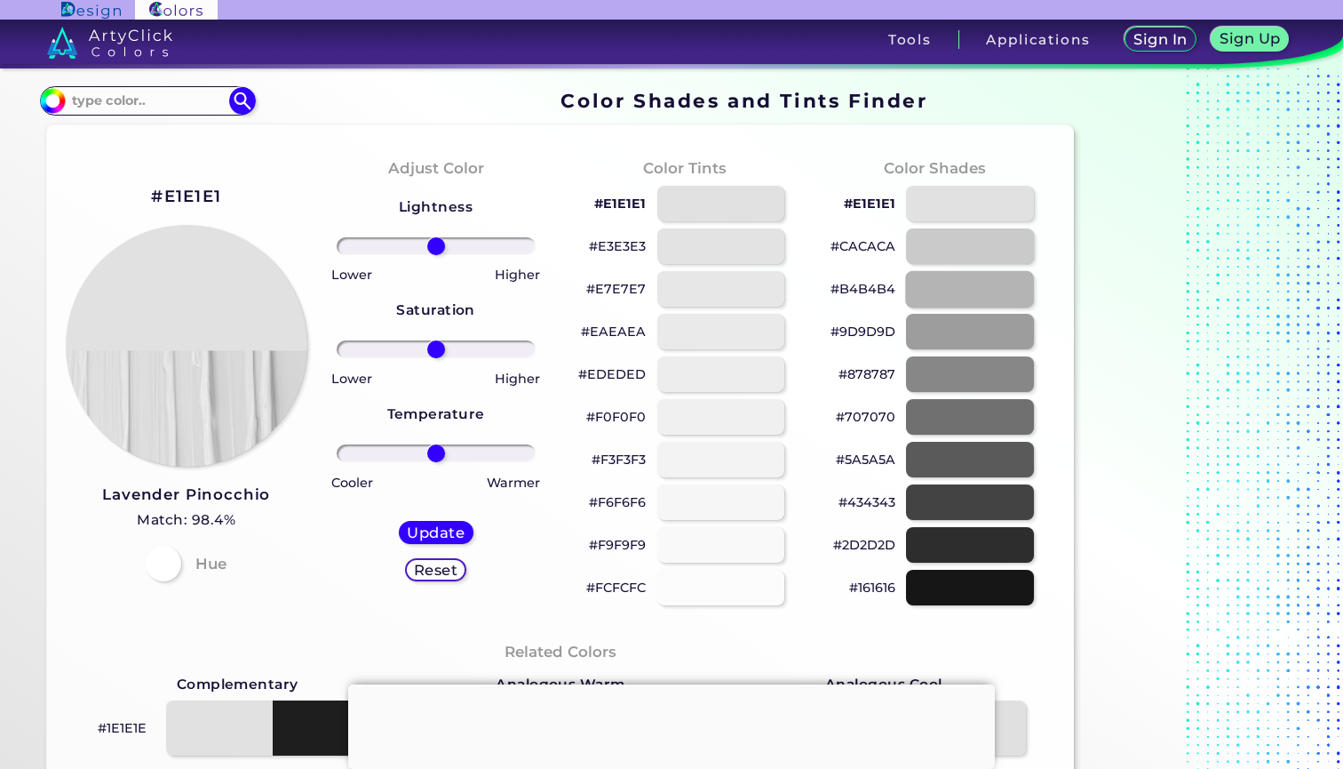
click at [943, 290] on div at bounding box center [970, 288] width 129 height 36
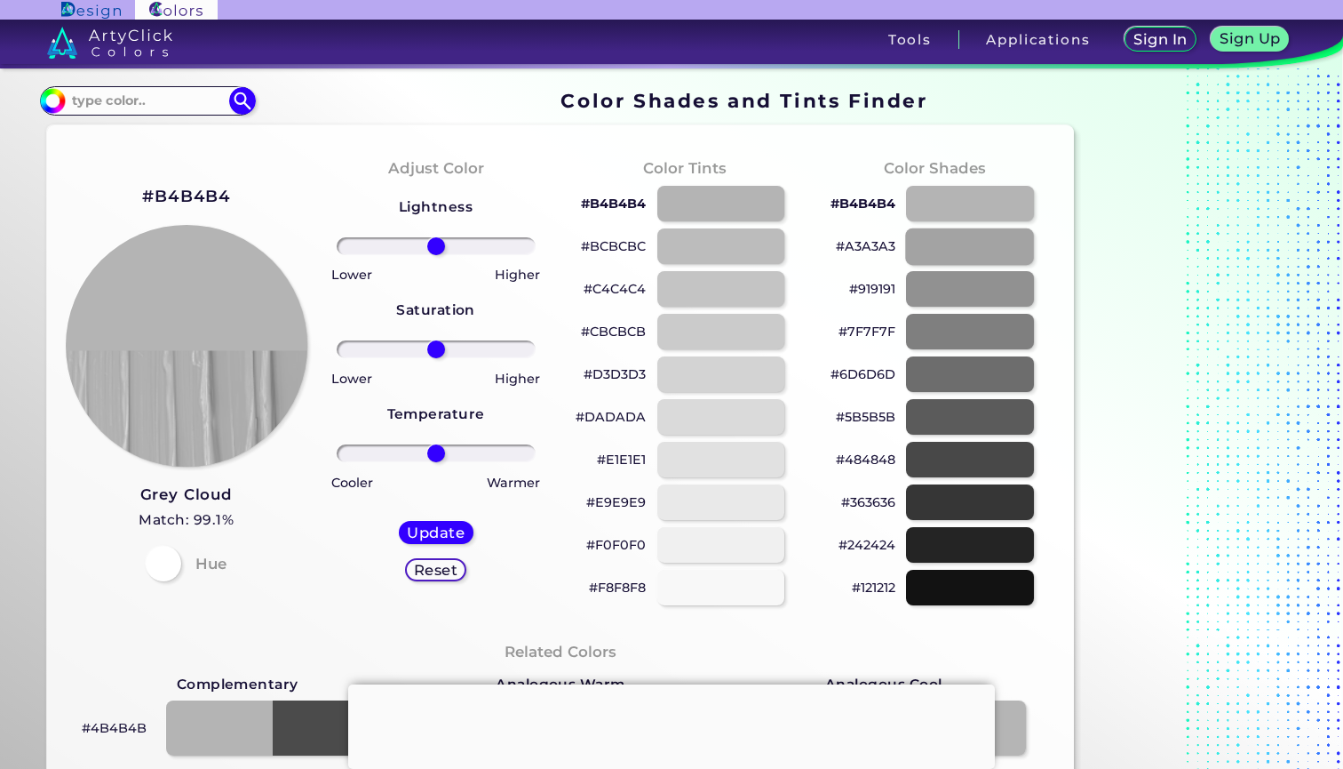
click at [951, 259] on div at bounding box center [970, 245] width 129 height 36
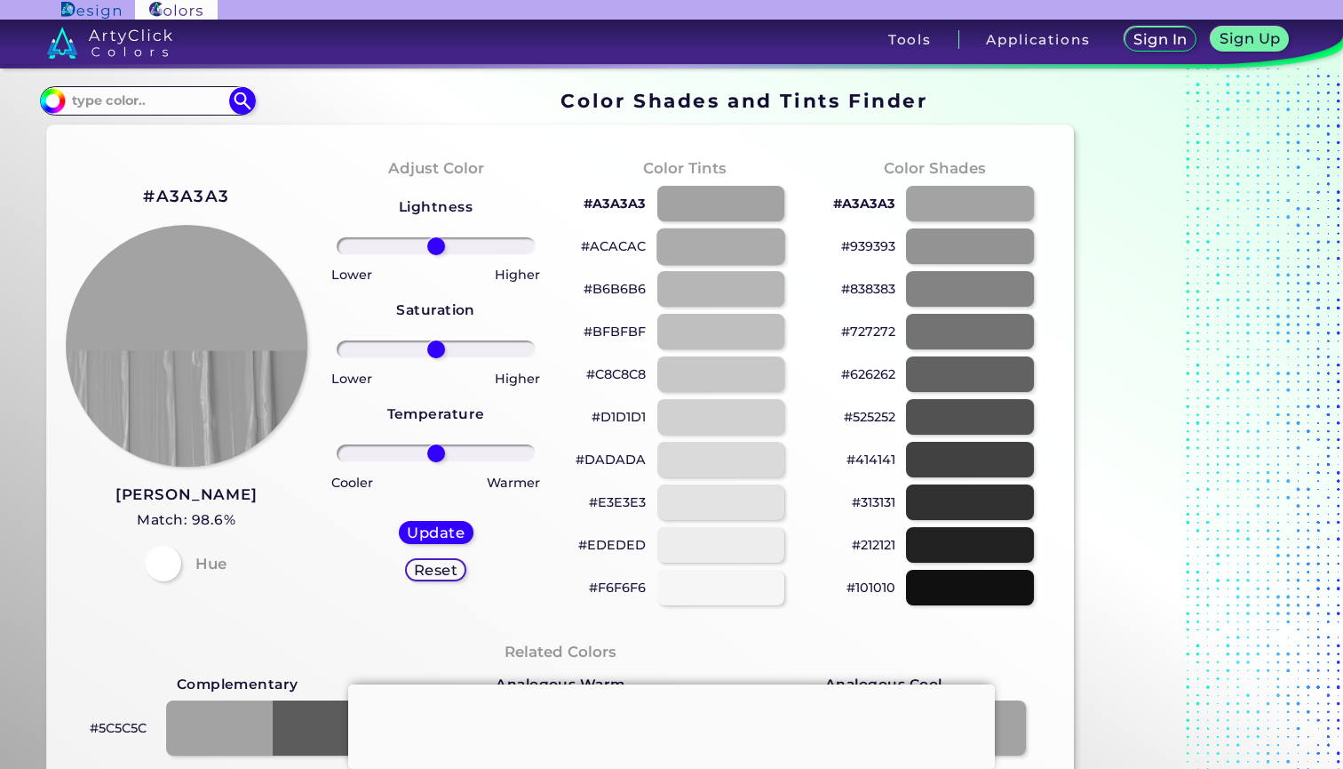
click at [738, 248] on div at bounding box center [721, 245] width 129 height 36
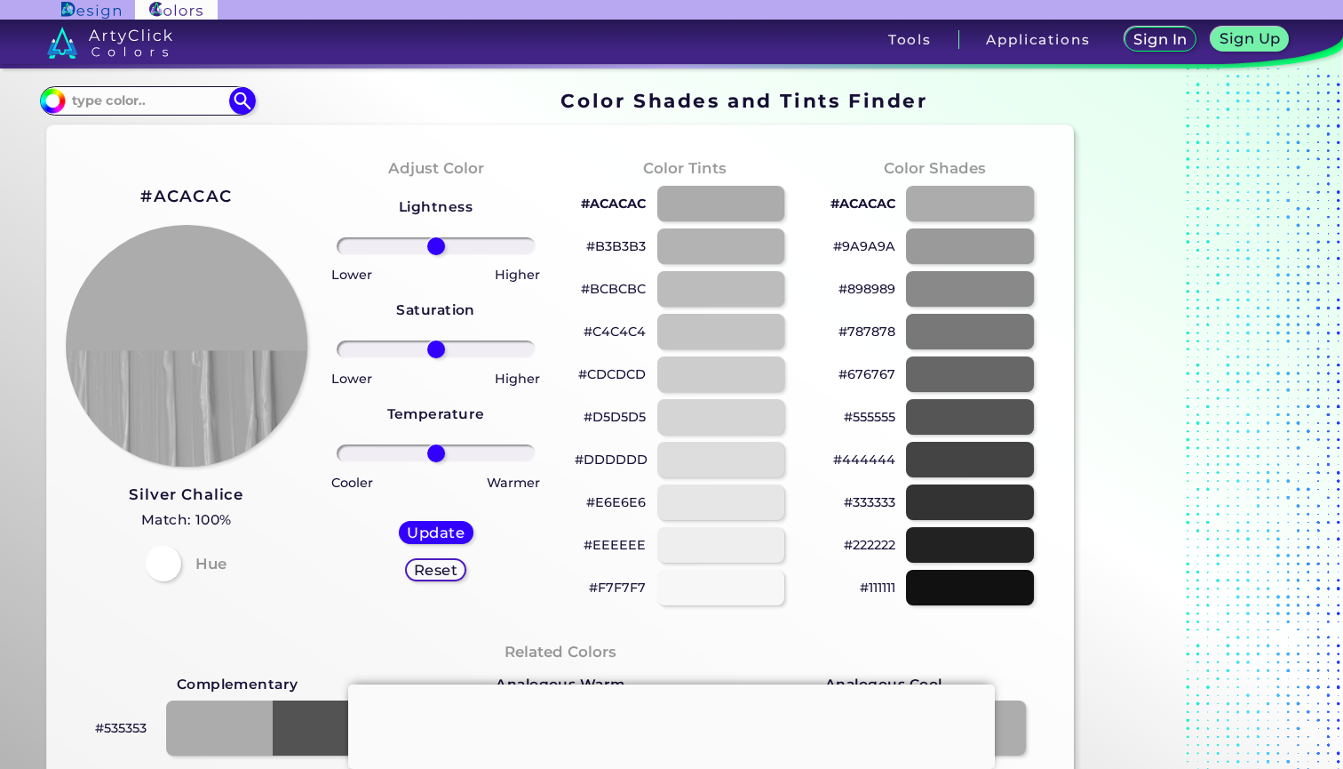
click at [718, 308] on div "#BCBCBC" at bounding box center [685, 288] width 221 height 43
click at [710, 335] on div at bounding box center [721, 331] width 129 height 36
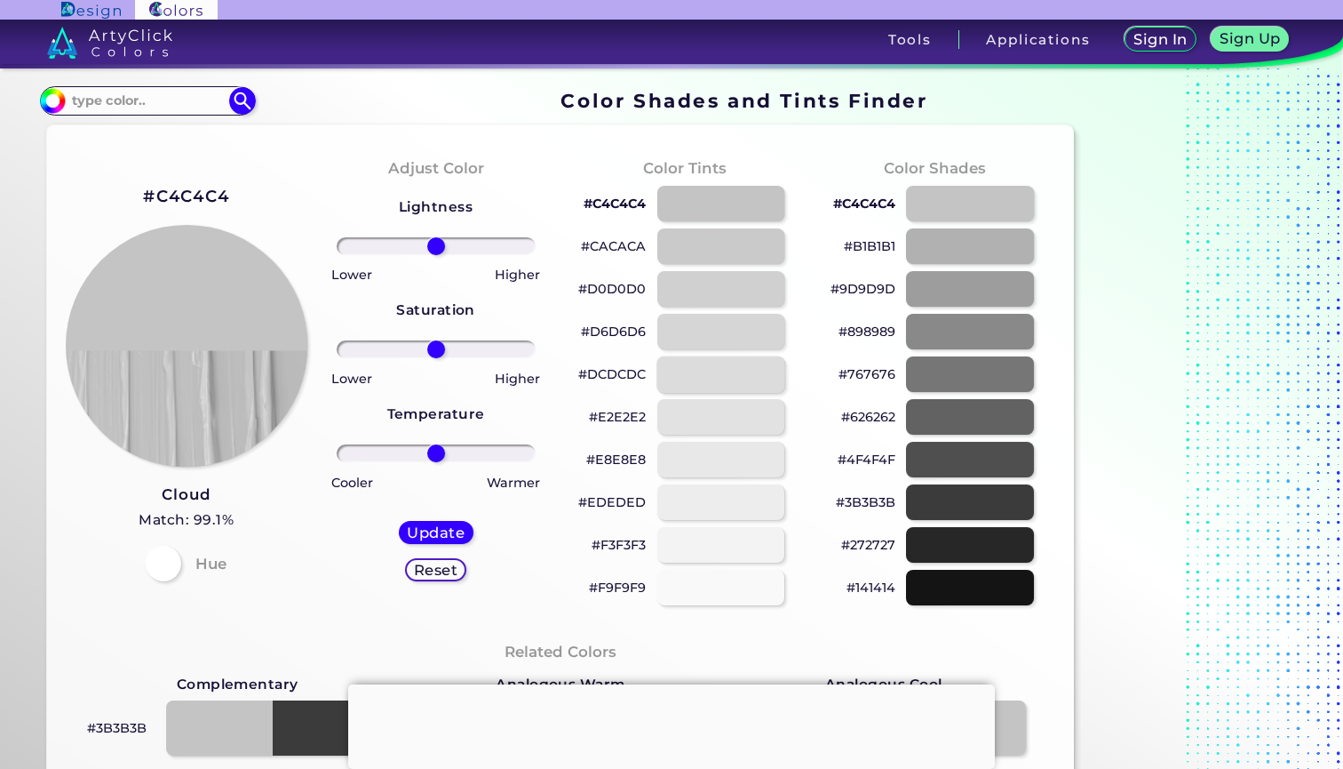
click at [701, 371] on div at bounding box center [721, 373] width 129 height 36
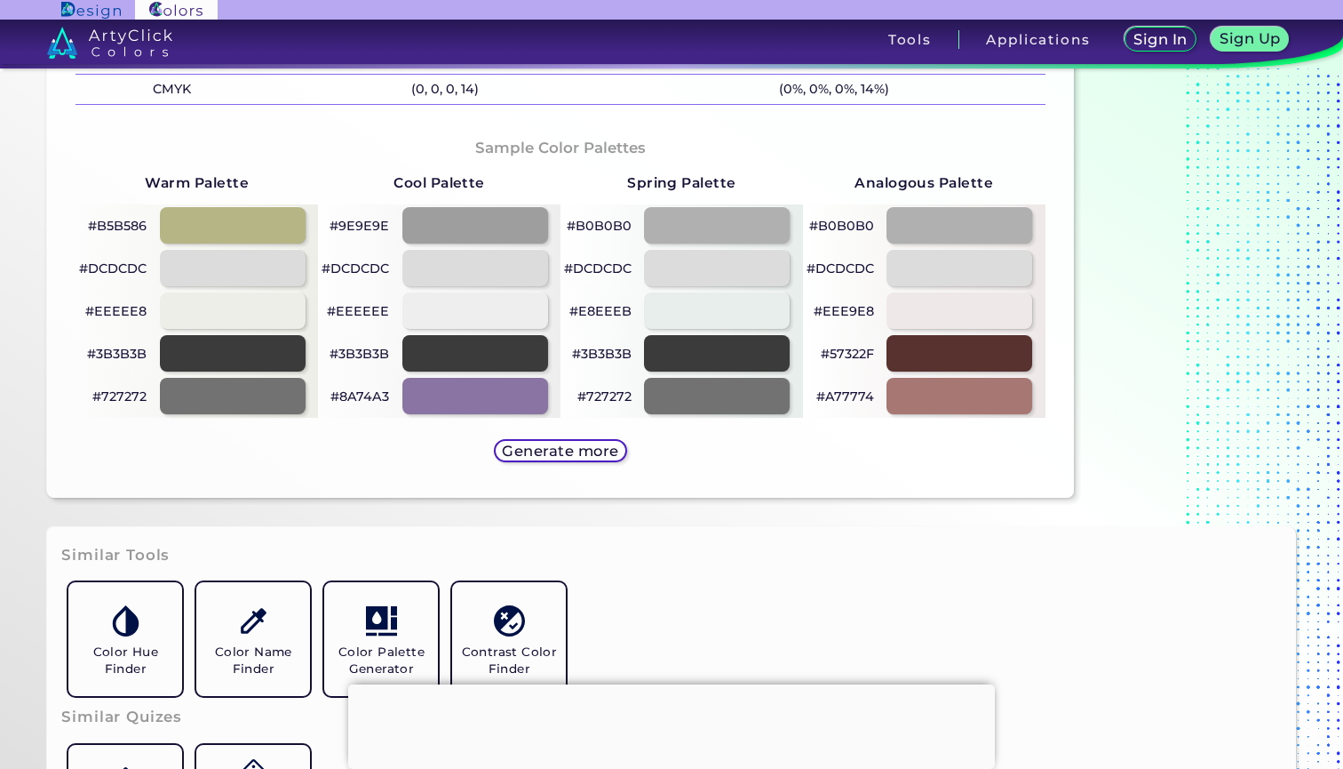
scroll to position [856, 0]
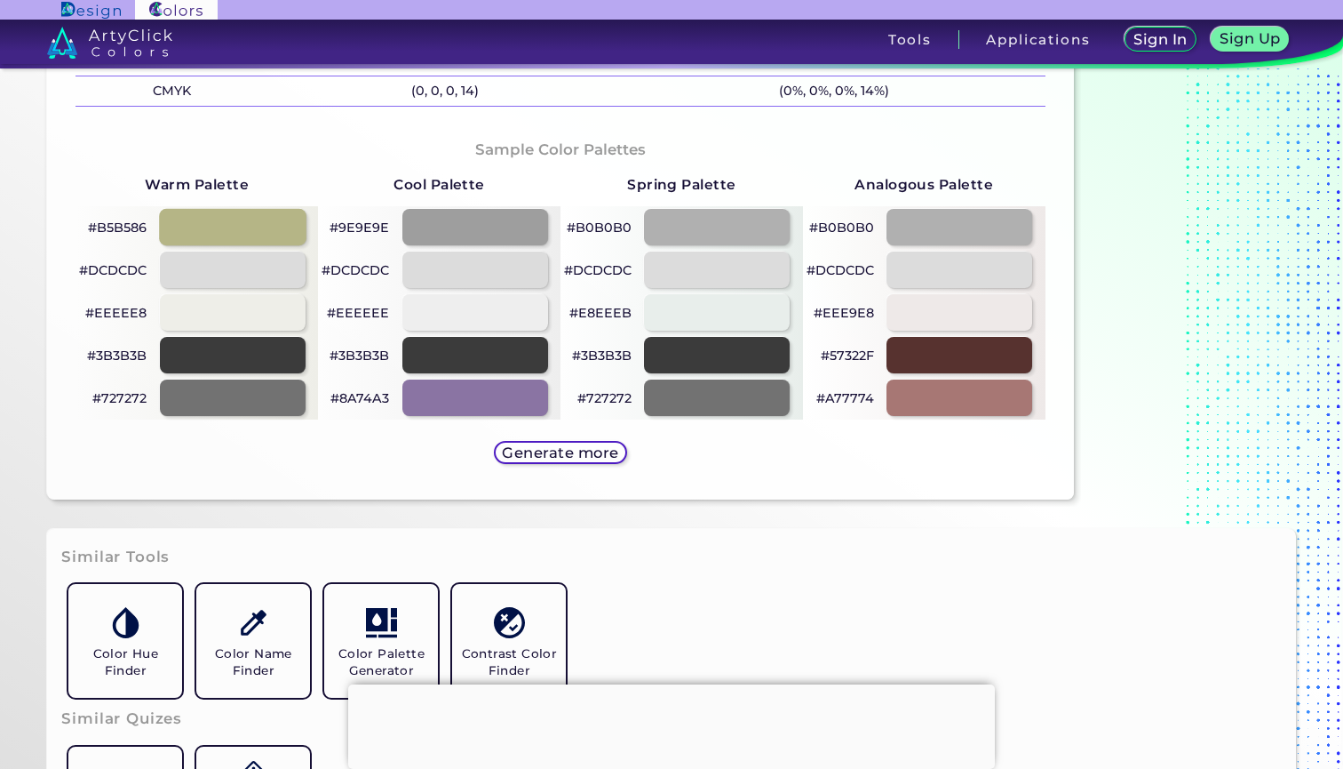
click at [267, 216] on div at bounding box center [232, 227] width 147 height 36
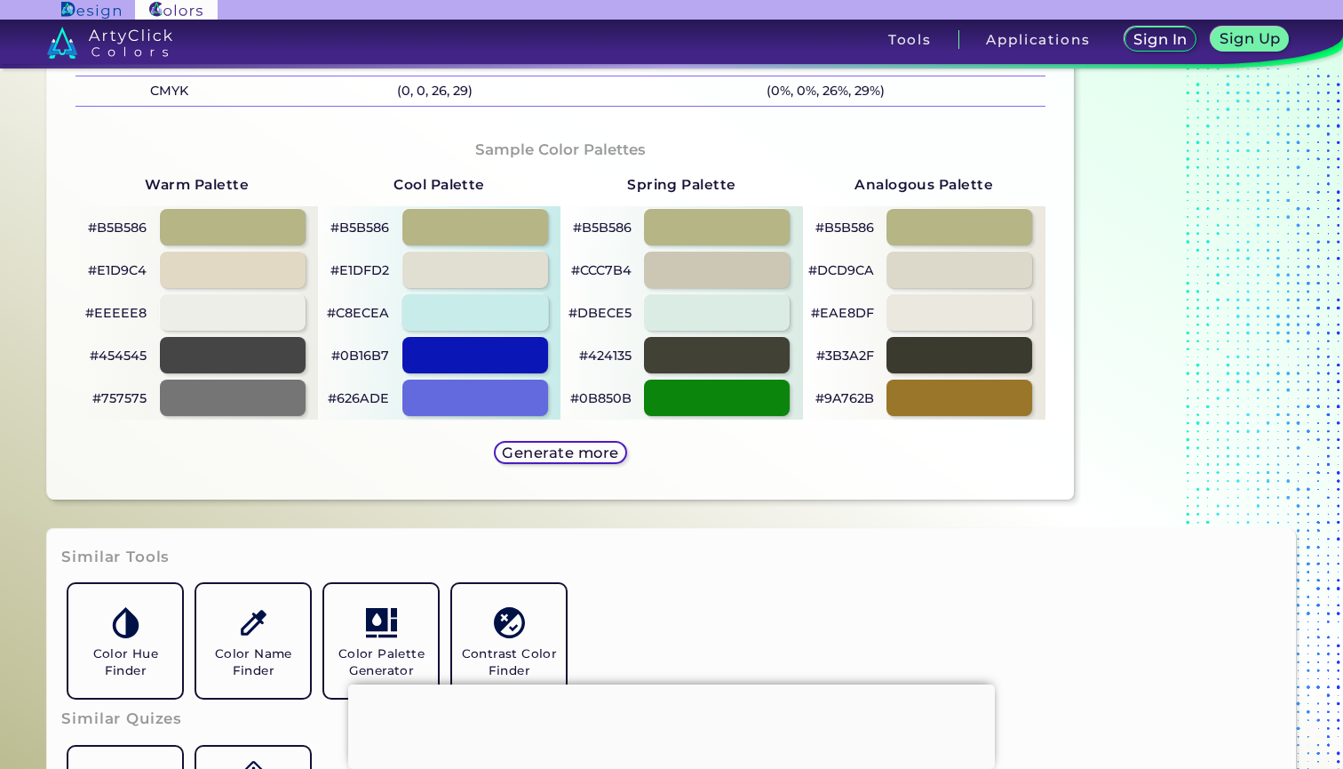
click at [510, 303] on div at bounding box center [475, 312] width 147 height 36
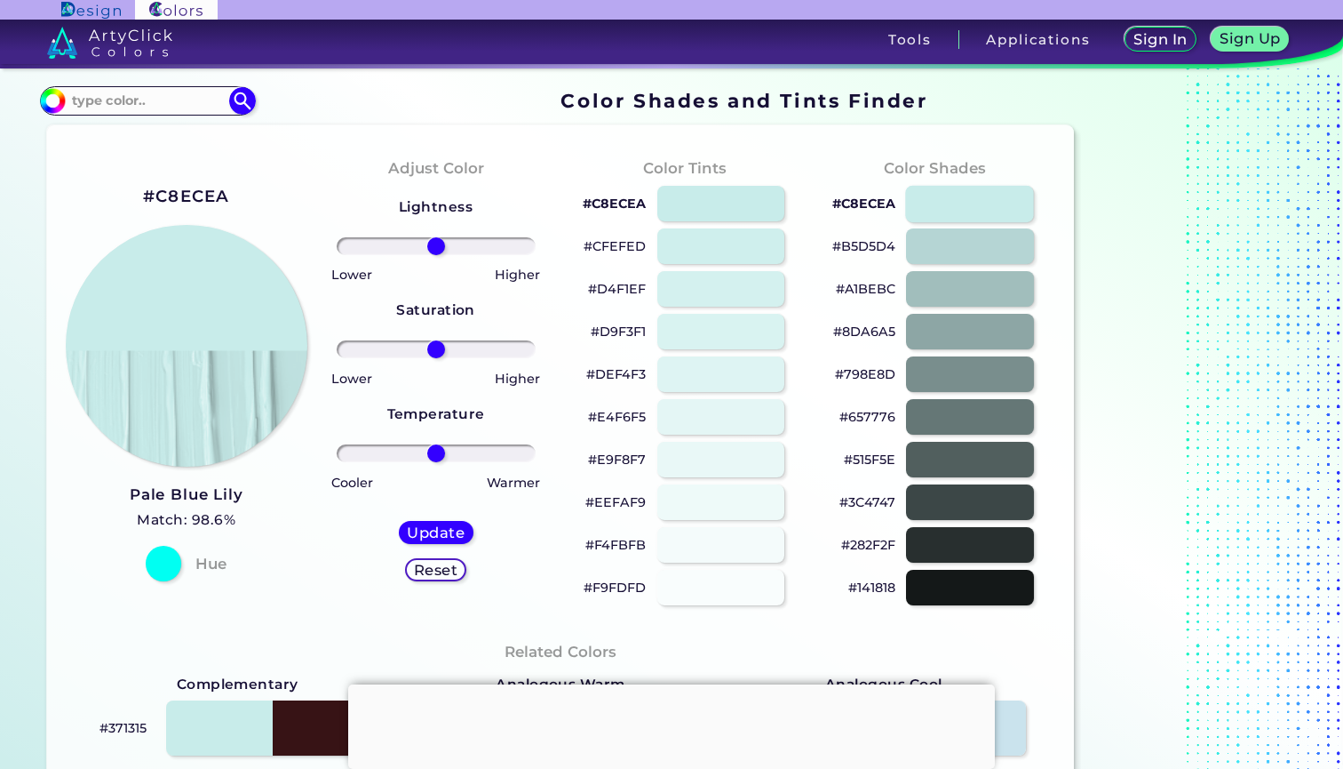
click at [964, 190] on div at bounding box center [970, 203] width 129 height 36
click at [206, 196] on h2 "#C8ECEA" at bounding box center [186, 196] width 87 height 23
click at [206, 196] on h2 "#C8ECEA copied" at bounding box center [186, 196] width 87 height 23
click at [208, 193] on h2 "#C8ECEA" at bounding box center [186, 196] width 87 height 23
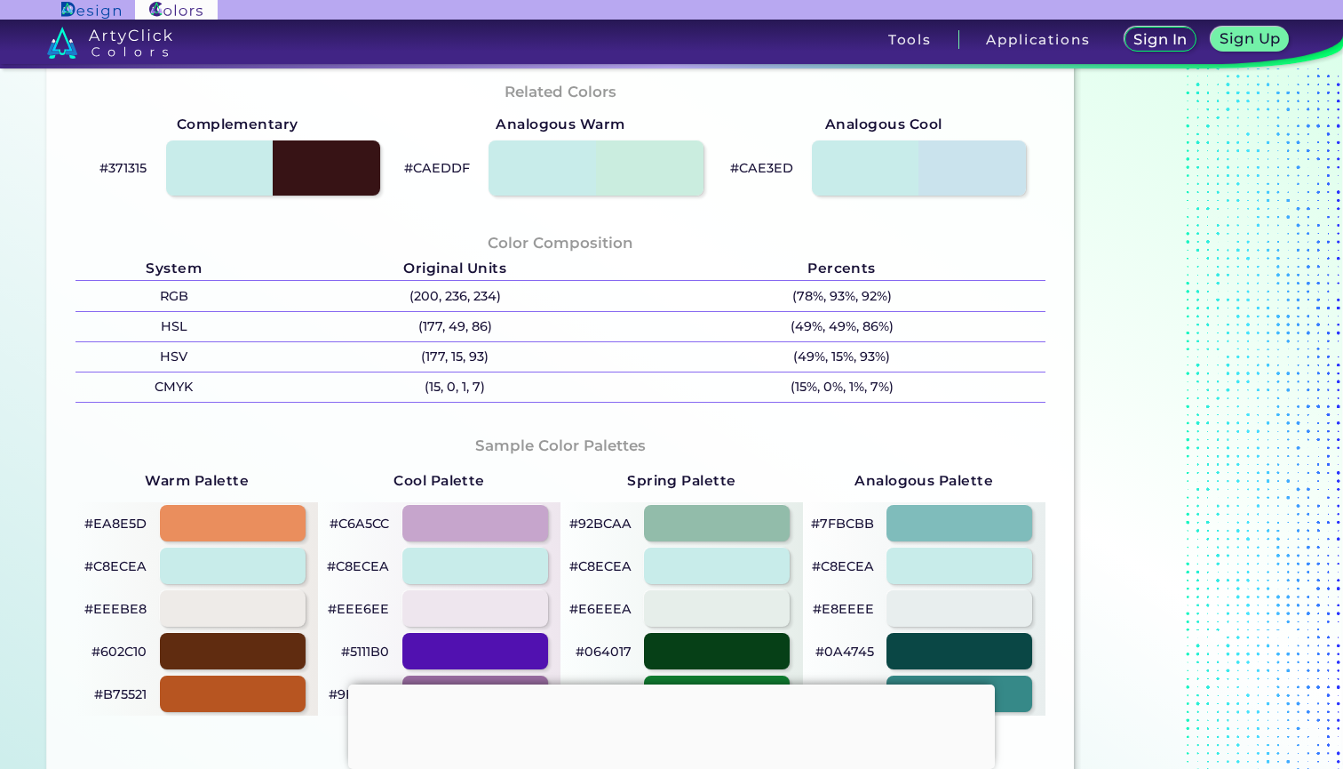
scroll to position [562, 0]
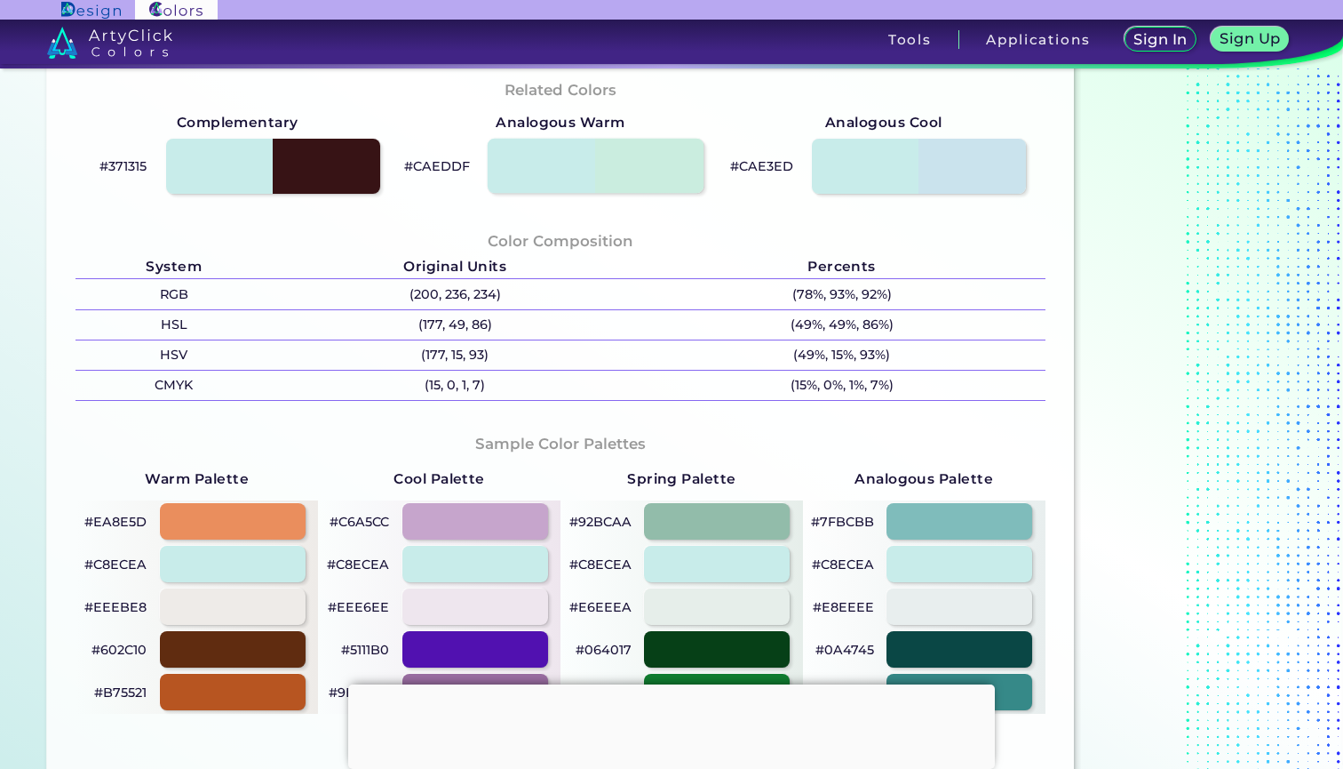
click at [646, 168] on div at bounding box center [596, 166] width 217 height 55
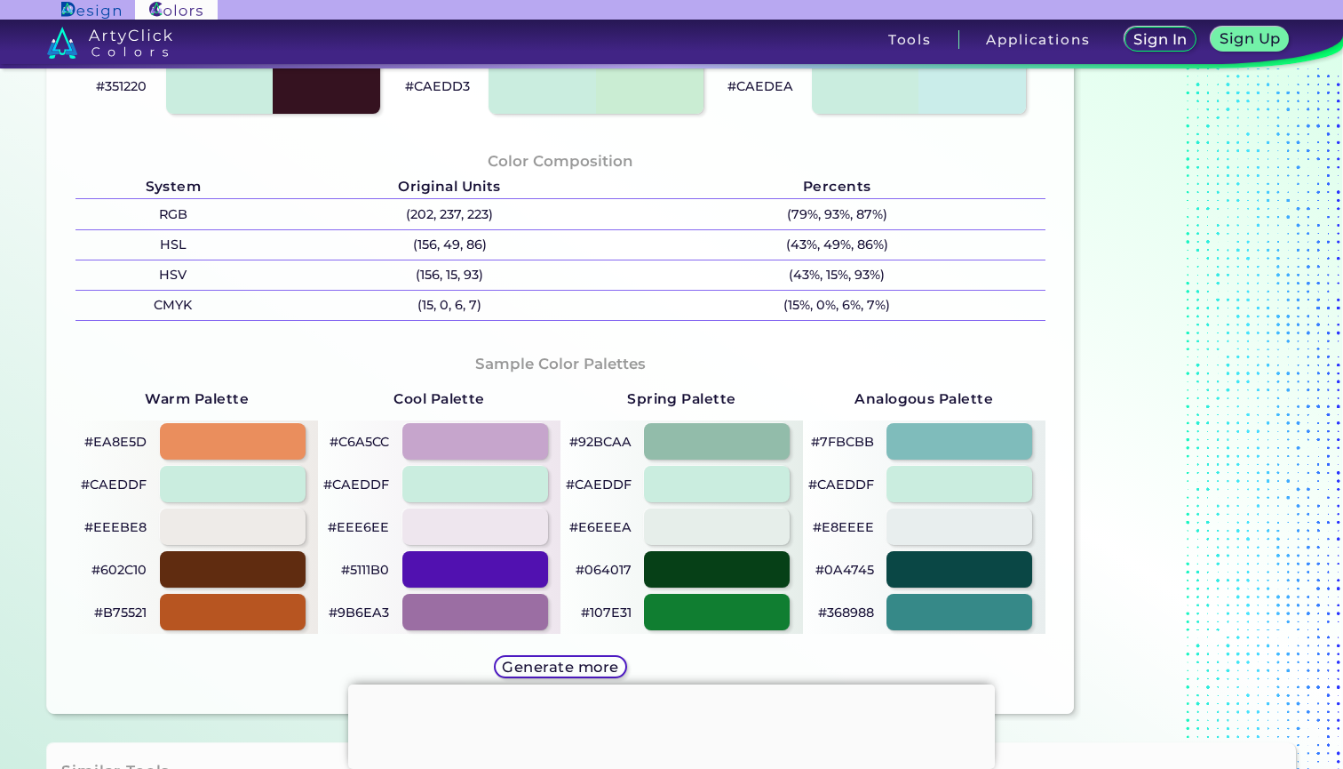
scroll to position [647, 0]
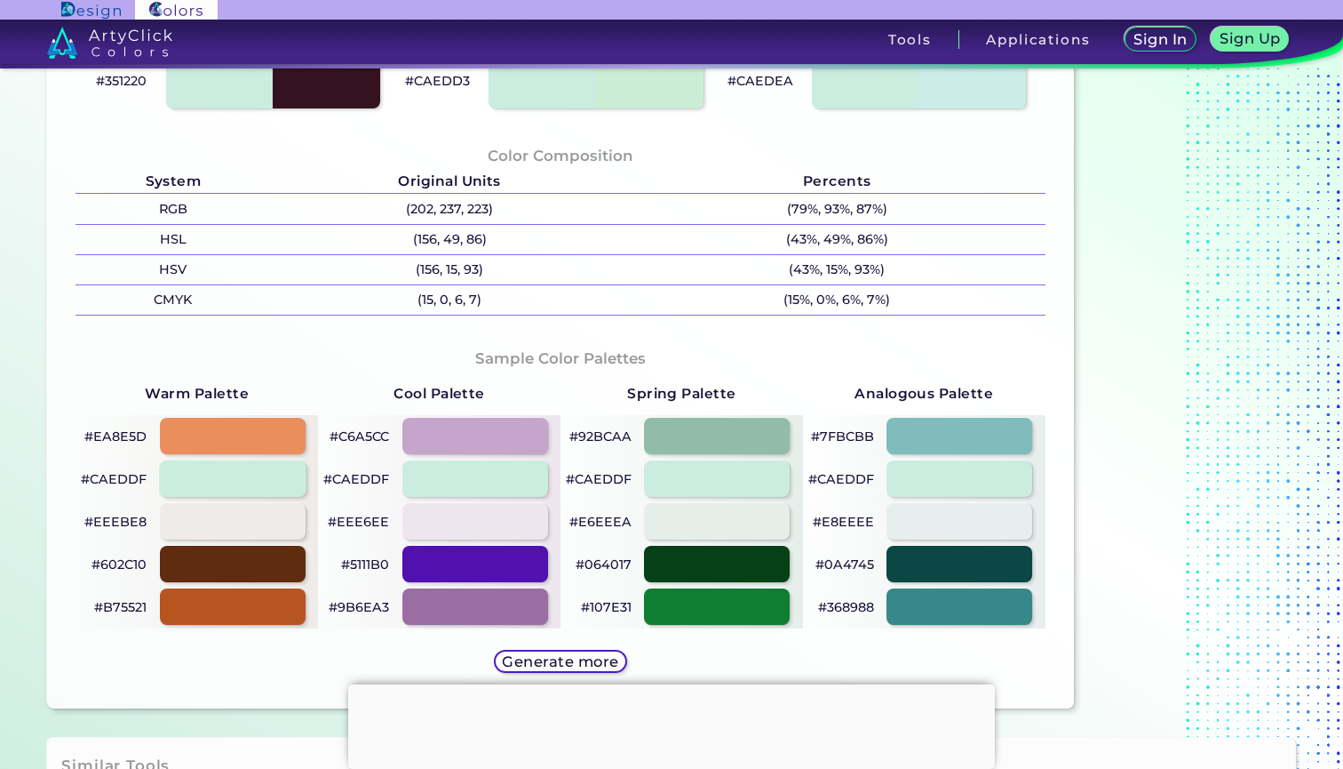
click at [260, 486] on div at bounding box center [232, 478] width 147 height 36
click at [243, 517] on div at bounding box center [232, 521] width 147 height 36
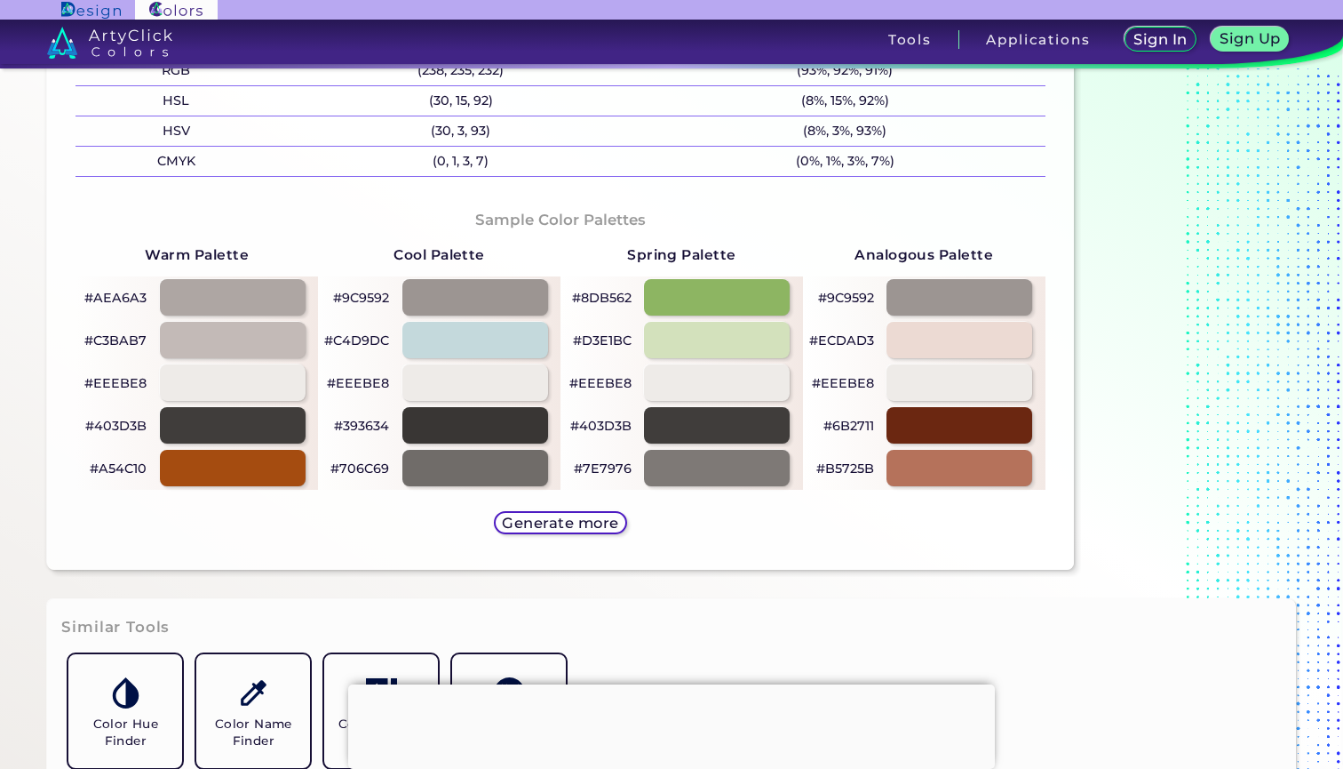
scroll to position [806, 0]
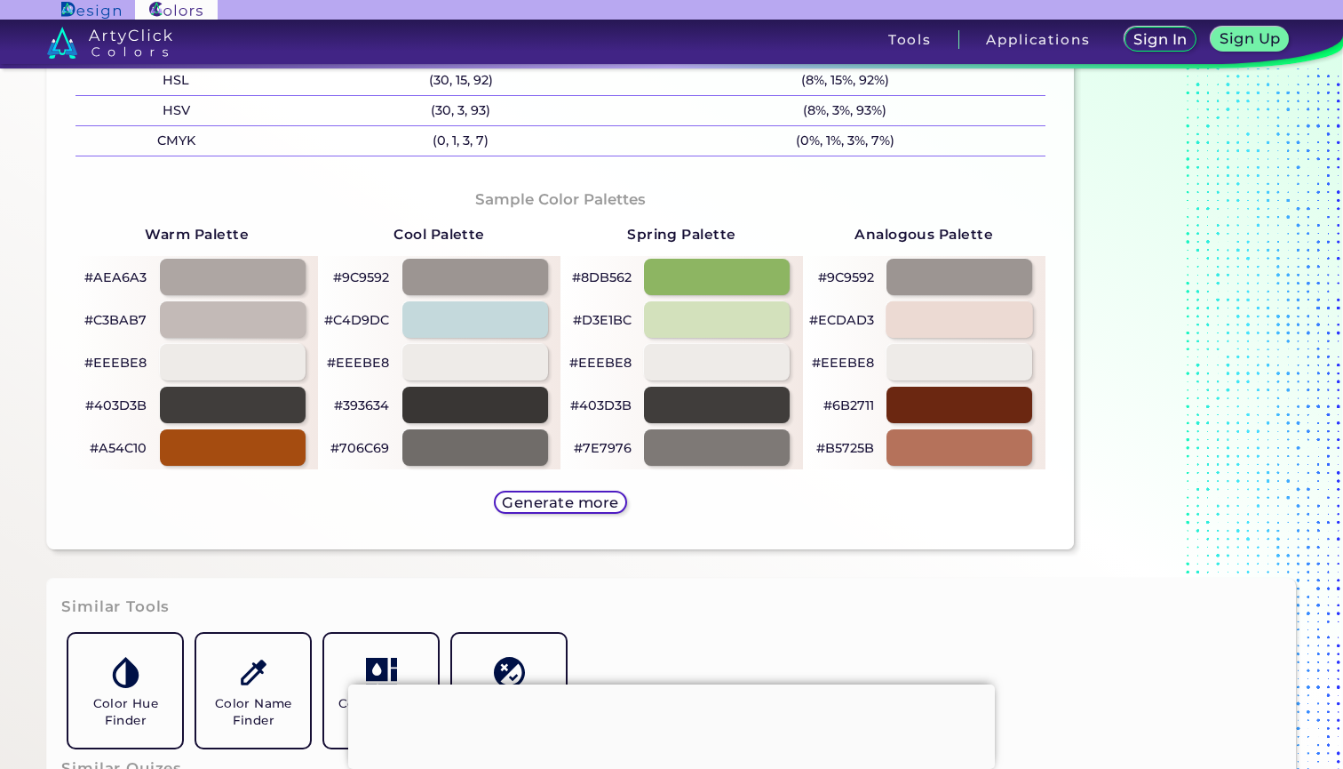
click at [921, 302] on div at bounding box center [959, 319] width 147 height 36
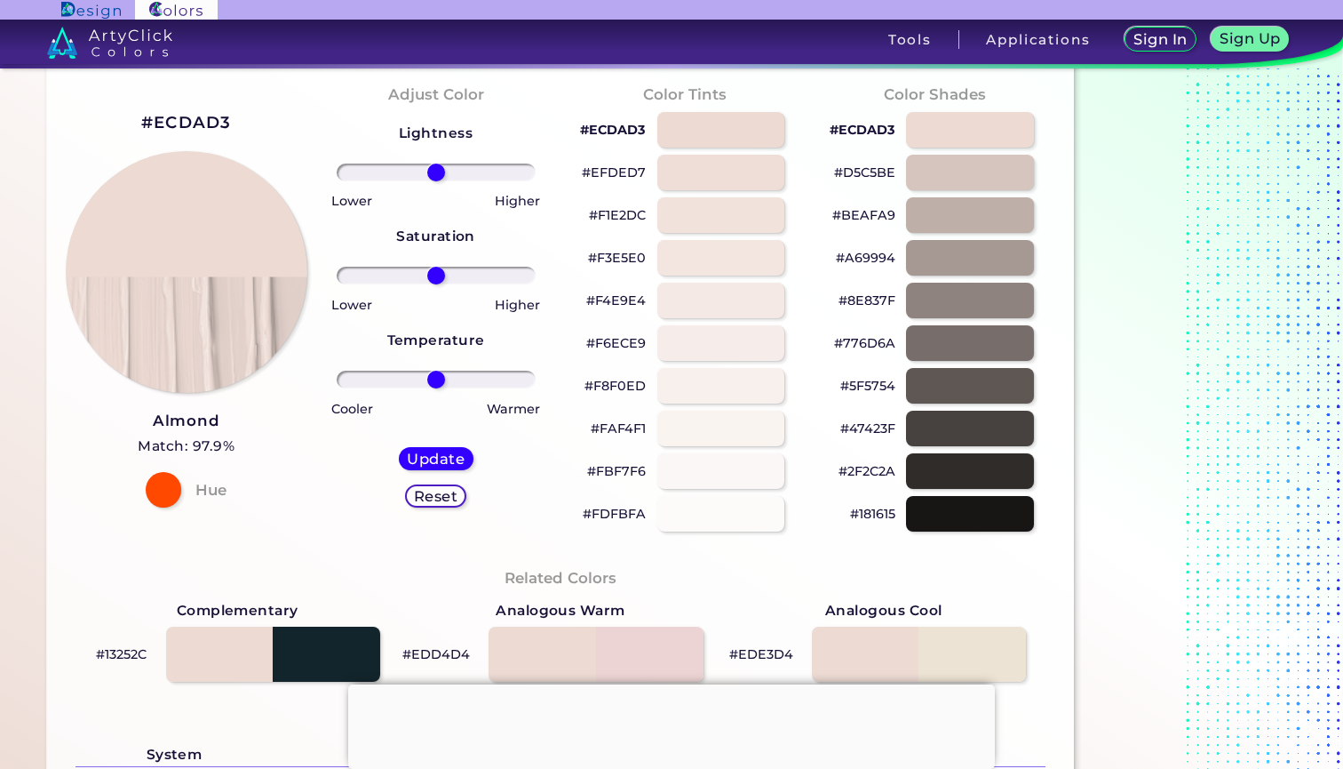
scroll to position [69, 0]
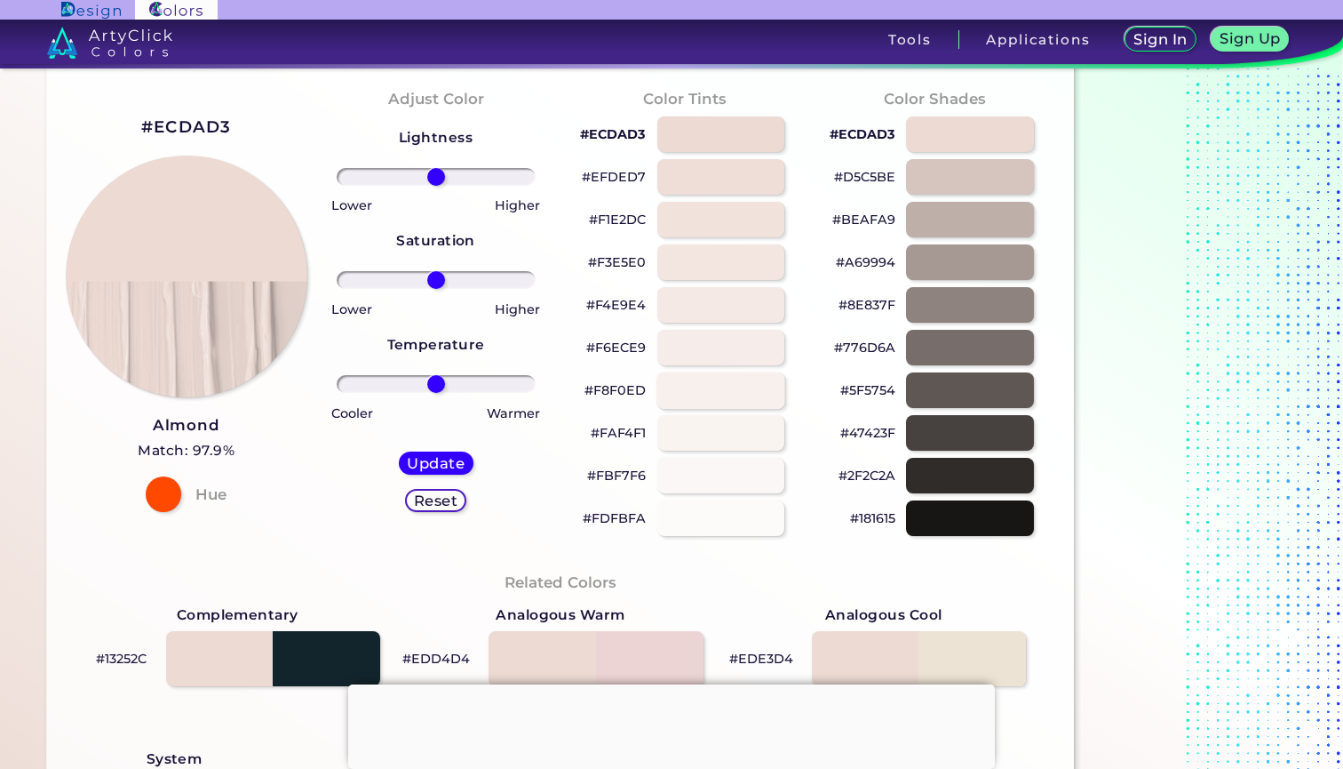
click at [749, 381] on div at bounding box center [721, 389] width 129 height 36
type input "#f8f0ed"
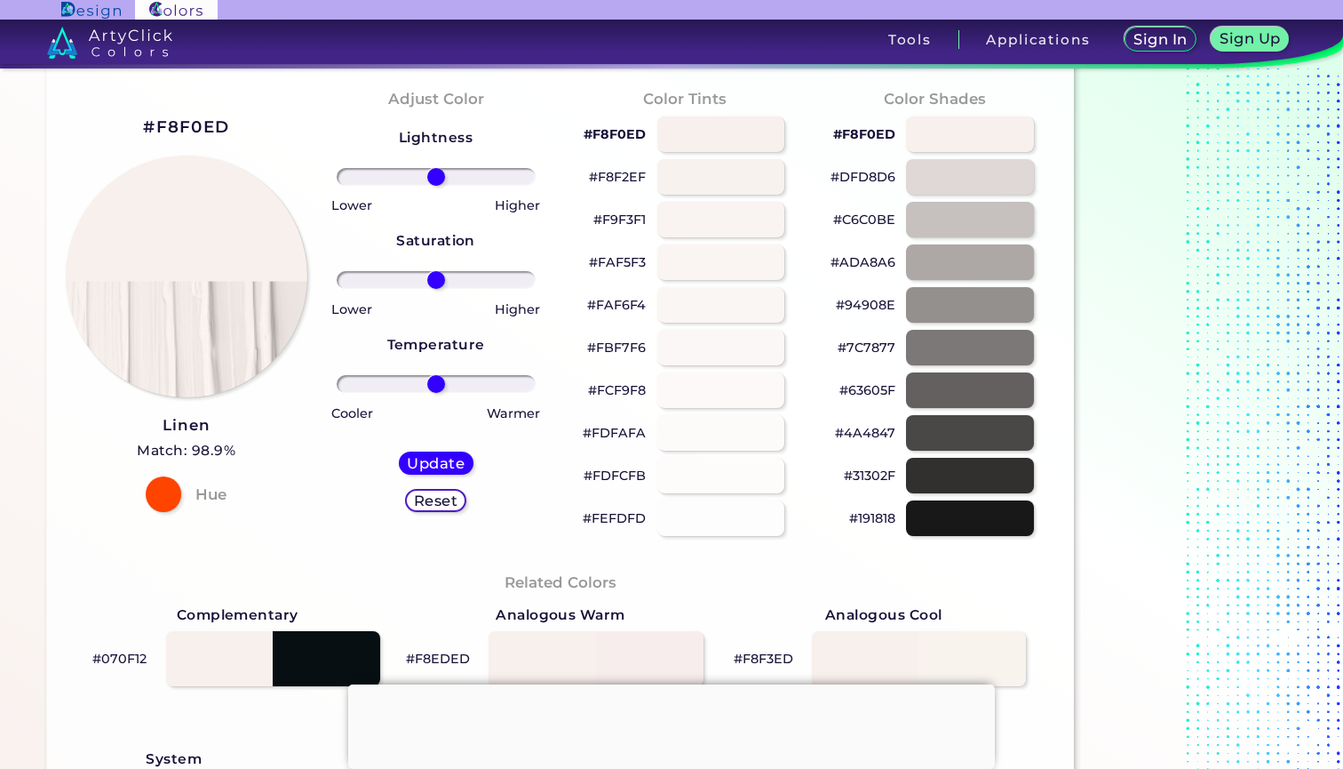
click at [206, 124] on h2 "#F8F0ED" at bounding box center [186, 127] width 86 height 23
